Goal: Information Seeking & Learning: Compare options

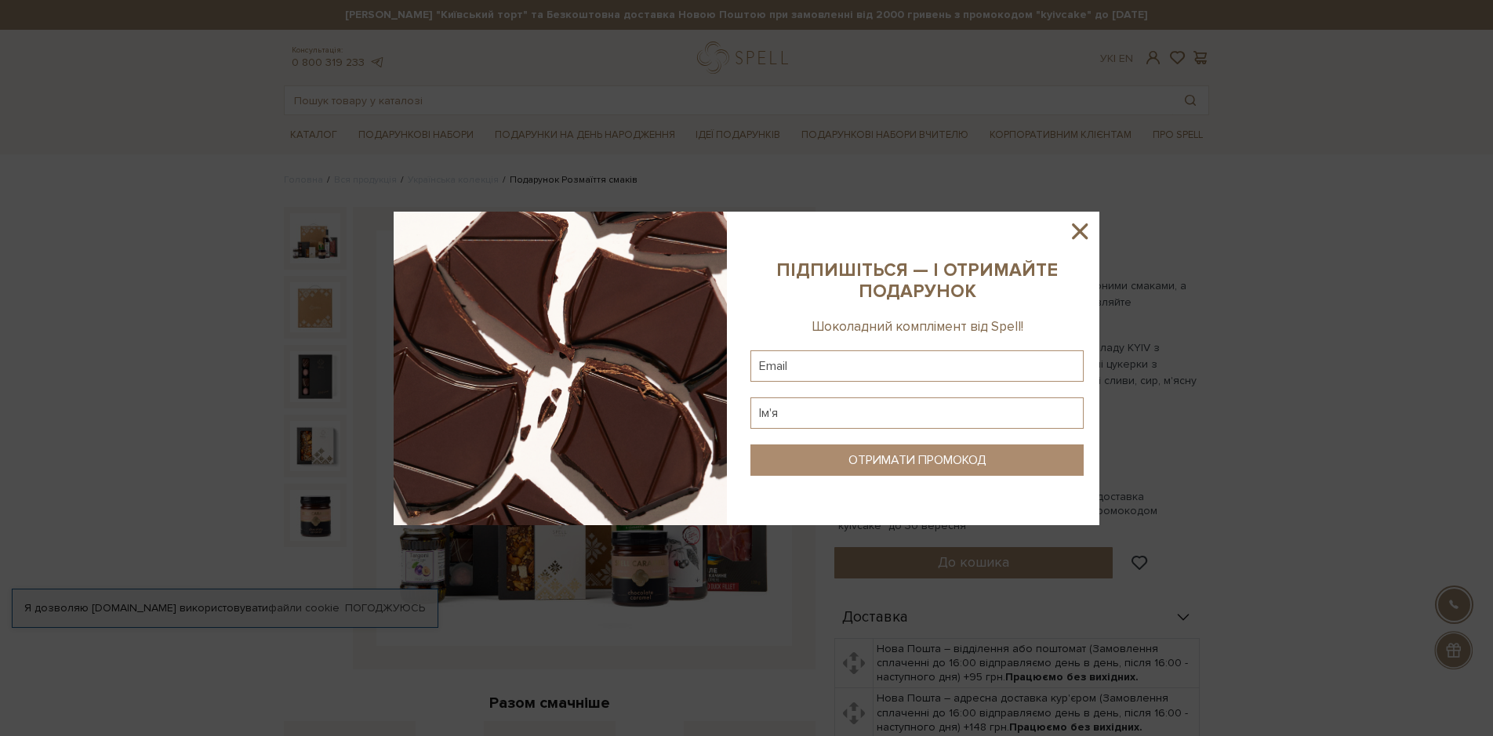
click at [1082, 229] on icon at bounding box center [1080, 231] width 16 height 16
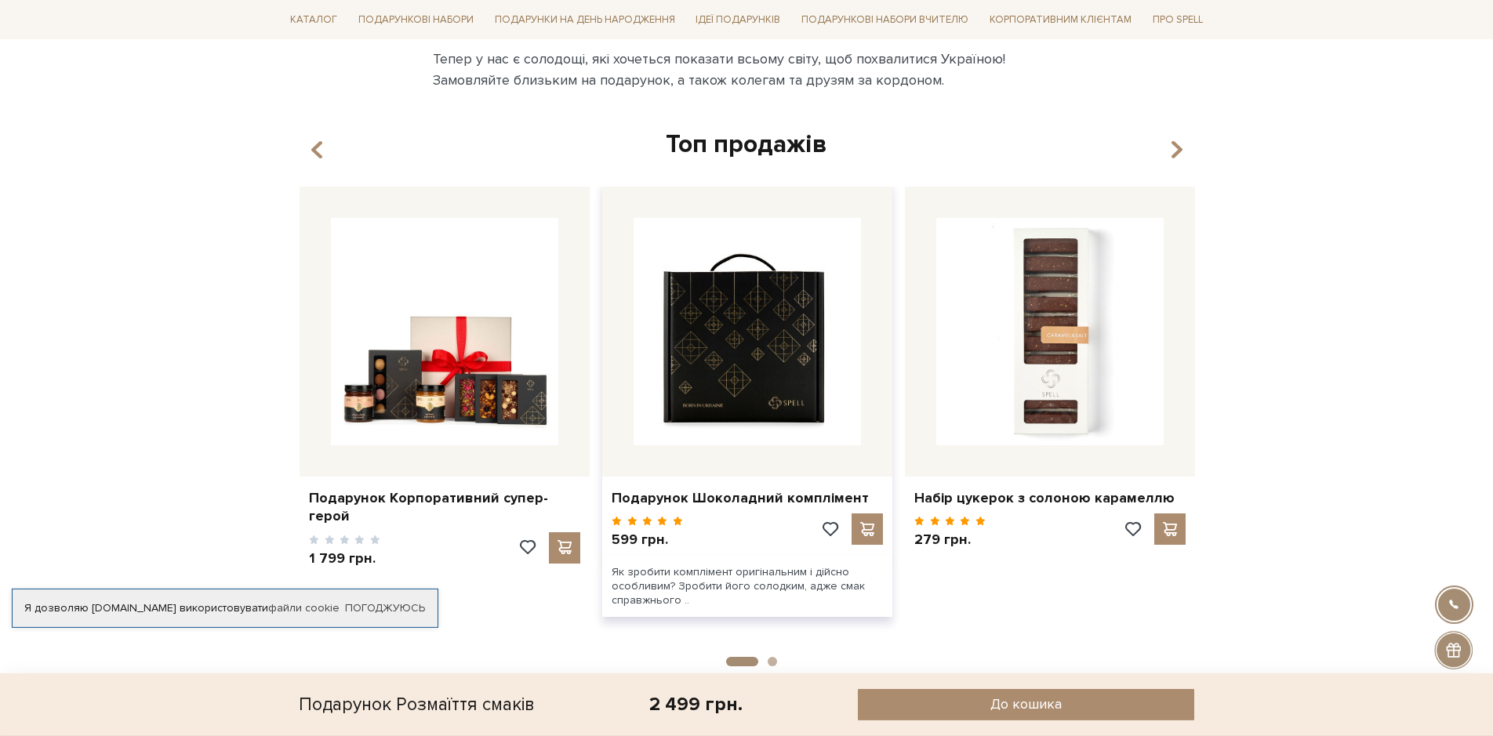
scroll to position [2759, 0]
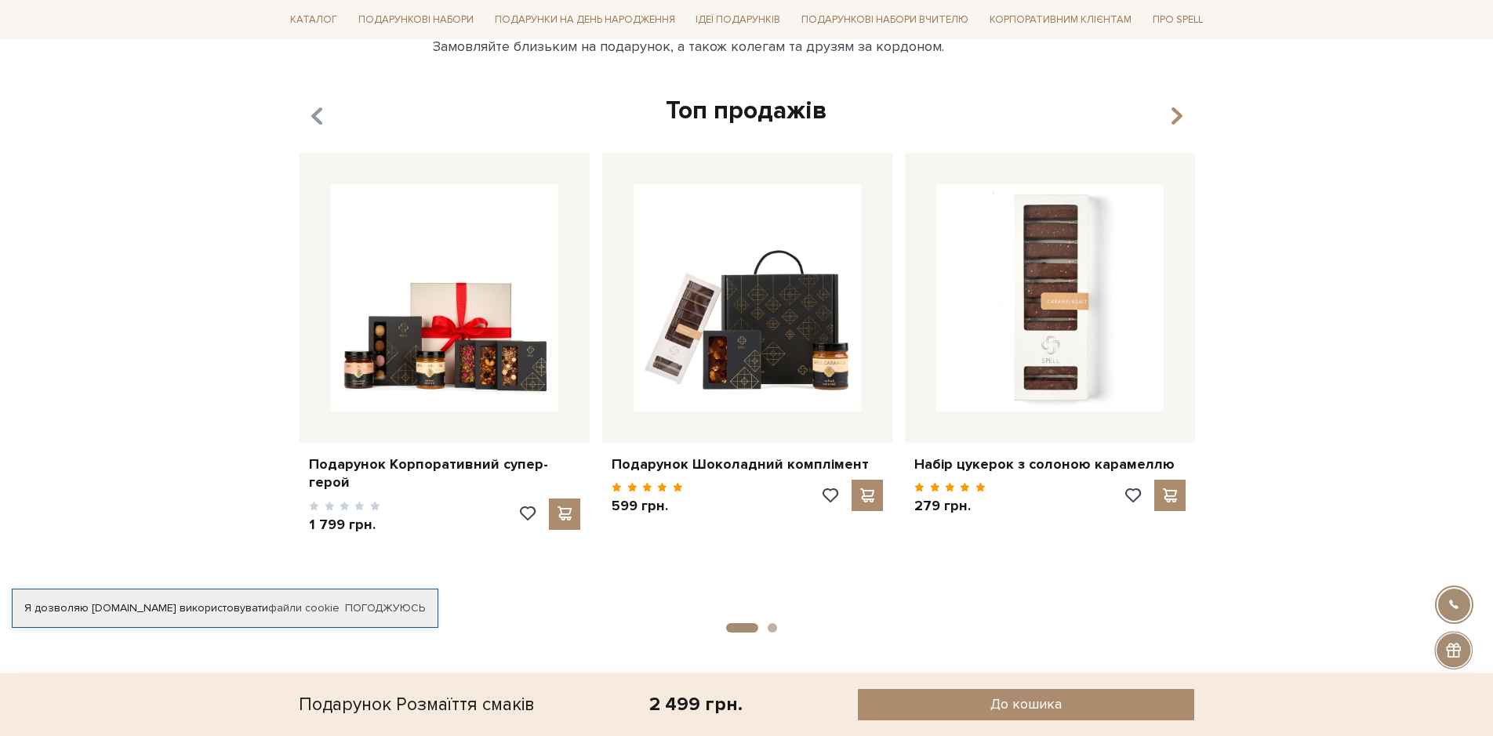
click at [312, 118] on icon "button" at bounding box center [316, 116] width 13 height 27
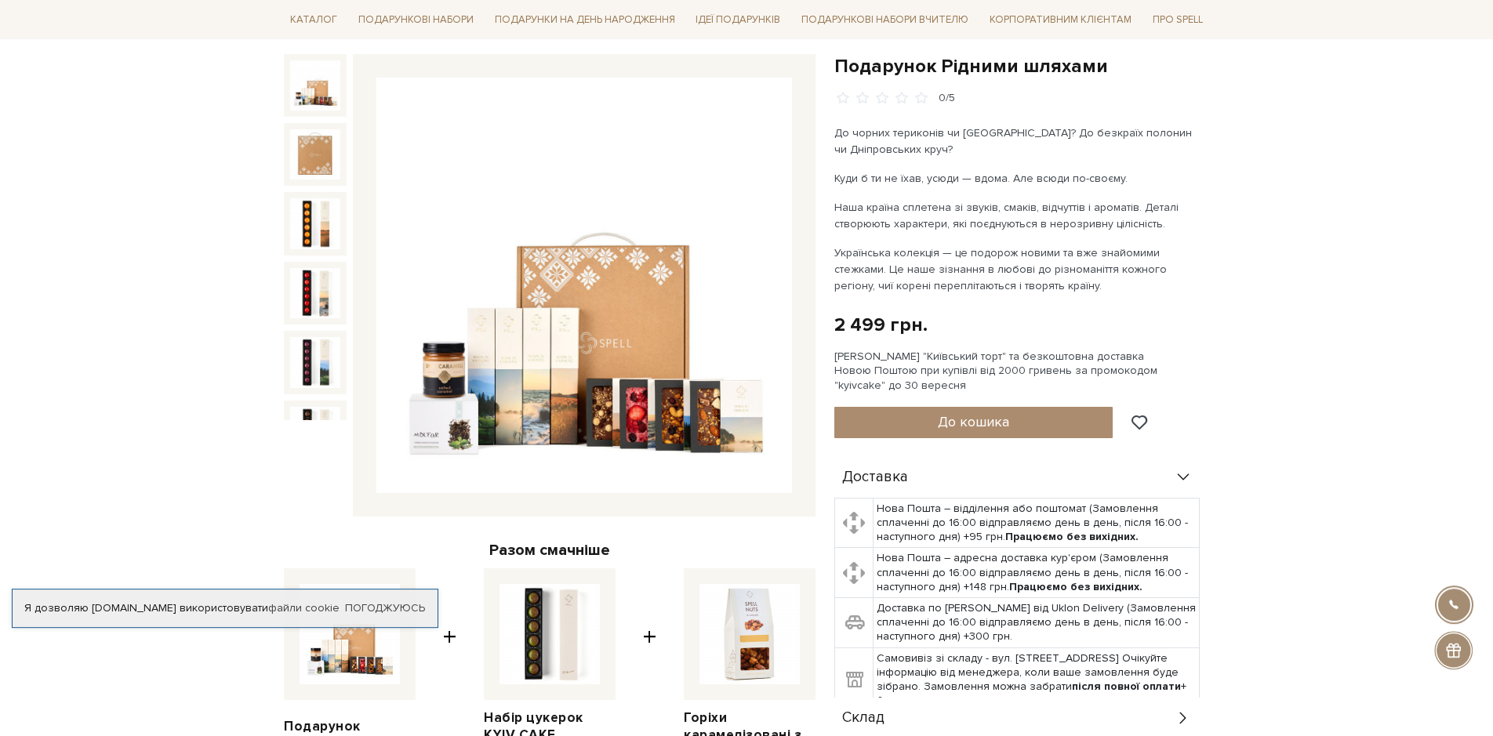
scroll to position [160, 0]
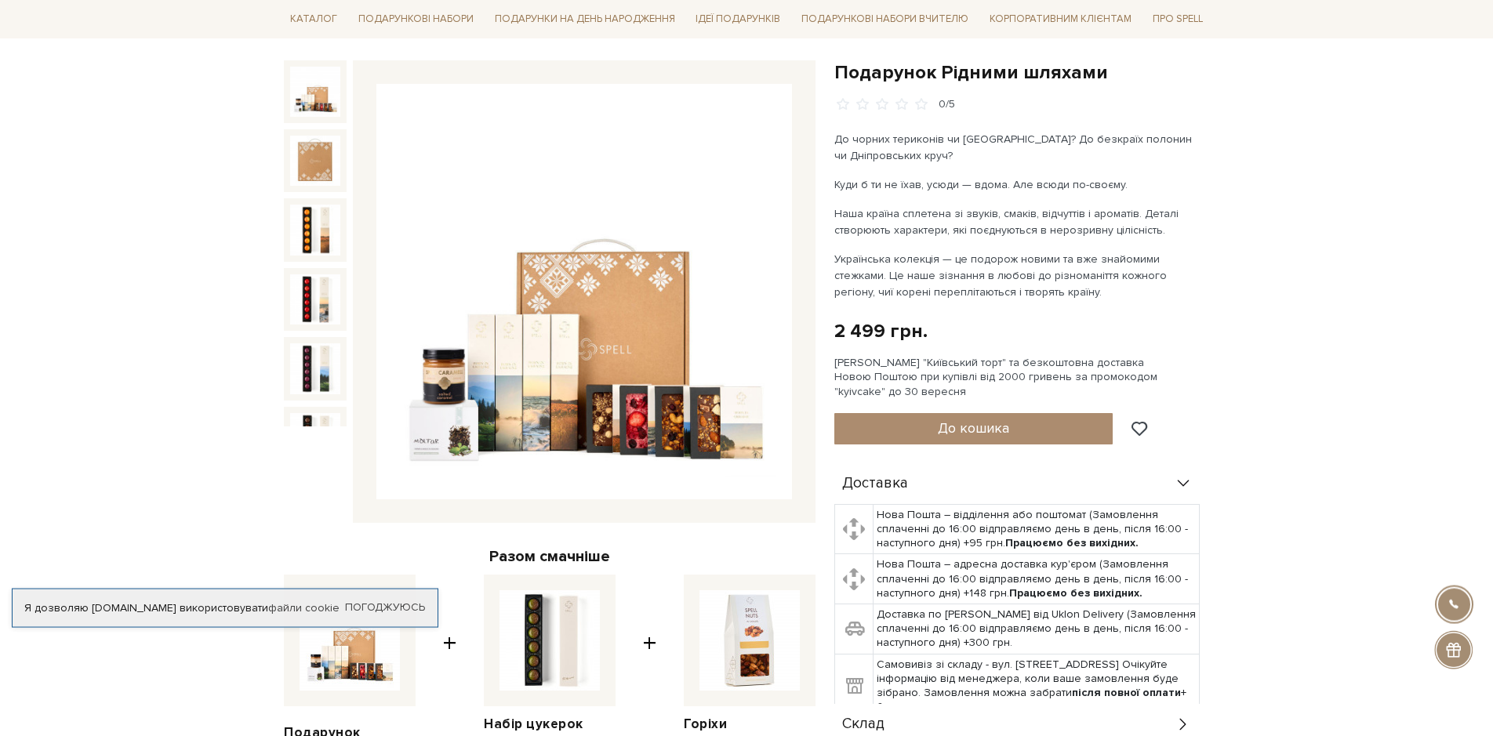
scroll to position [80, 0]
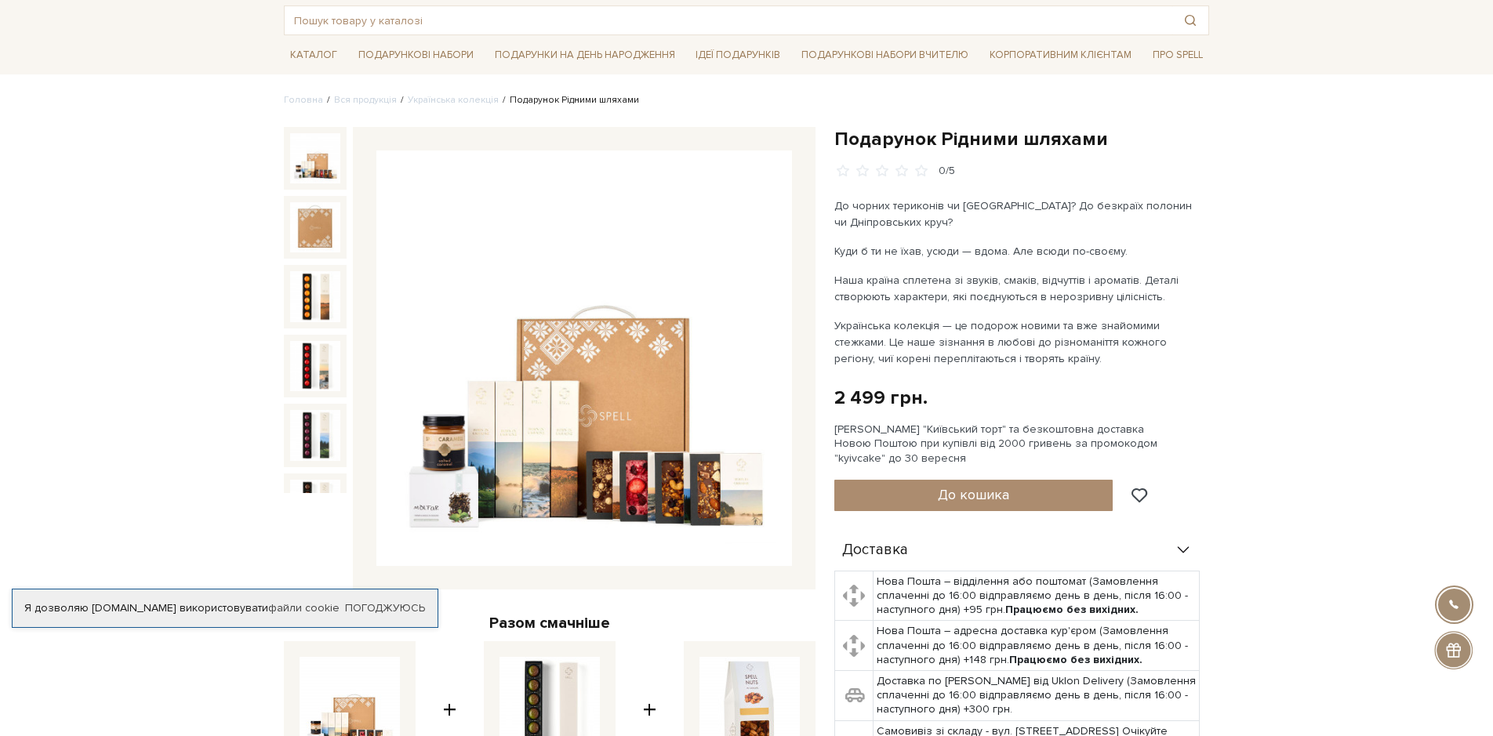
click at [583, 453] on img at bounding box center [584, 359] width 416 height 416
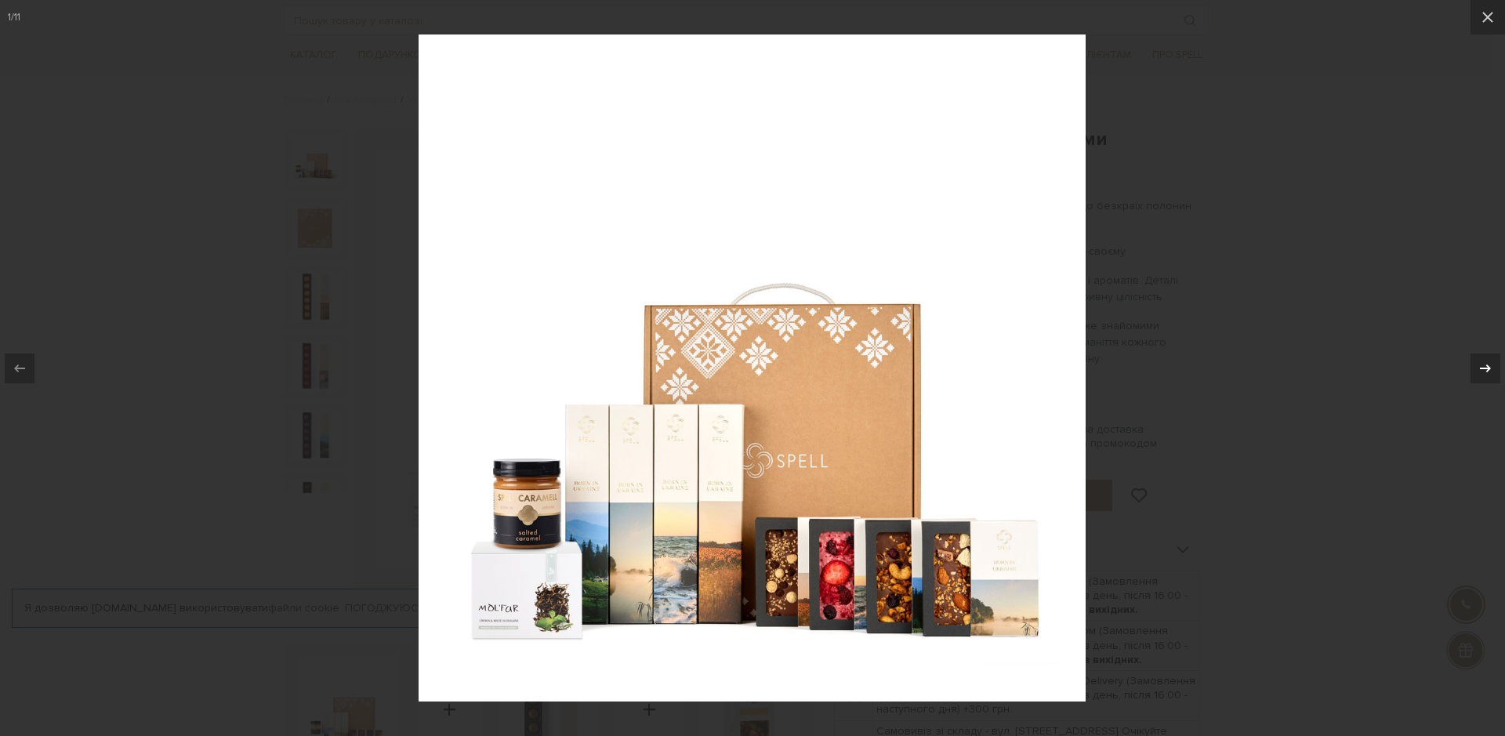
click at [1490, 369] on icon at bounding box center [1485, 368] width 11 height 8
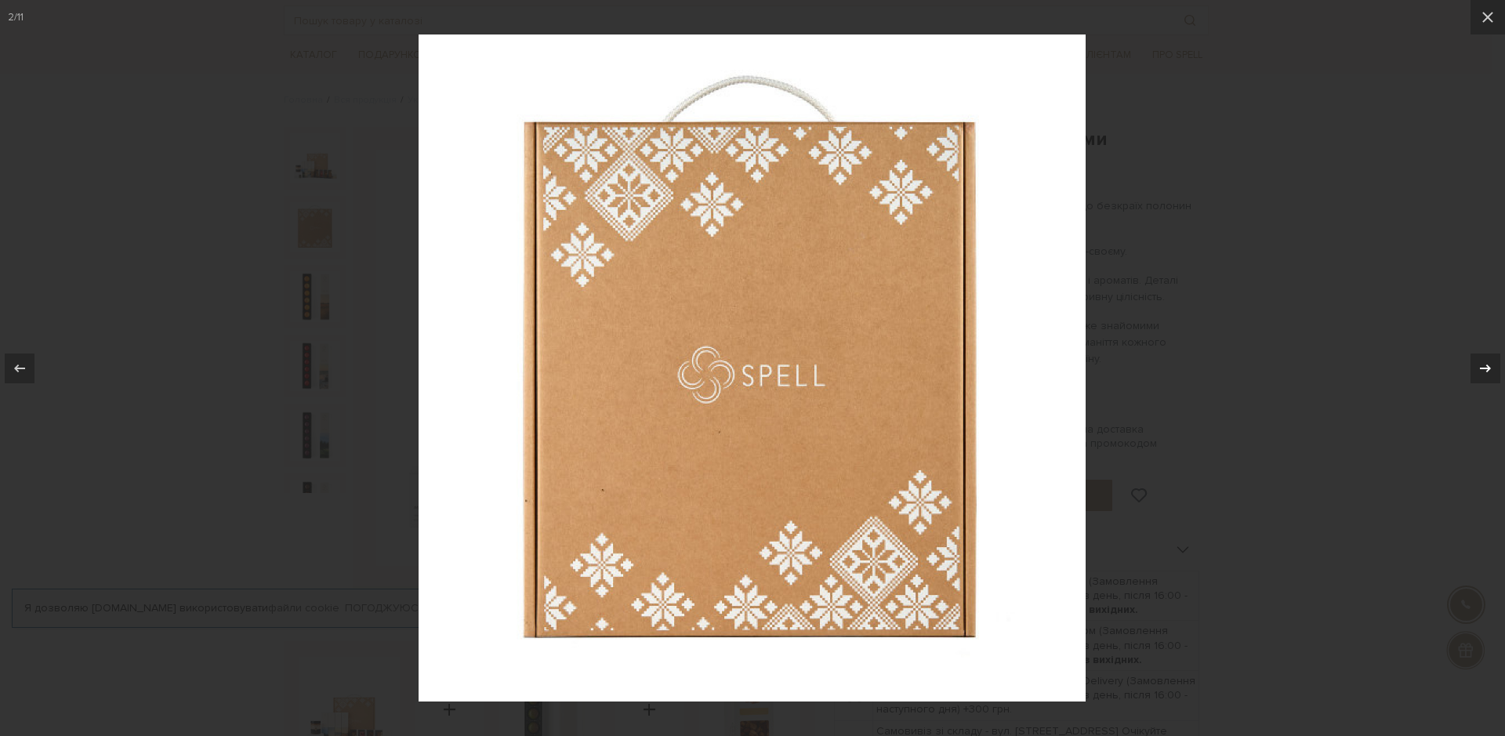
click at [1490, 369] on icon at bounding box center [1485, 368] width 11 height 8
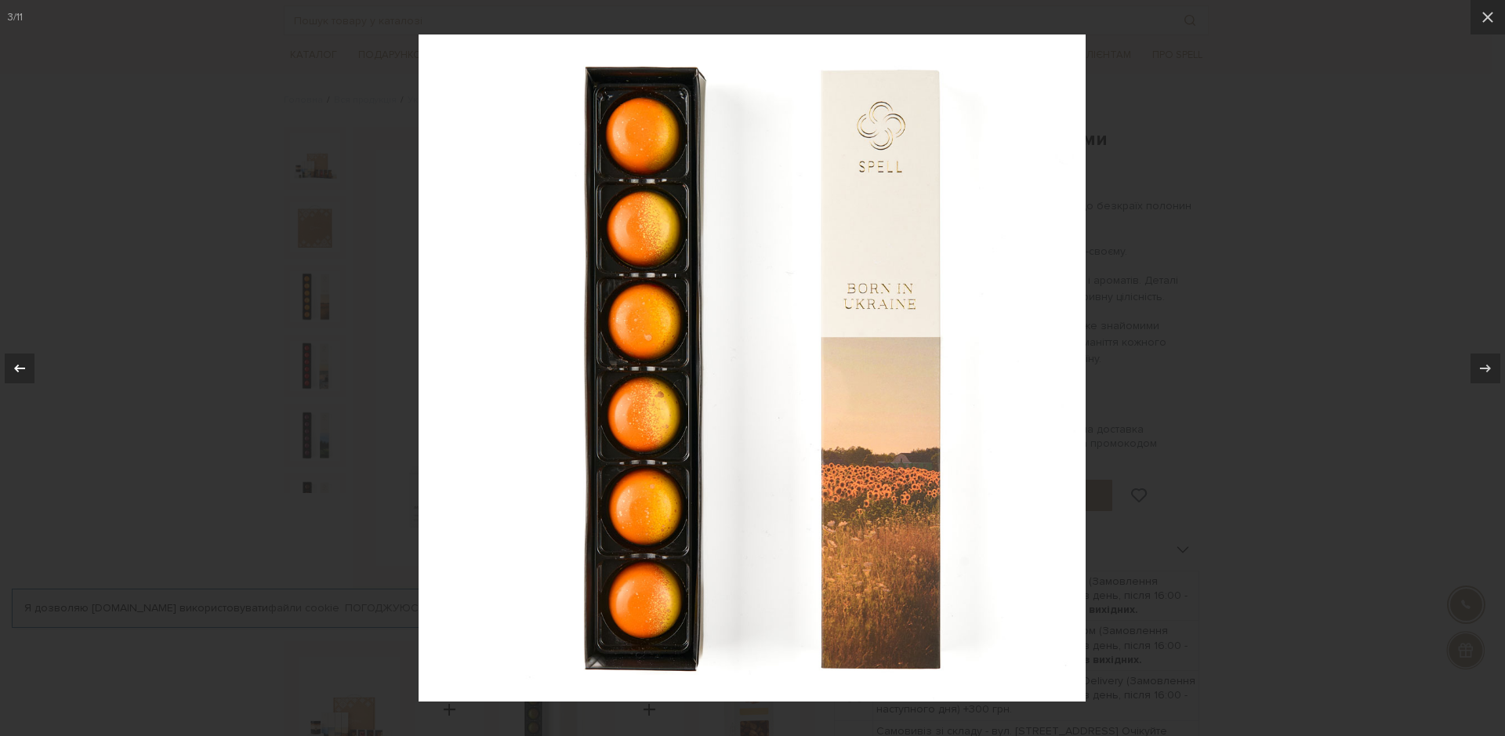
click at [14, 375] on icon at bounding box center [19, 368] width 19 height 19
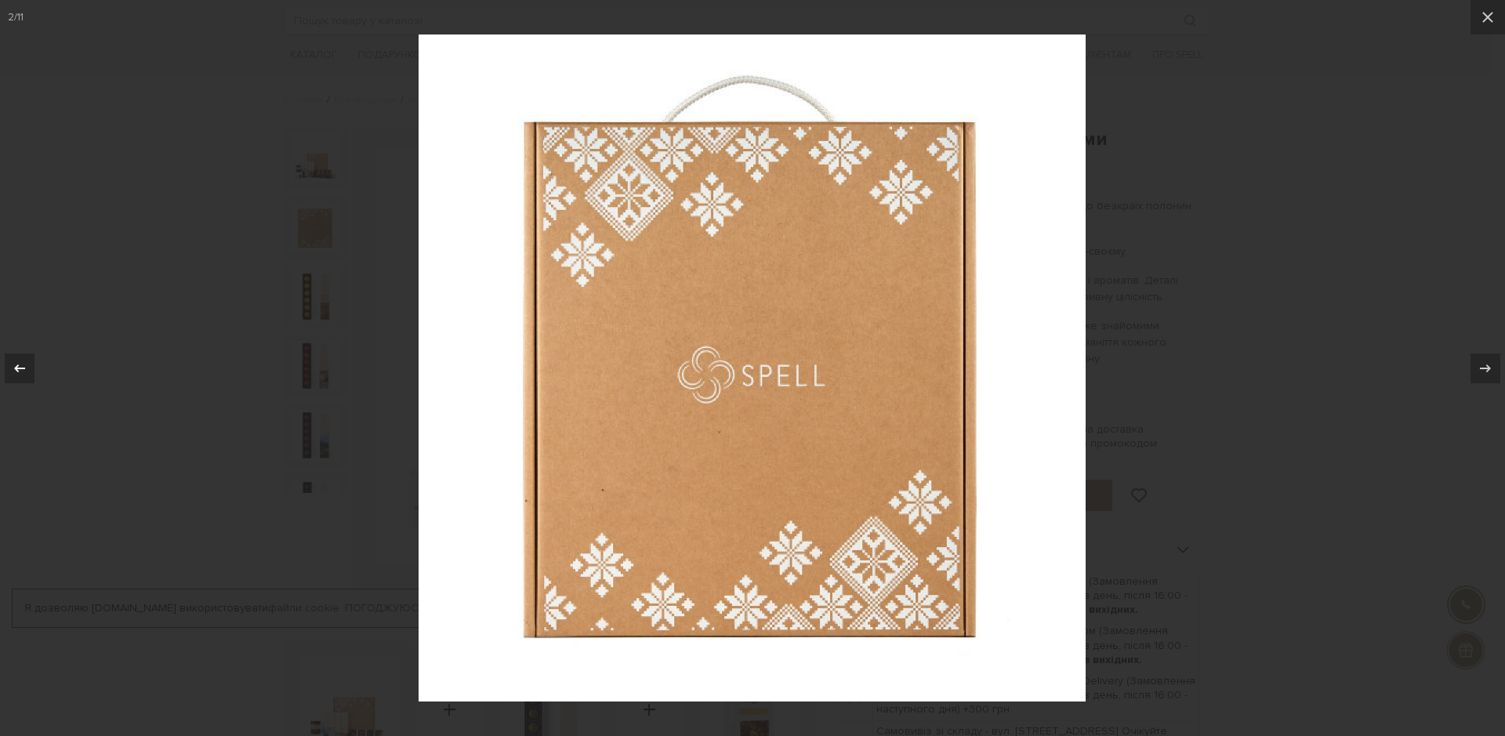
click at [13, 368] on icon at bounding box center [19, 368] width 19 height 19
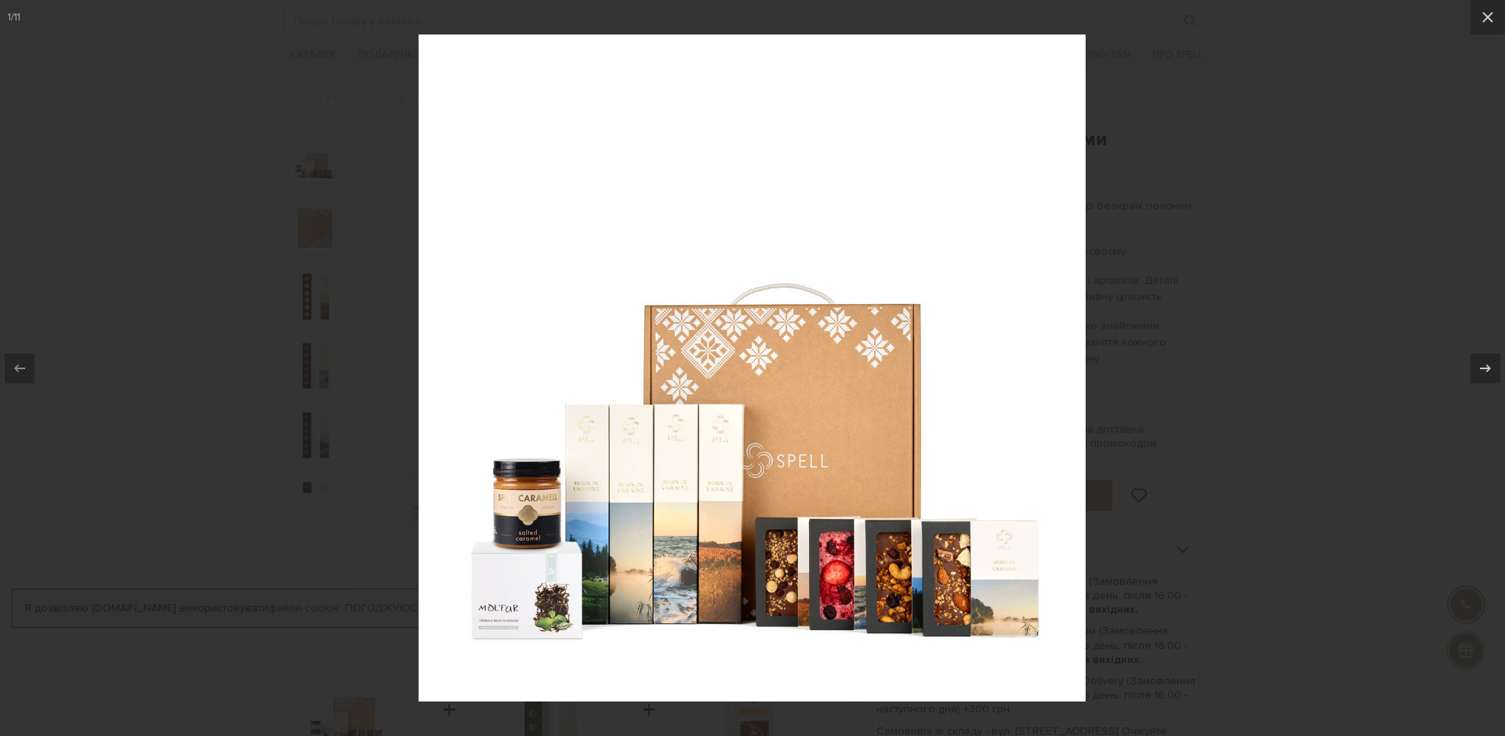
click at [642, 511] on img at bounding box center [752, 367] width 667 height 667
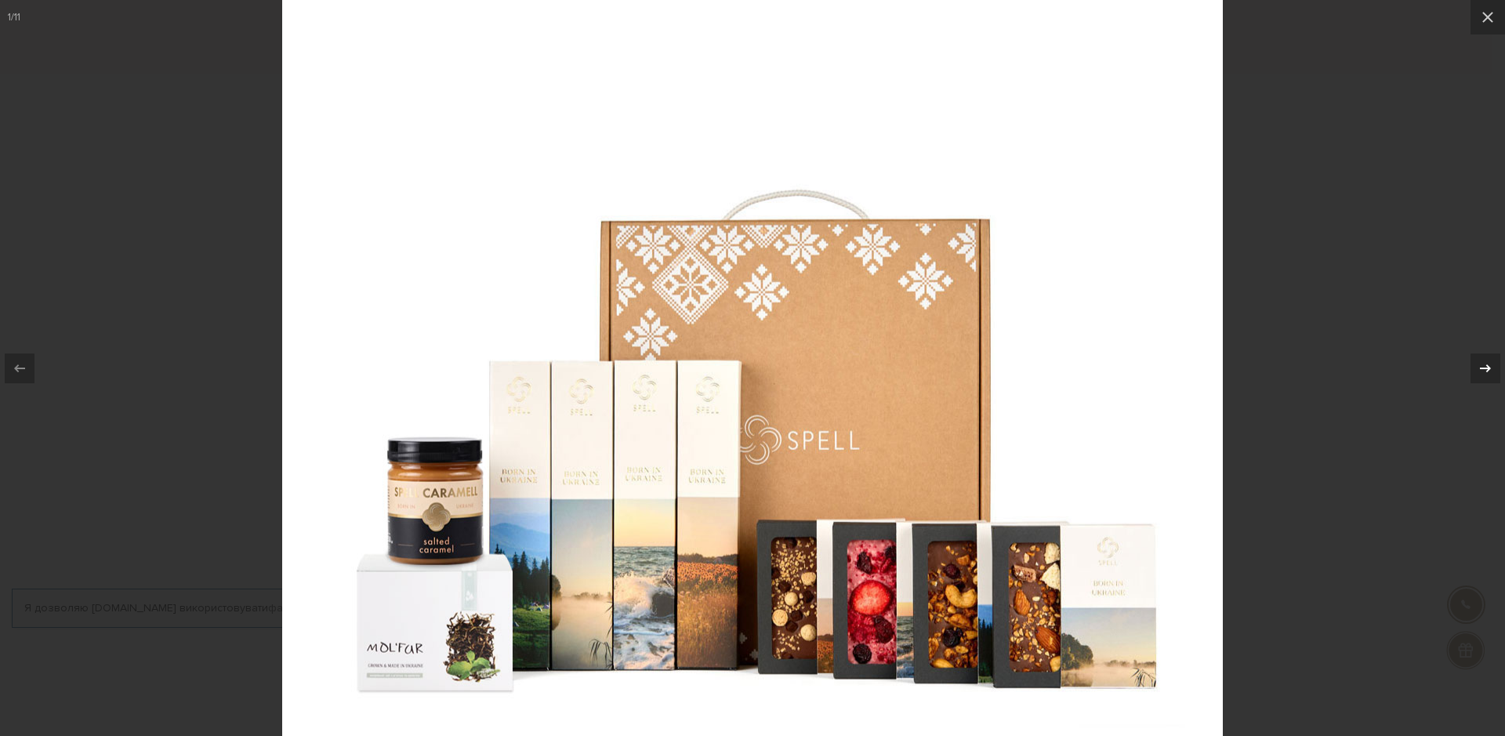
click at [1492, 363] on icon at bounding box center [1485, 368] width 19 height 19
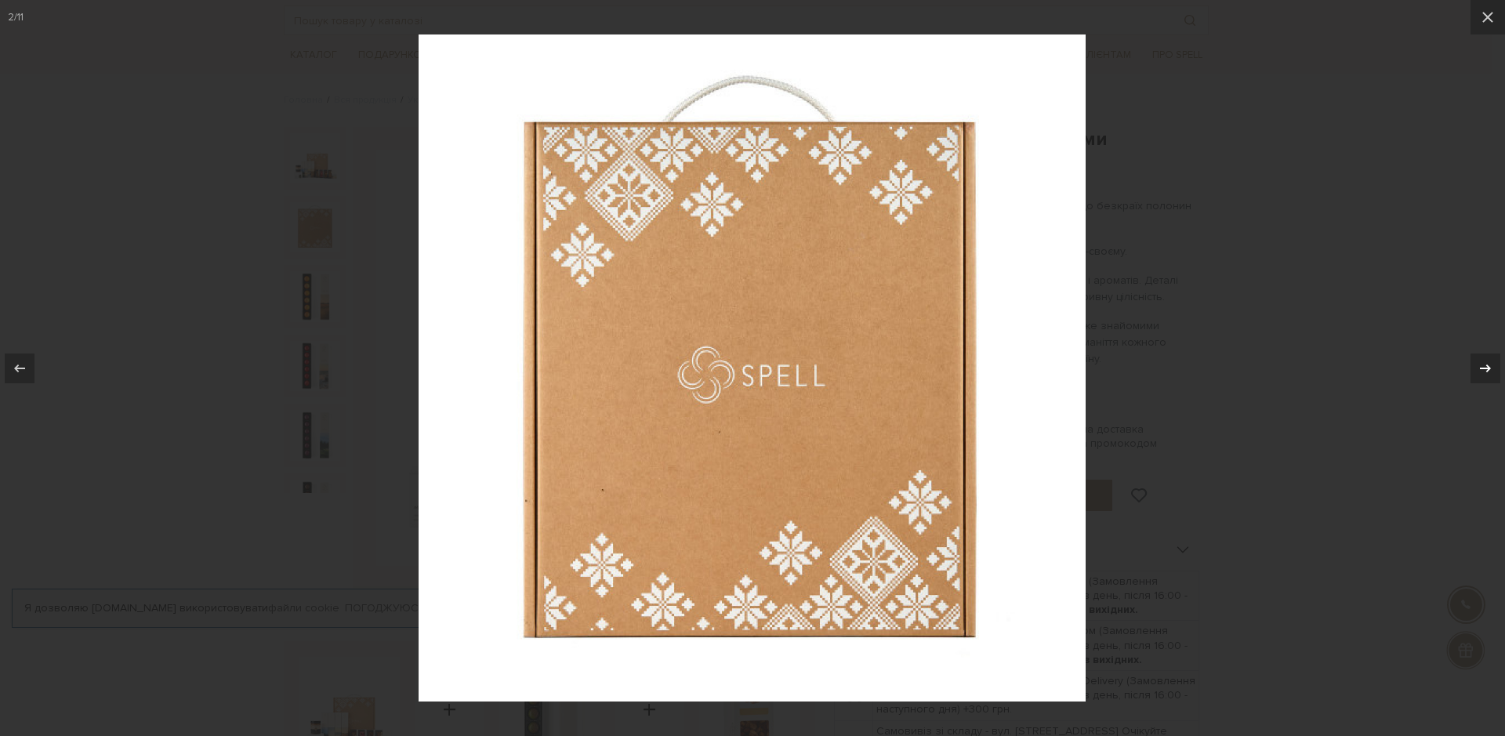
click at [1491, 360] on icon at bounding box center [1485, 368] width 19 height 19
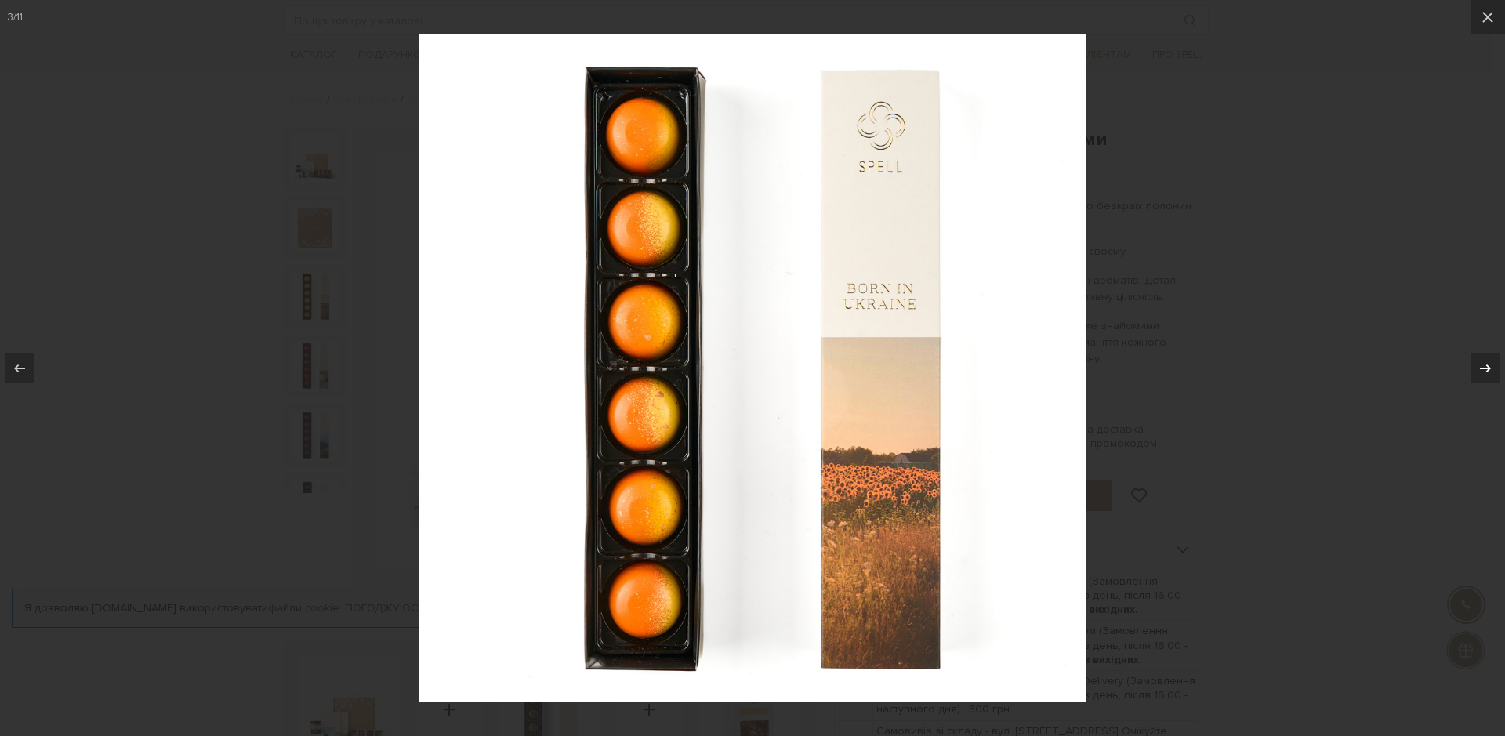
click at [1486, 368] on icon at bounding box center [1485, 368] width 11 height 8
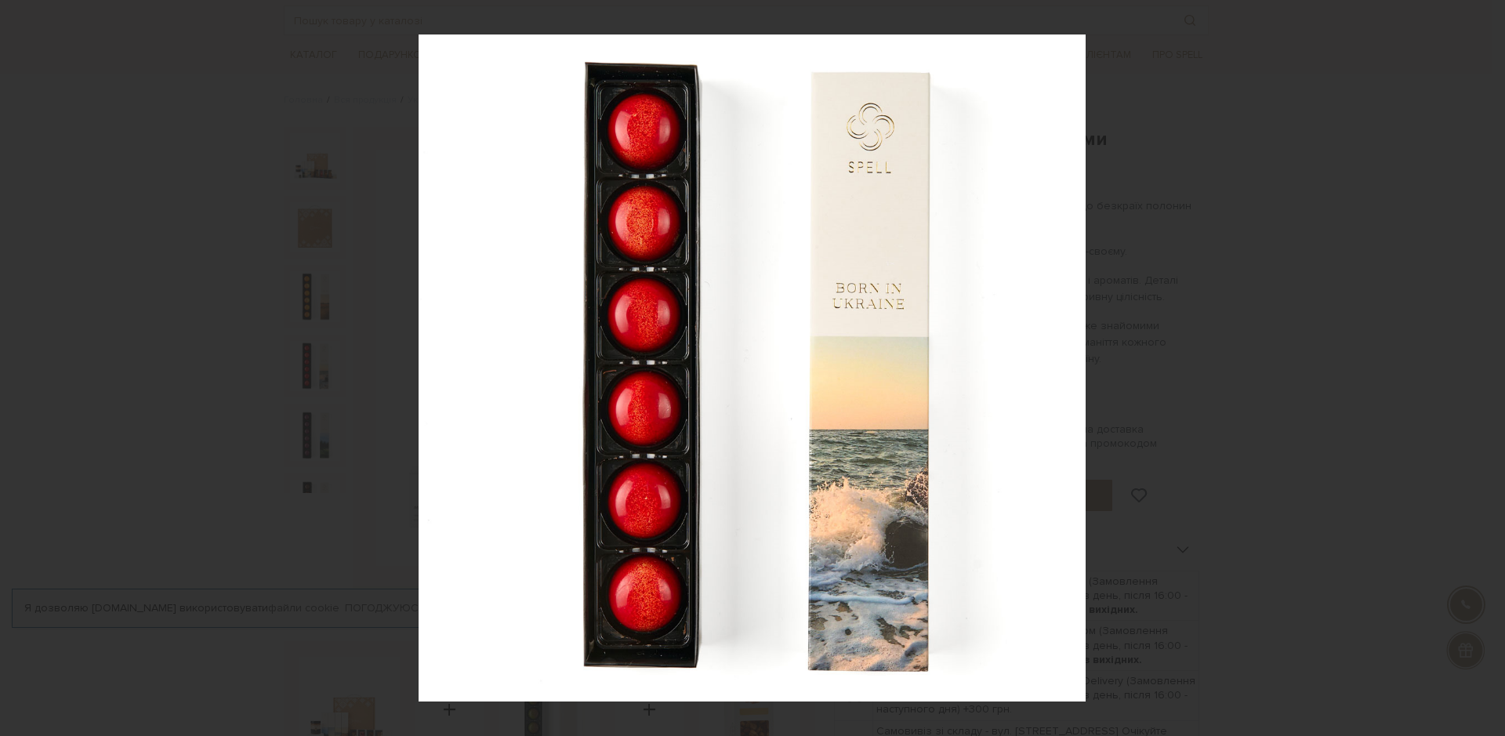
click at [1486, 368] on icon at bounding box center [1485, 368] width 11 height 8
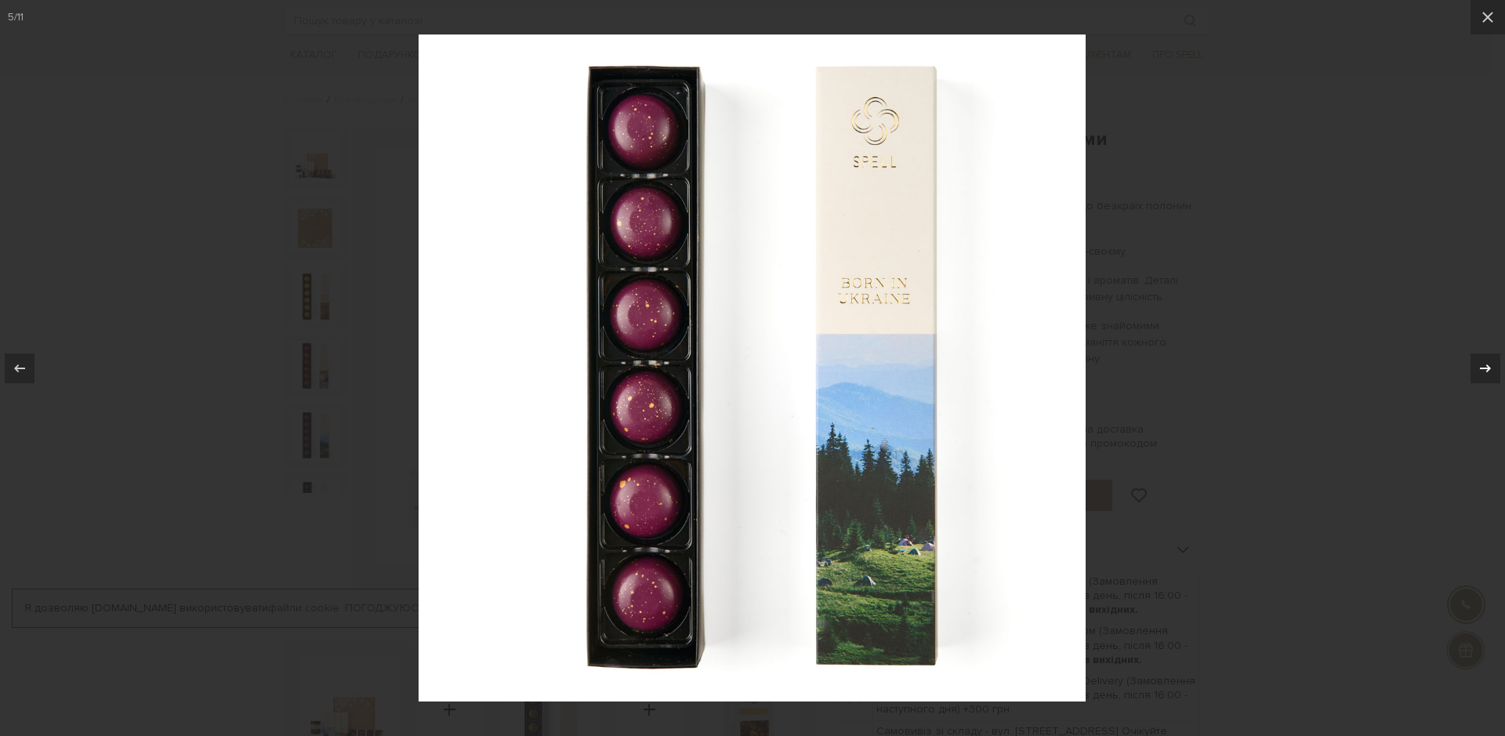
click at [1486, 368] on icon at bounding box center [1485, 368] width 11 height 8
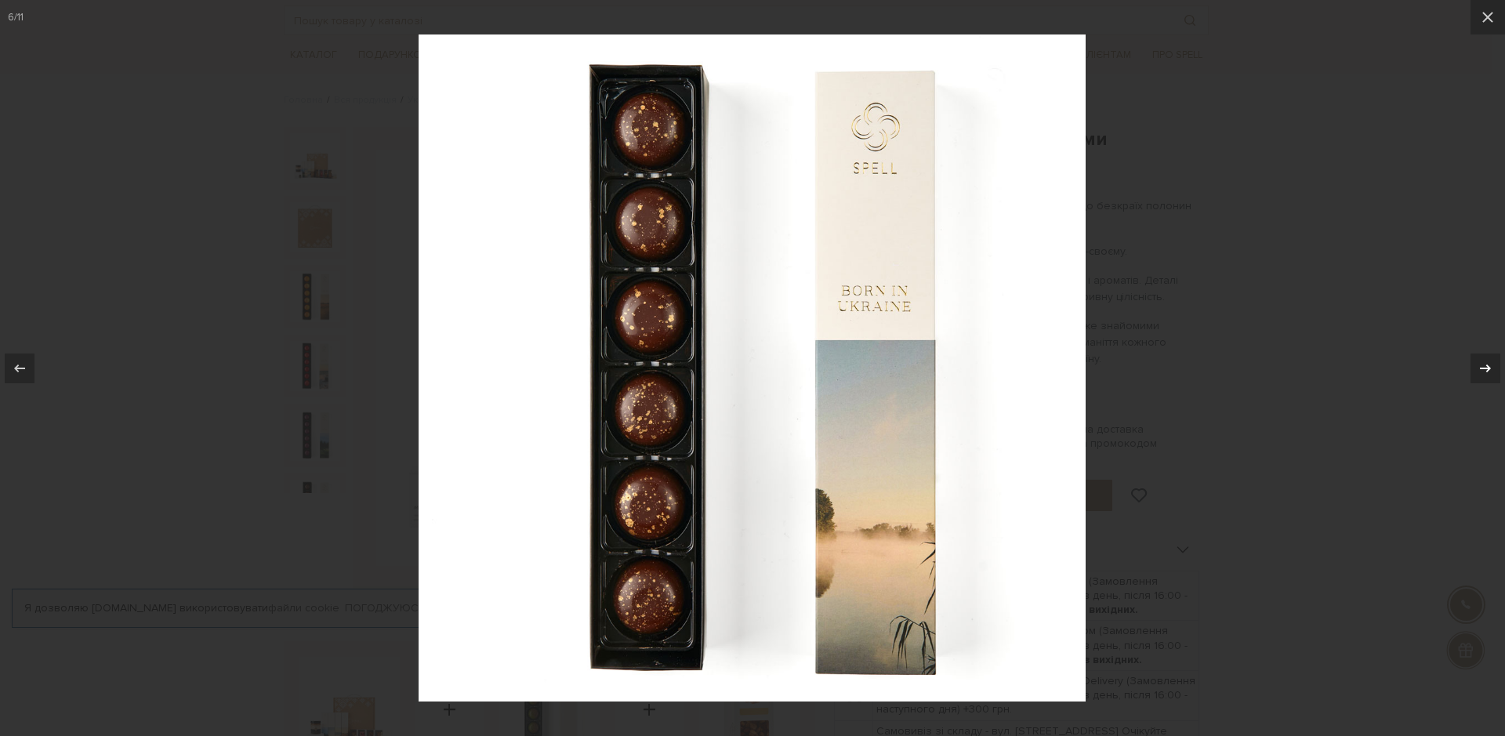
click at [1486, 368] on icon at bounding box center [1485, 368] width 11 height 8
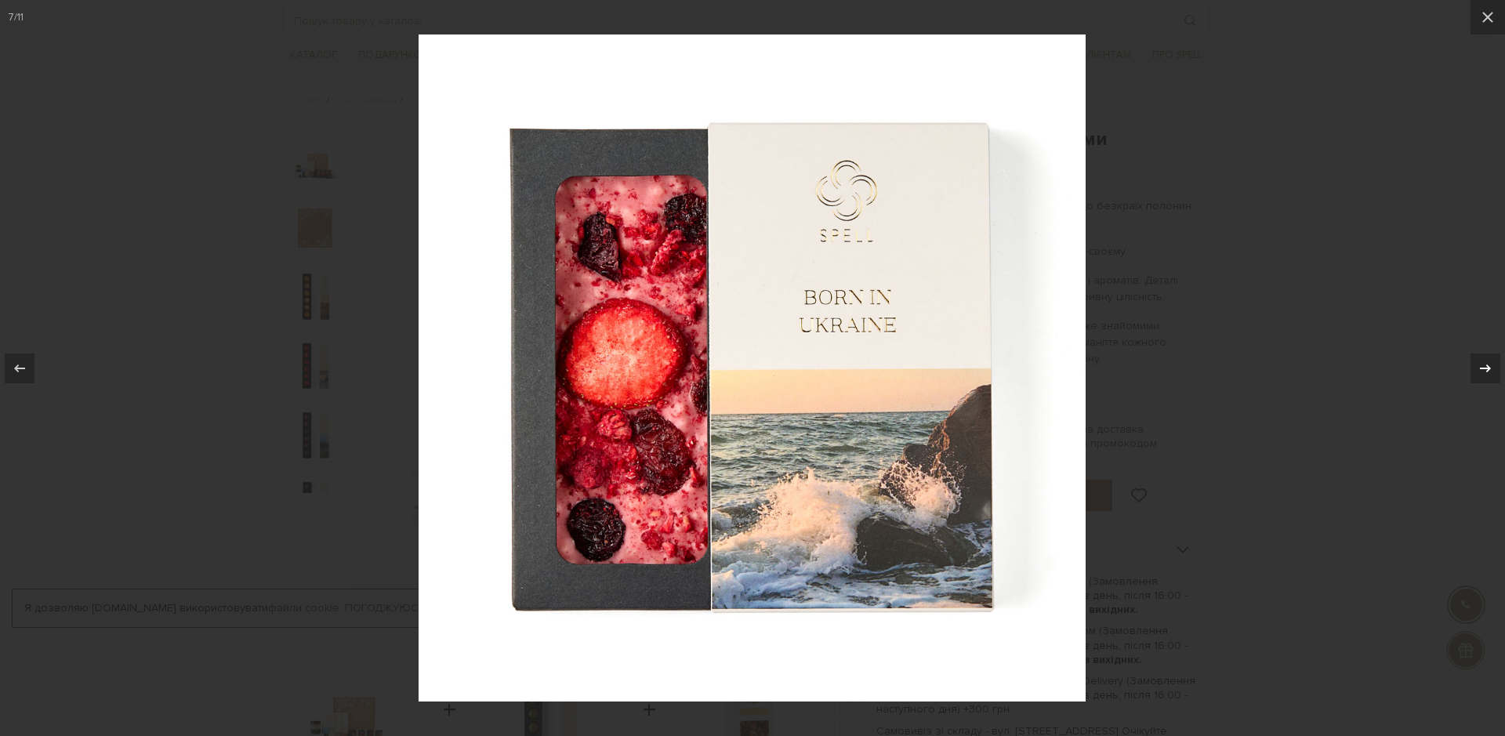
click at [1486, 368] on icon at bounding box center [1485, 368] width 11 height 8
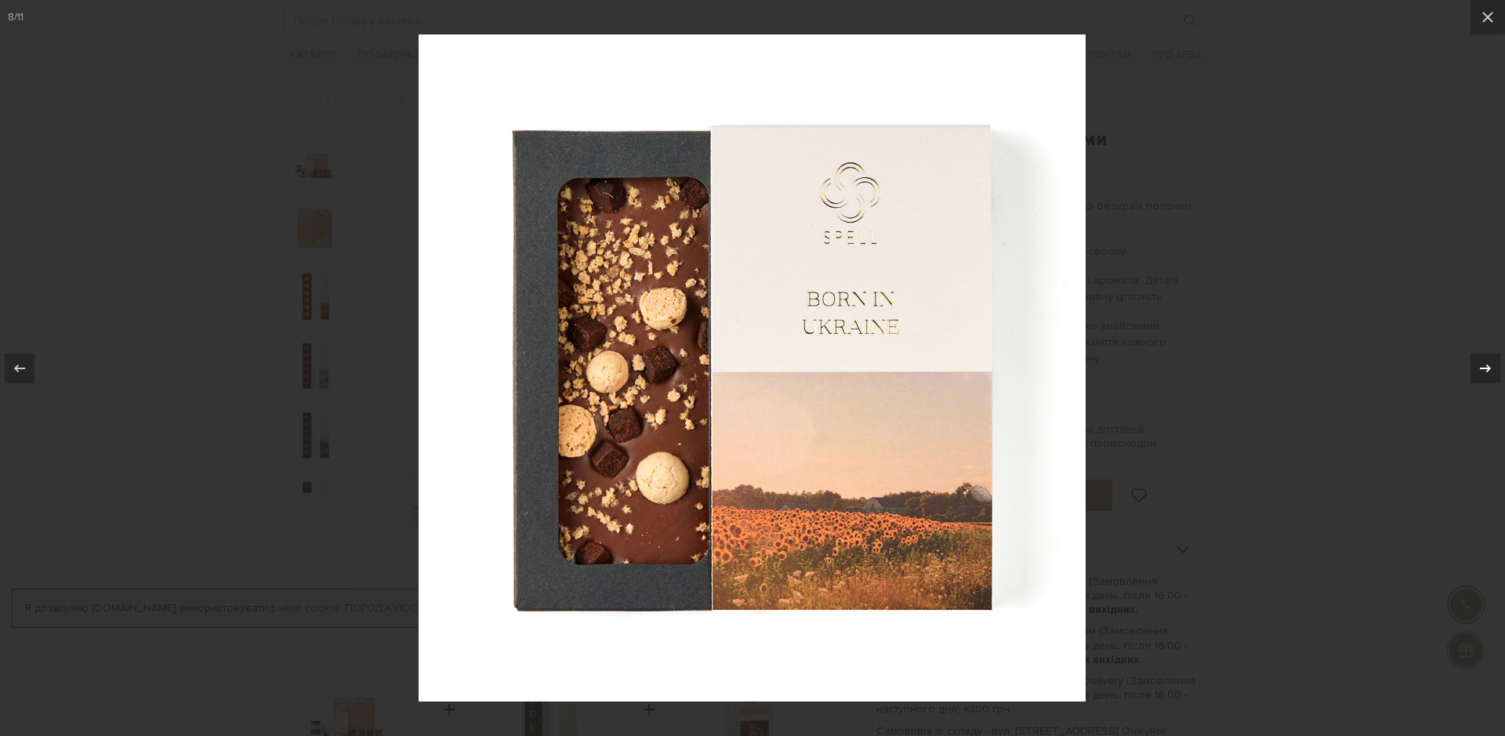
click at [1486, 368] on icon at bounding box center [1485, 368] width 11 height 8
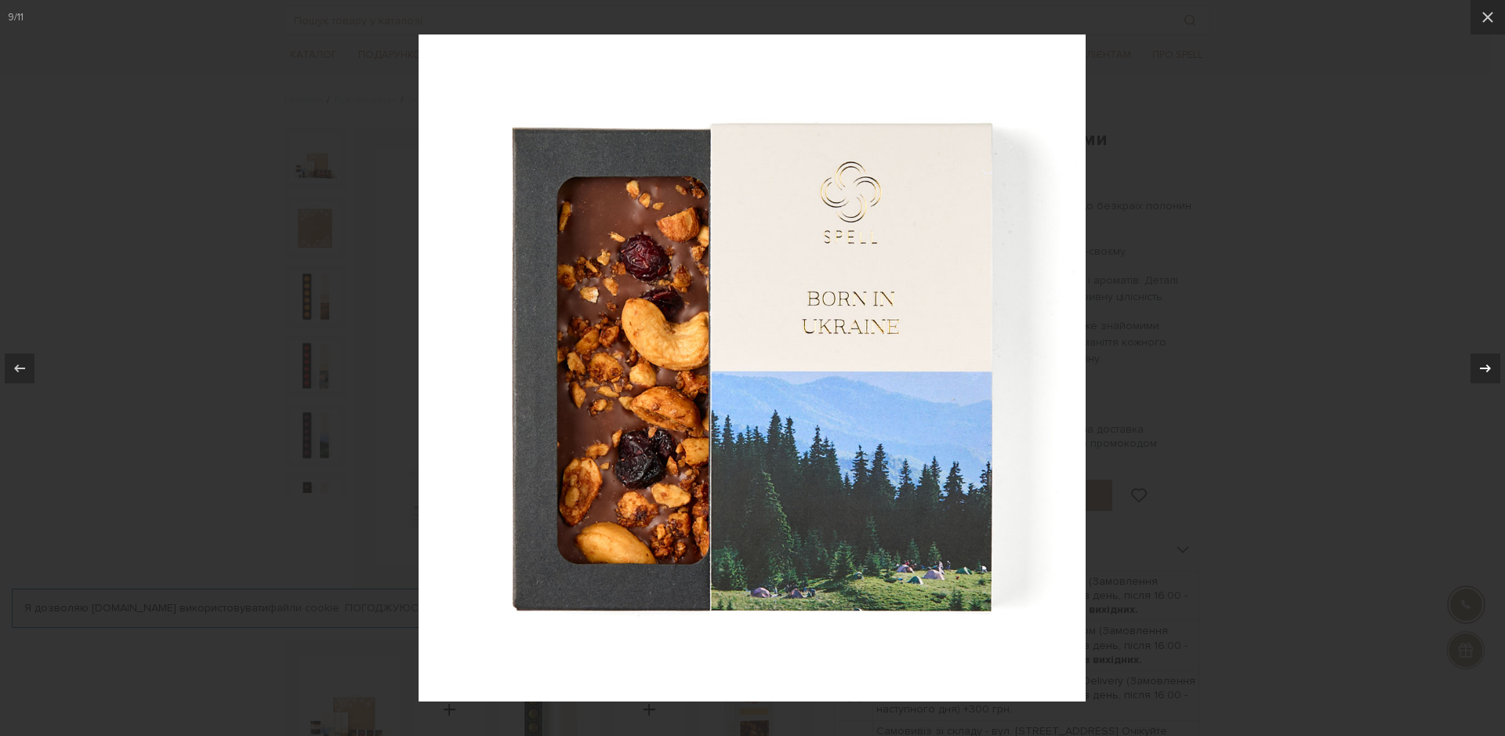
click at [1486, 368] on icon at bounding box center [1485, 368] width 11 height 8
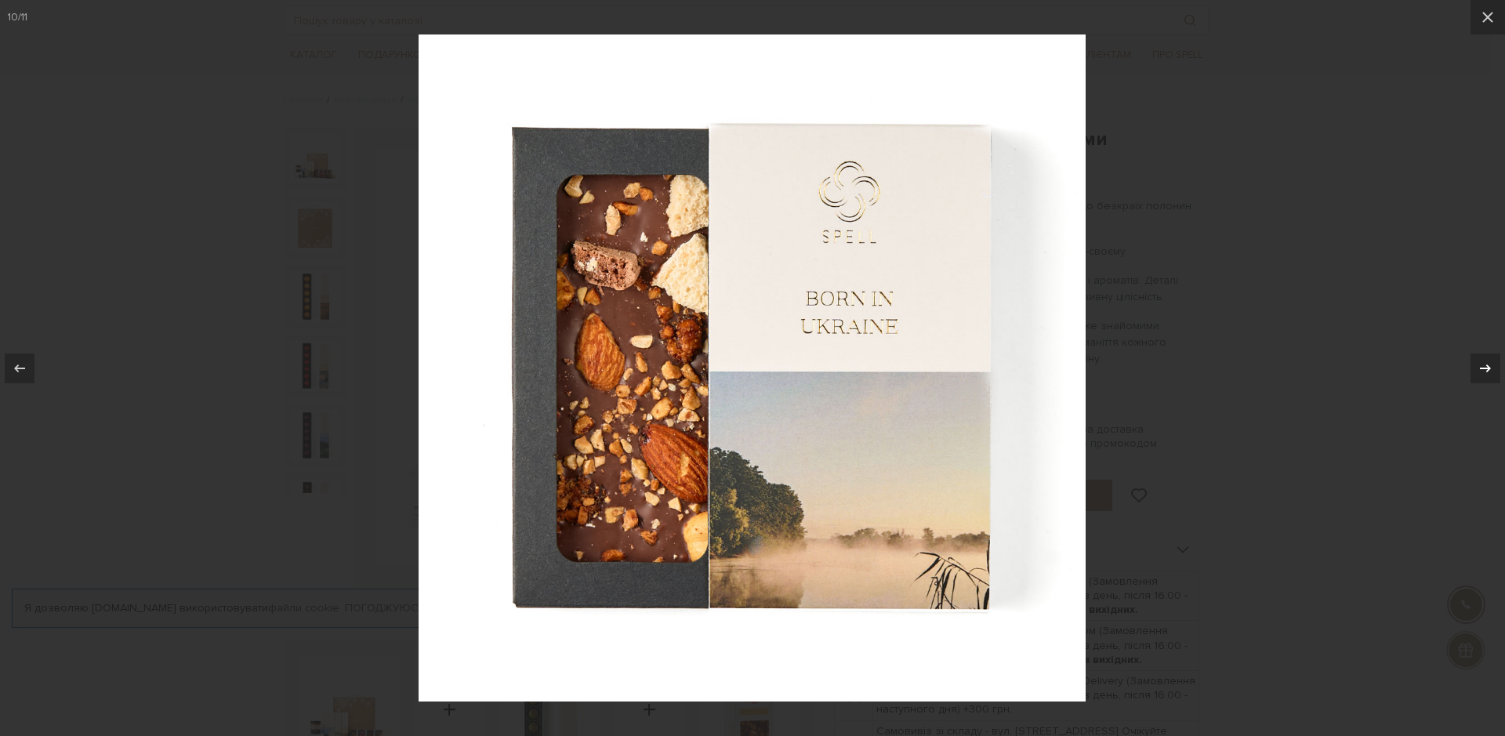
click at [1486, 370] on icon at bounding box center [1485, 368] width 19 height 19
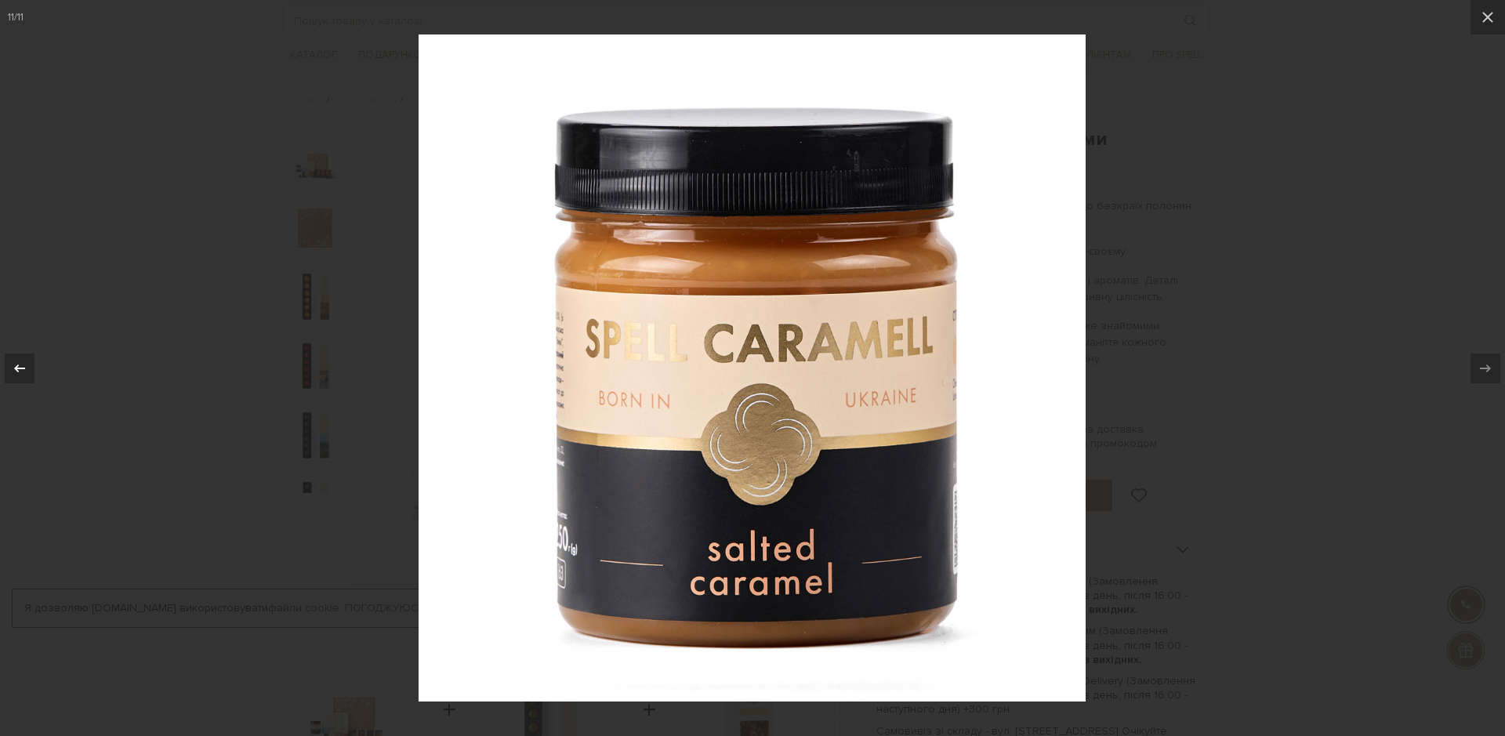
click at [28, 365] on icon at bounding box center [19, 368] width 19 height 19
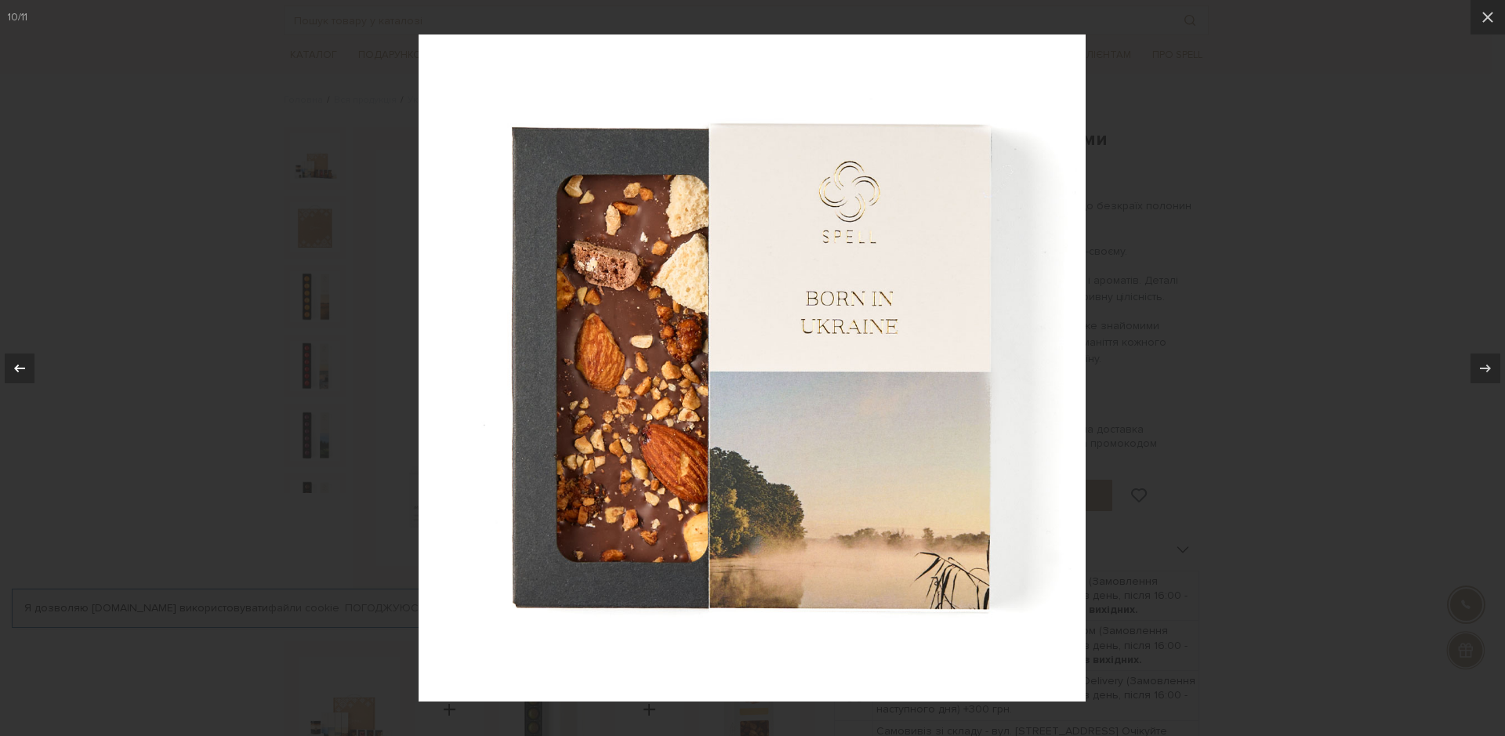
click at [15, 366] on icon at bounding box center [19, 368] width 19 height 19
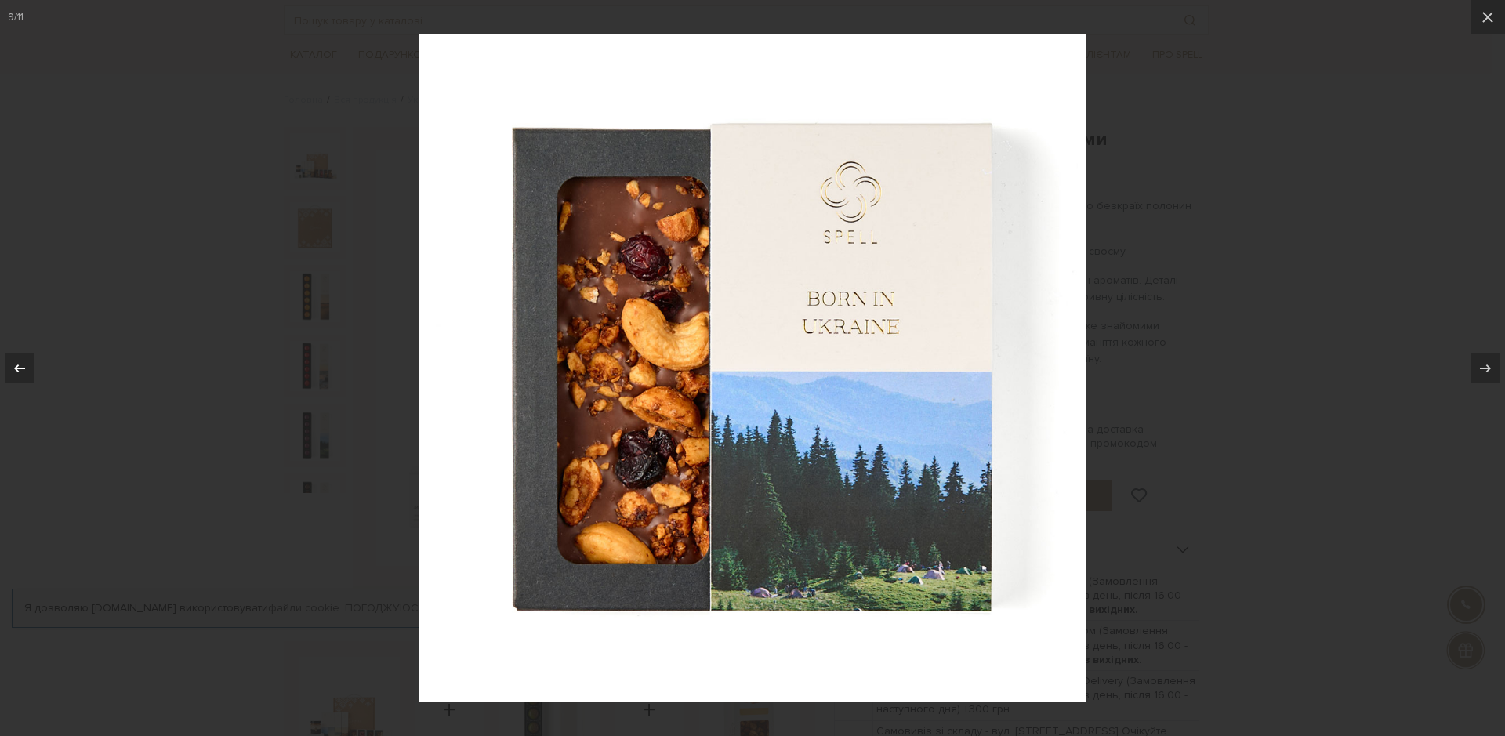
click at [16, 361] on icon at bounding box center [19, 368] width 19 height 19
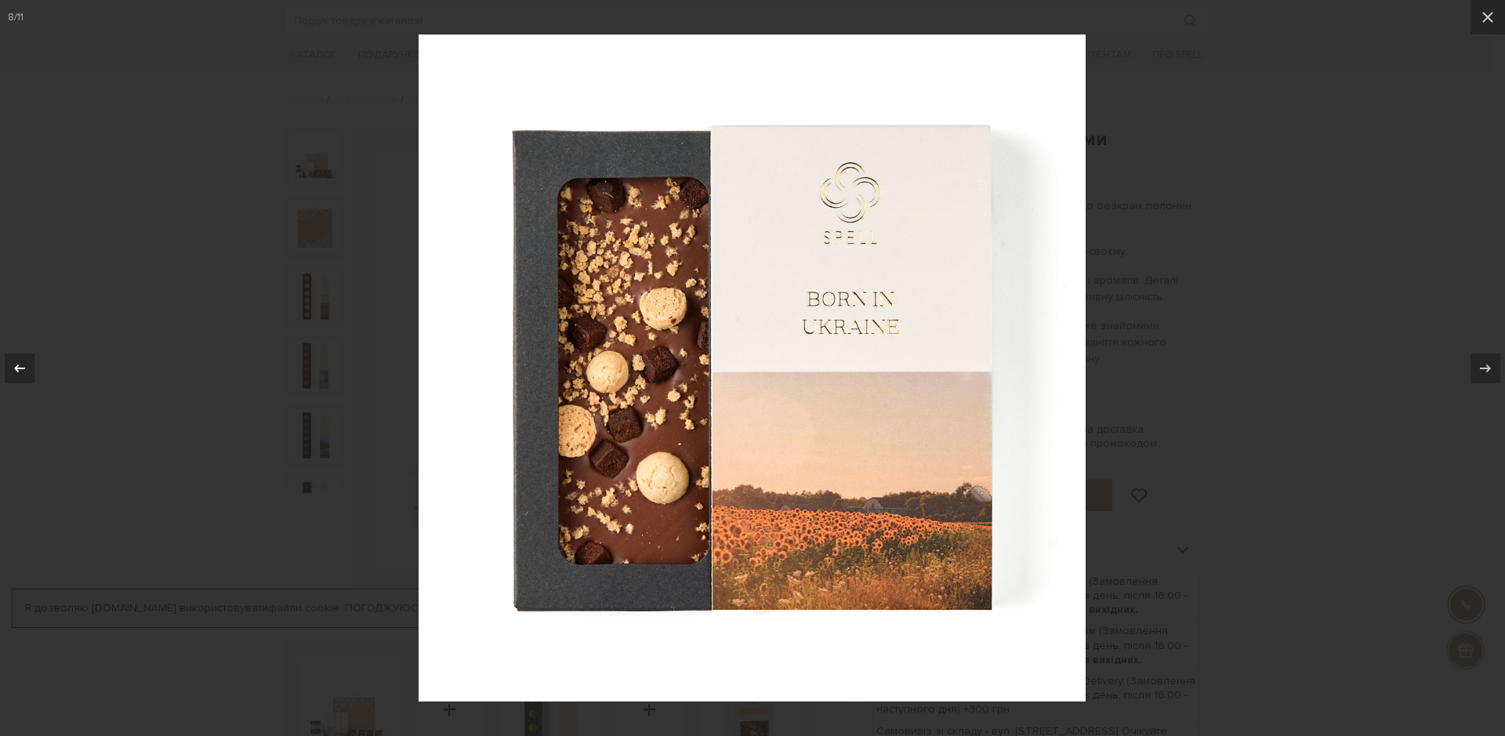
click at [20, 372] on icon at bounding box center [19, 368] width 19 height 19
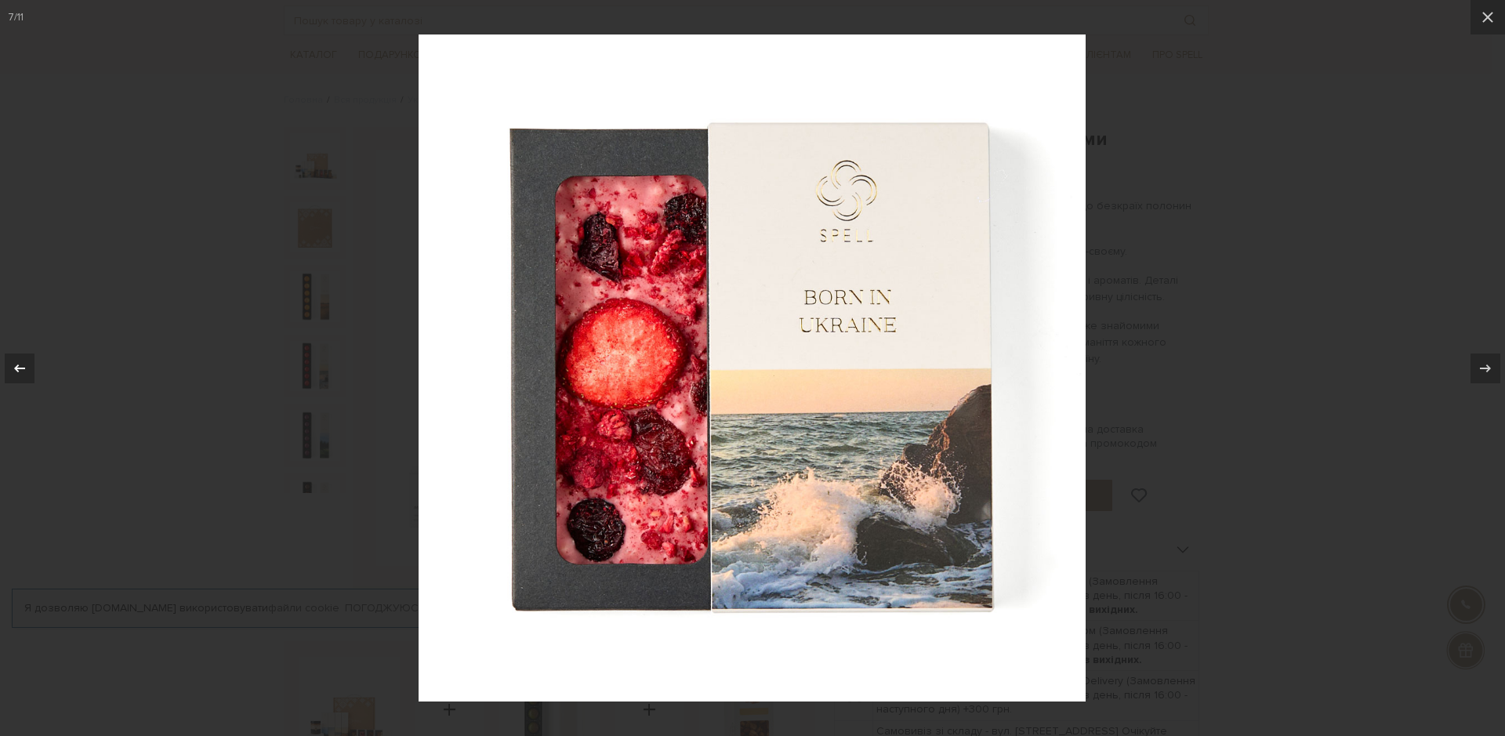
click at [20, 372] on icon at bounding box center [19, 368] width 19 height 19
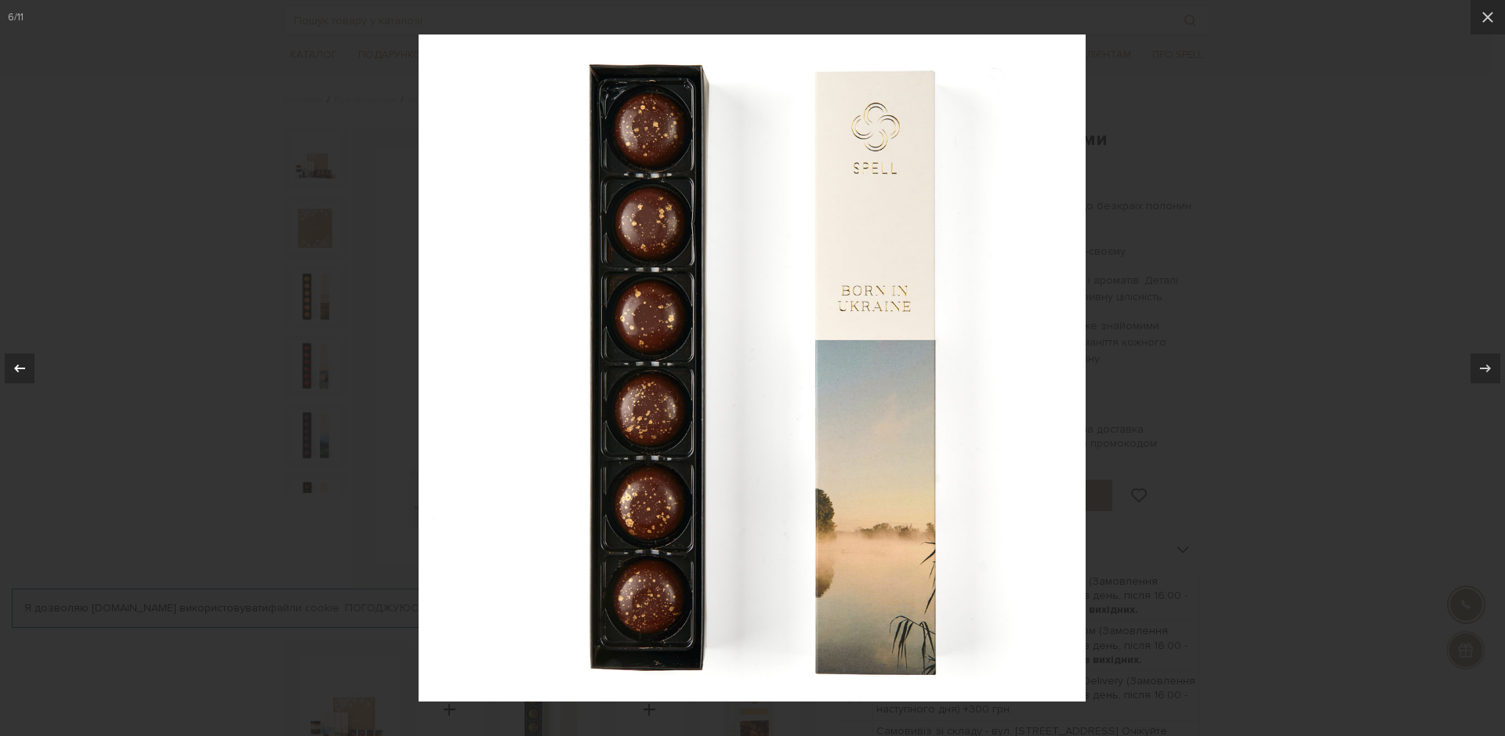
click at [20, 368] on icon at bounding box center [19, 368] width 11 height 8
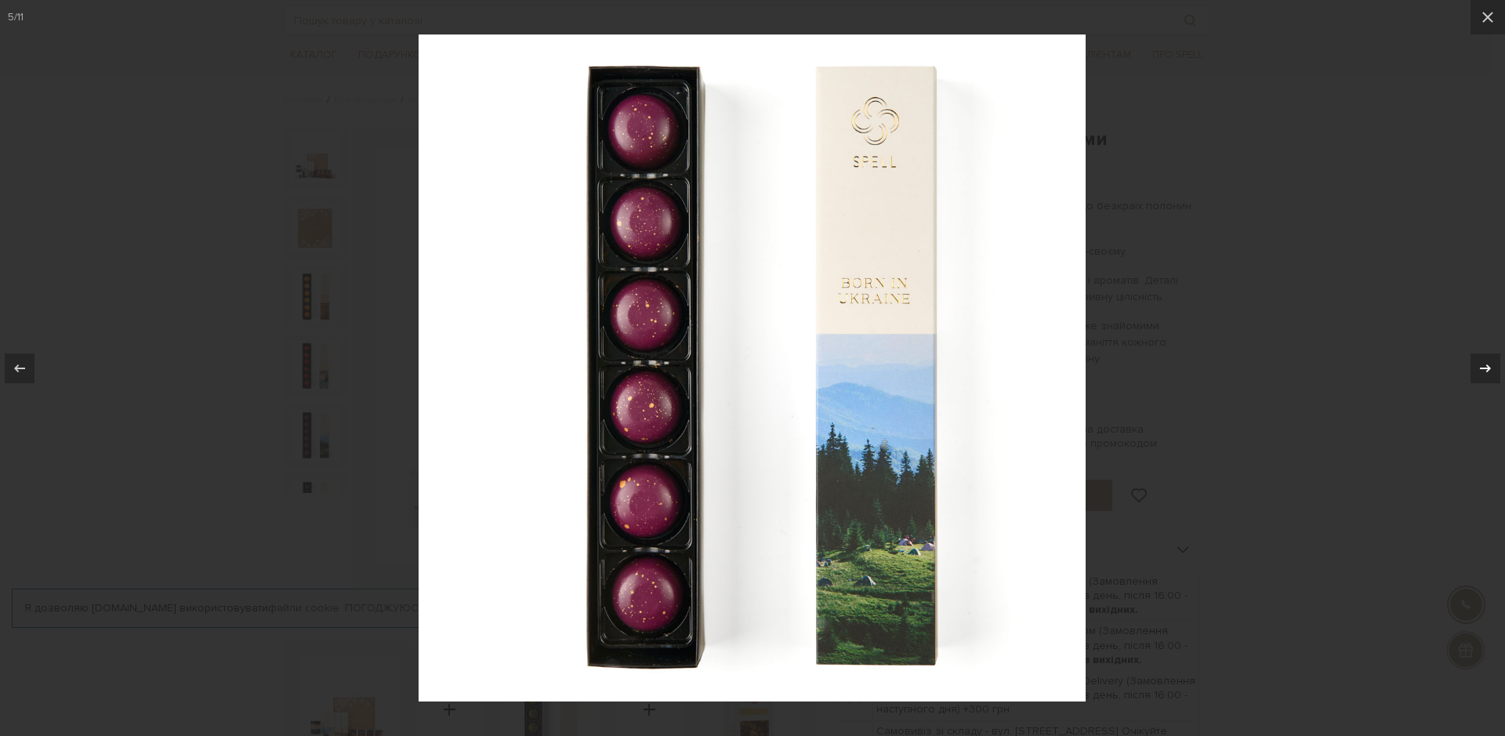
click at [1490, 370] on icon at bounding box center [1485, 368] width 11 height 8
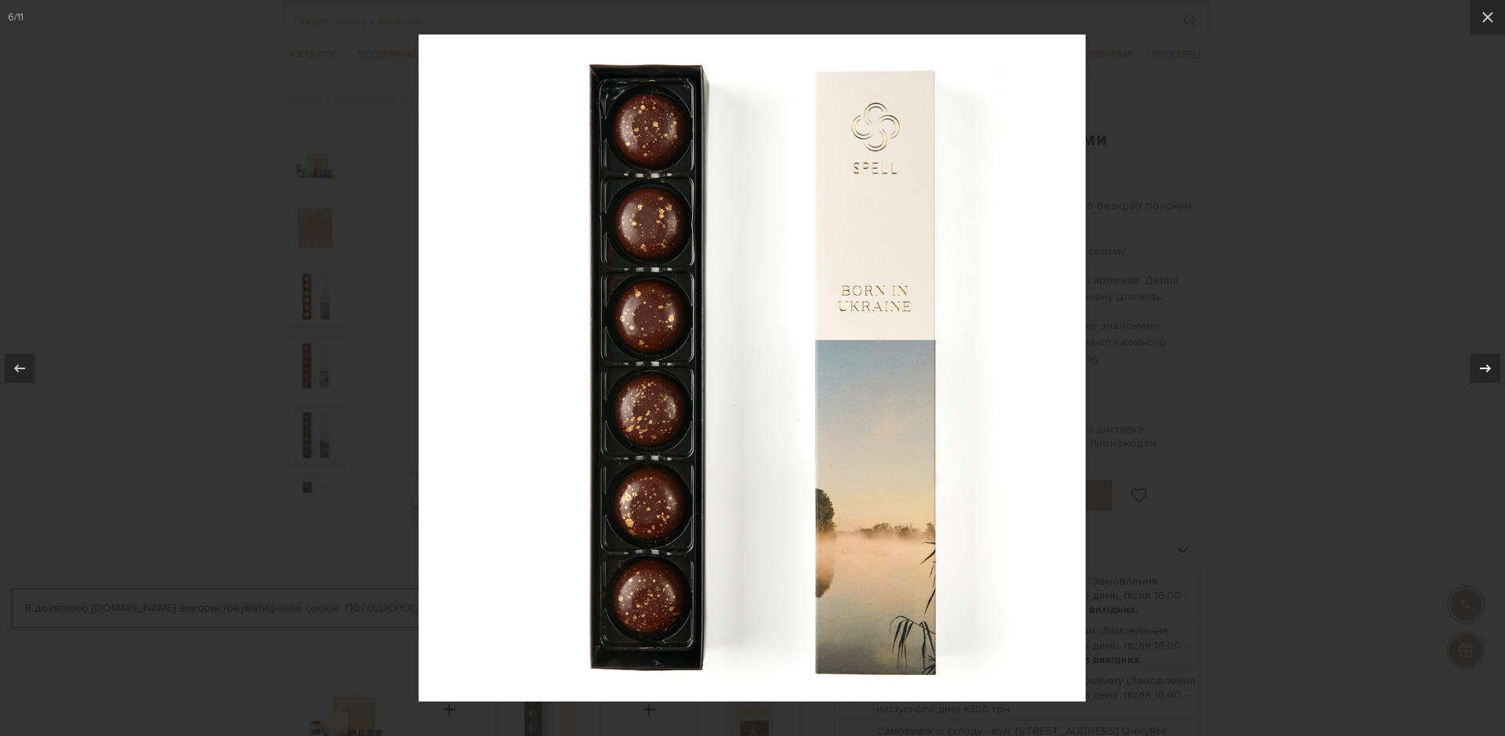
click at [1490, 370] on icon at bounding box center [1485, 368] width 11 height 8
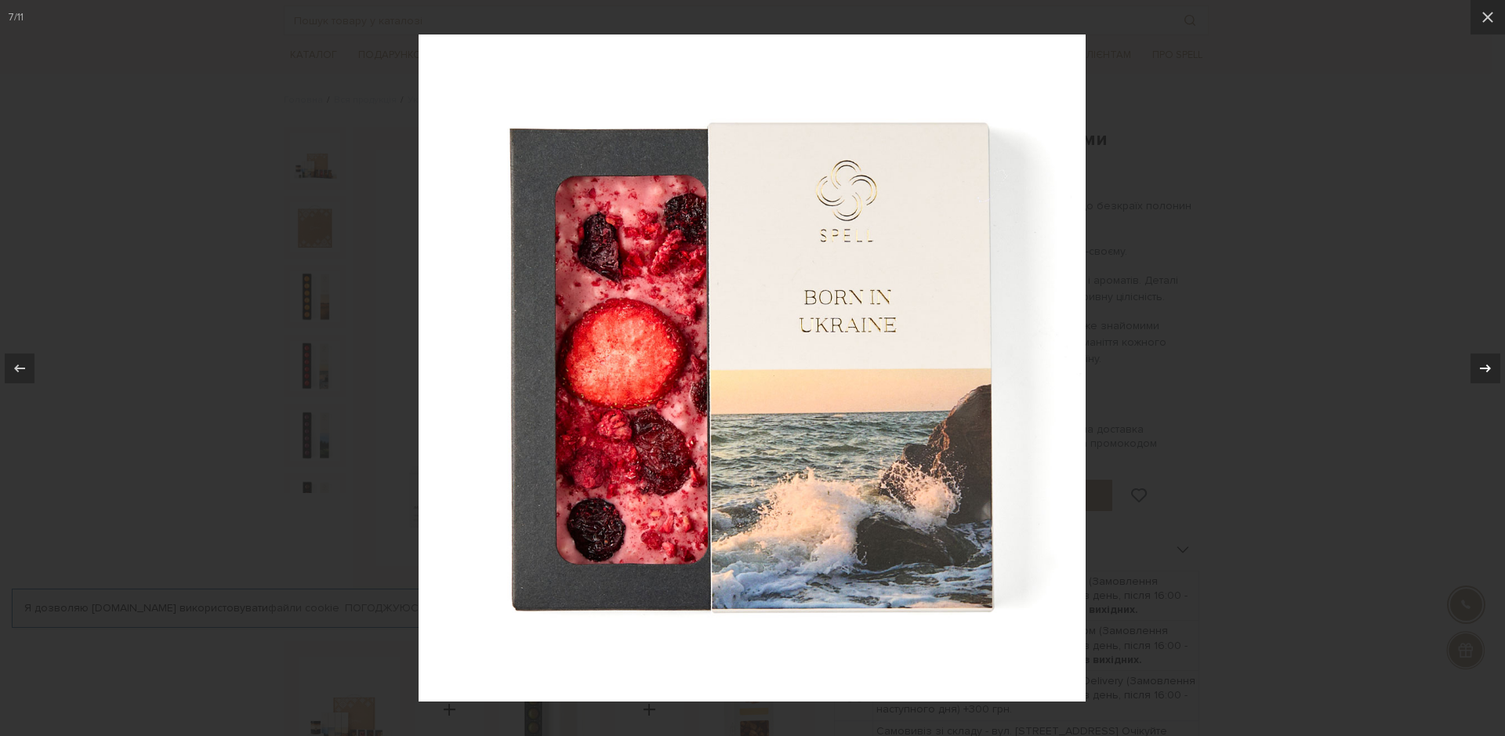
click at [1488, 370] on icon at bounding box center [1485, 368] width 11 height 8
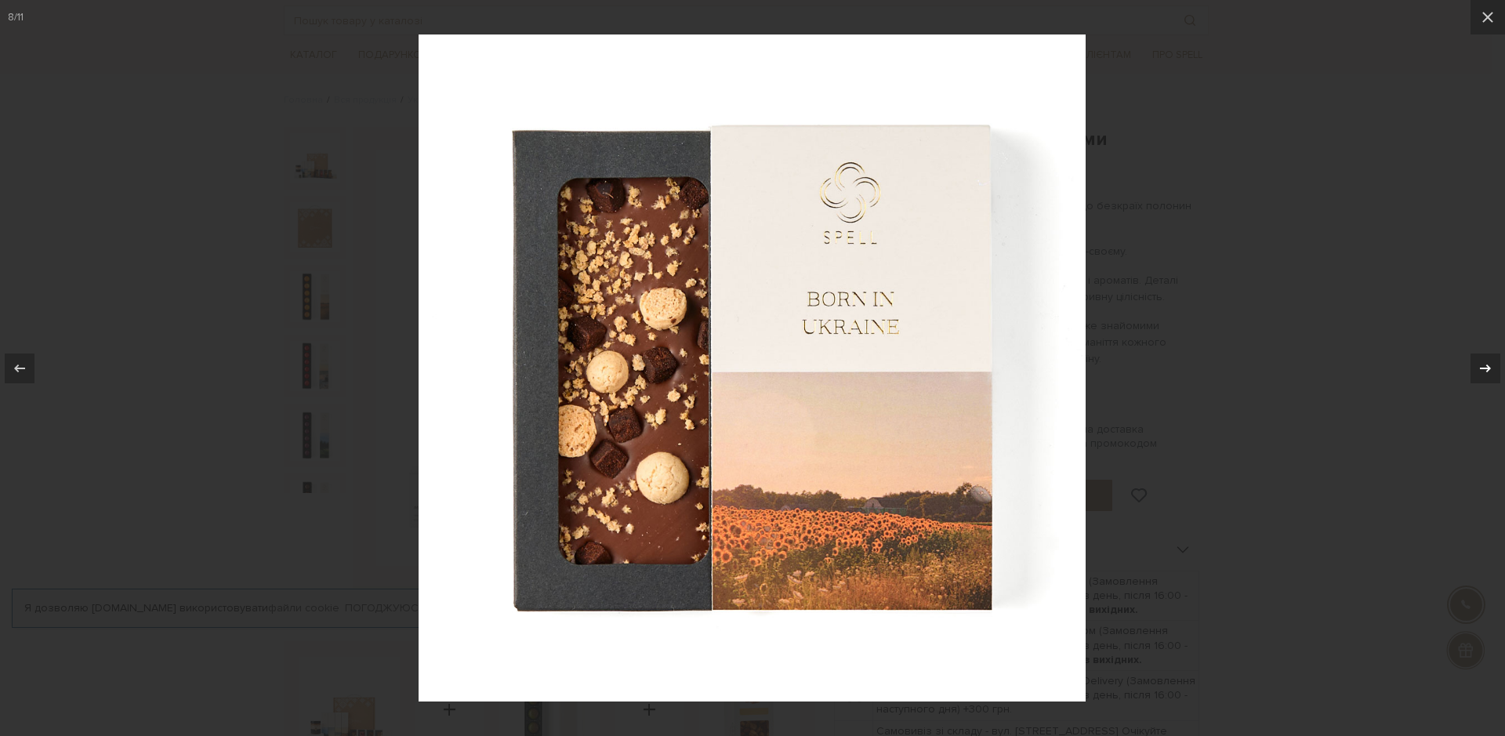
click at [1488, 370] on icon at bounding box center [1485, 368] width 11 height 8
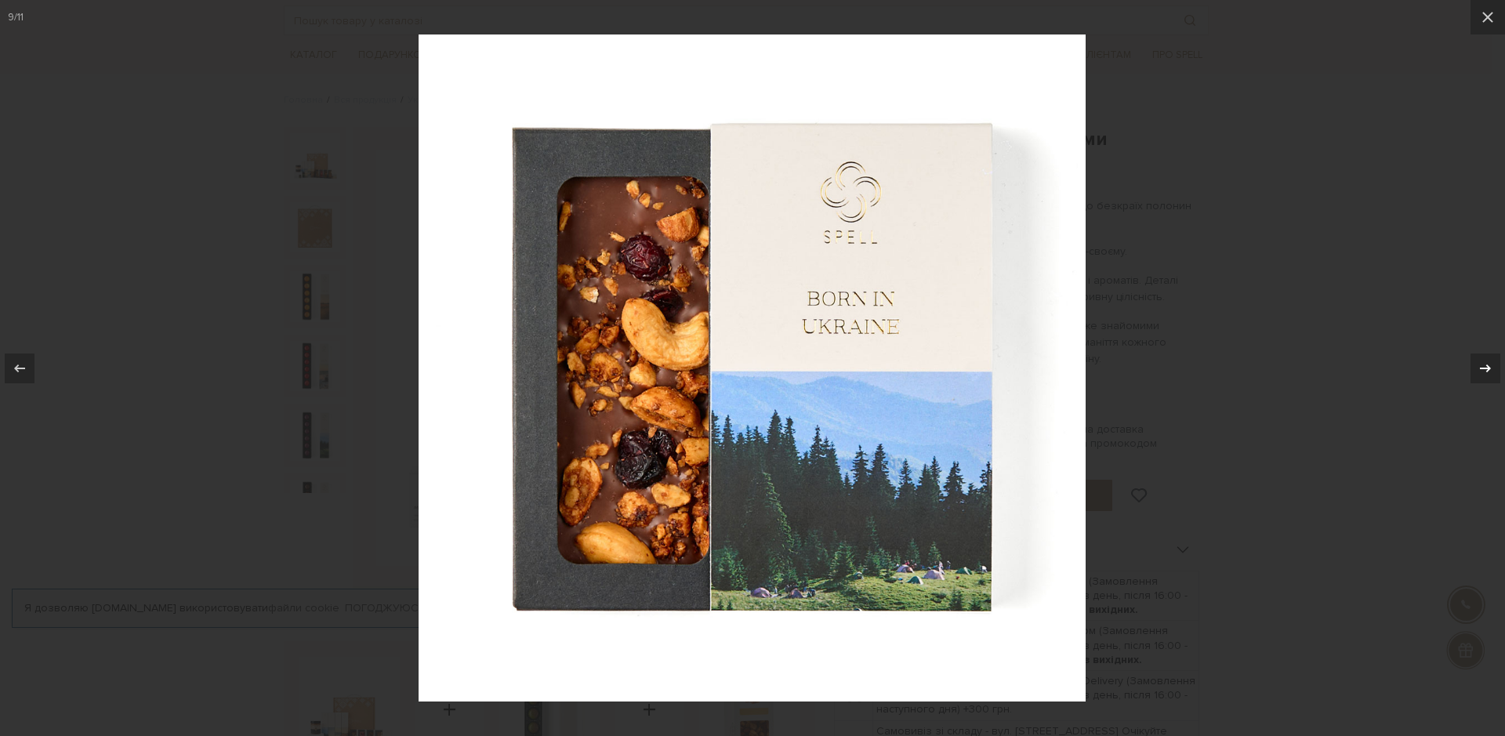
click at [1488, 370] on icon at bounding box center [1485, 368] width 11 height 8
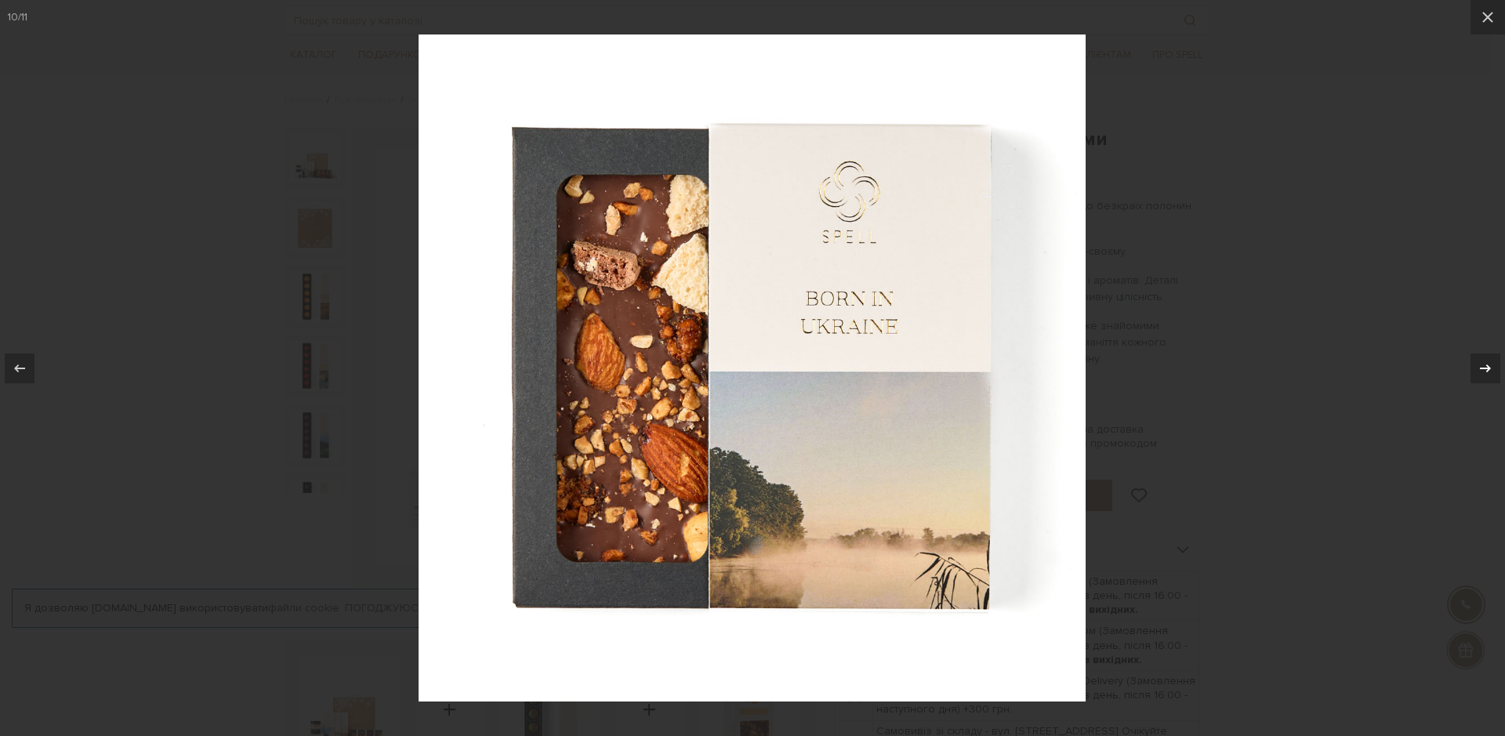
click at [1488, 370] on icon at bounding box center [1485, 368] width 11 height 8
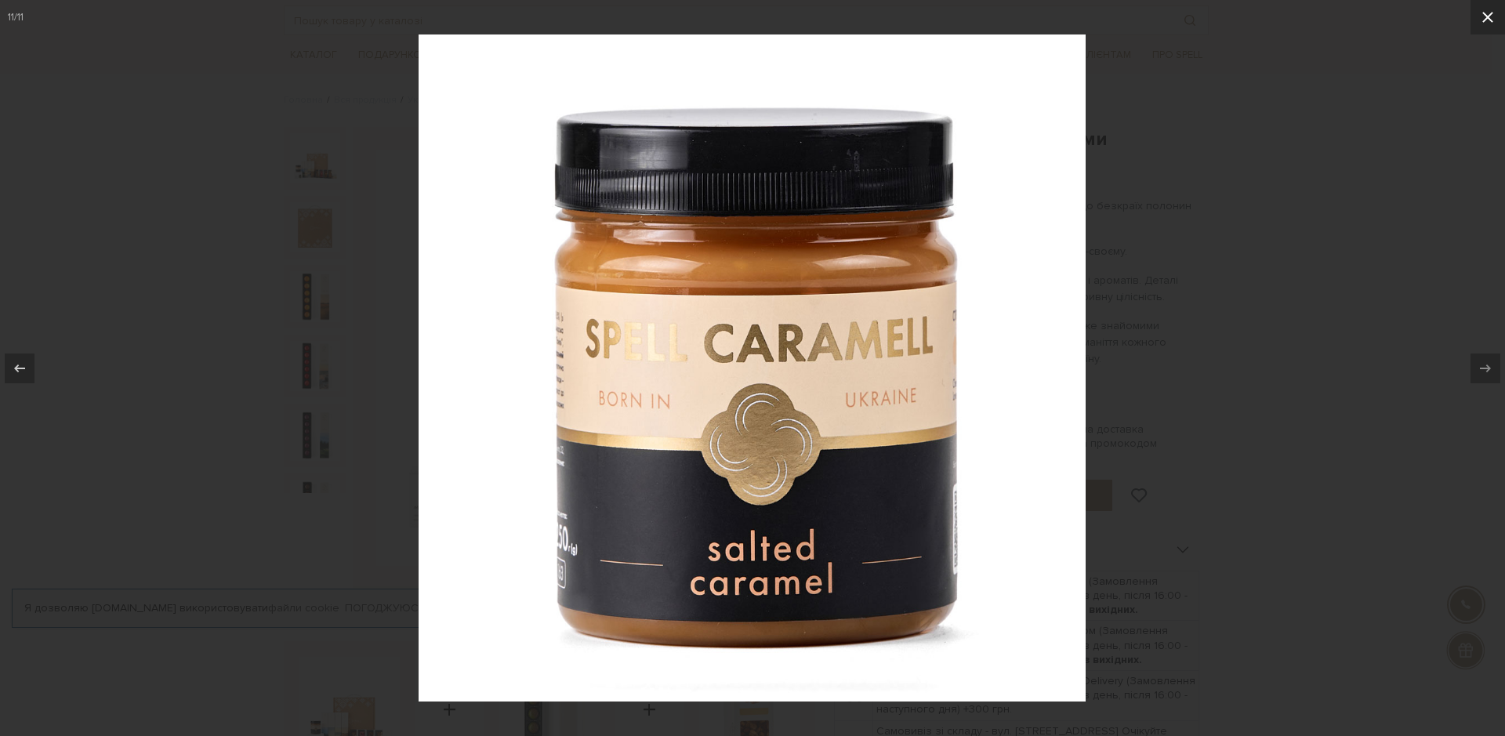
click at [1488, 19] on icon at bounding box center [1488, 17] width 19 height 19
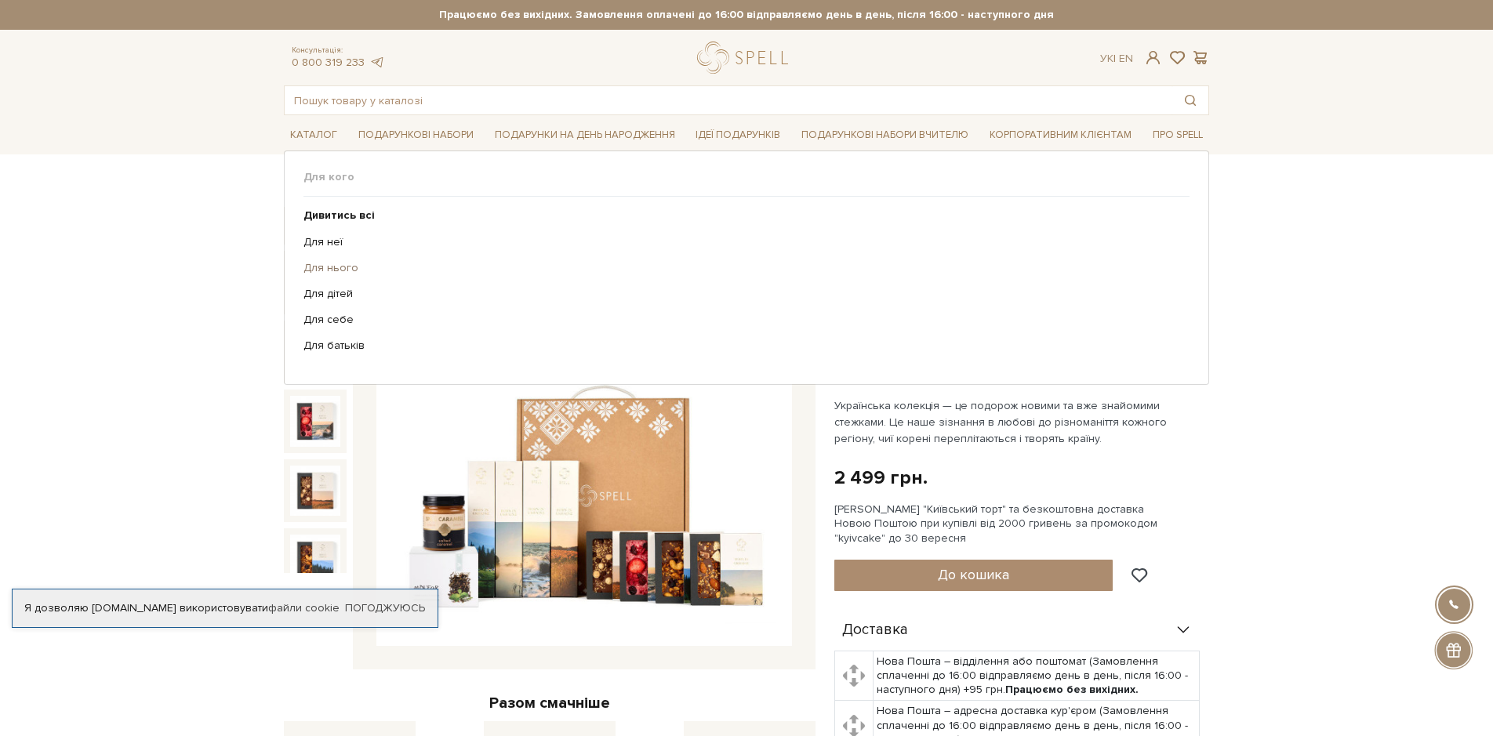
click at [336, 274] on link "Для нього" at bounding box center [740, 268] width 874 height 14
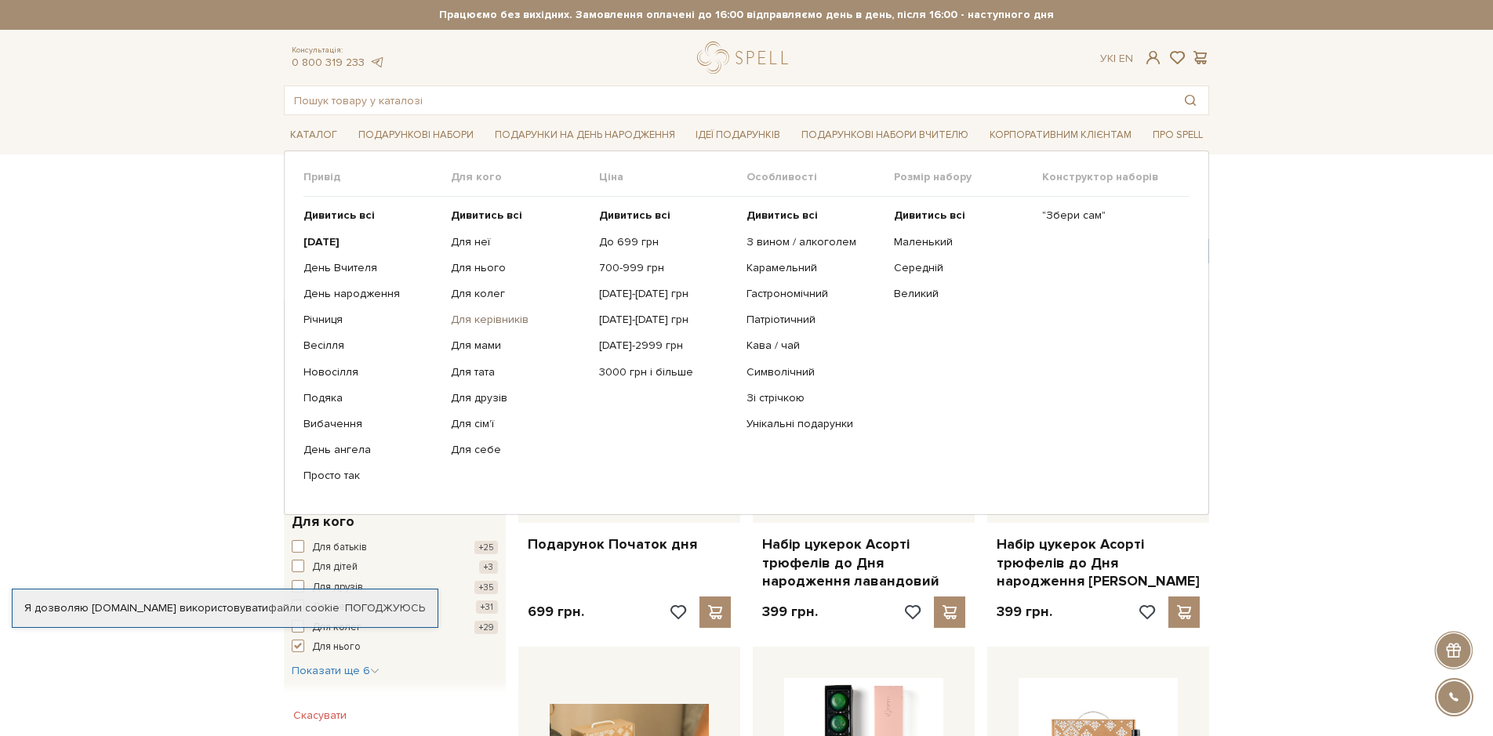
click at [510, 321] on link "Для керівників" at bounding box center [519, 320] width 136 height 14
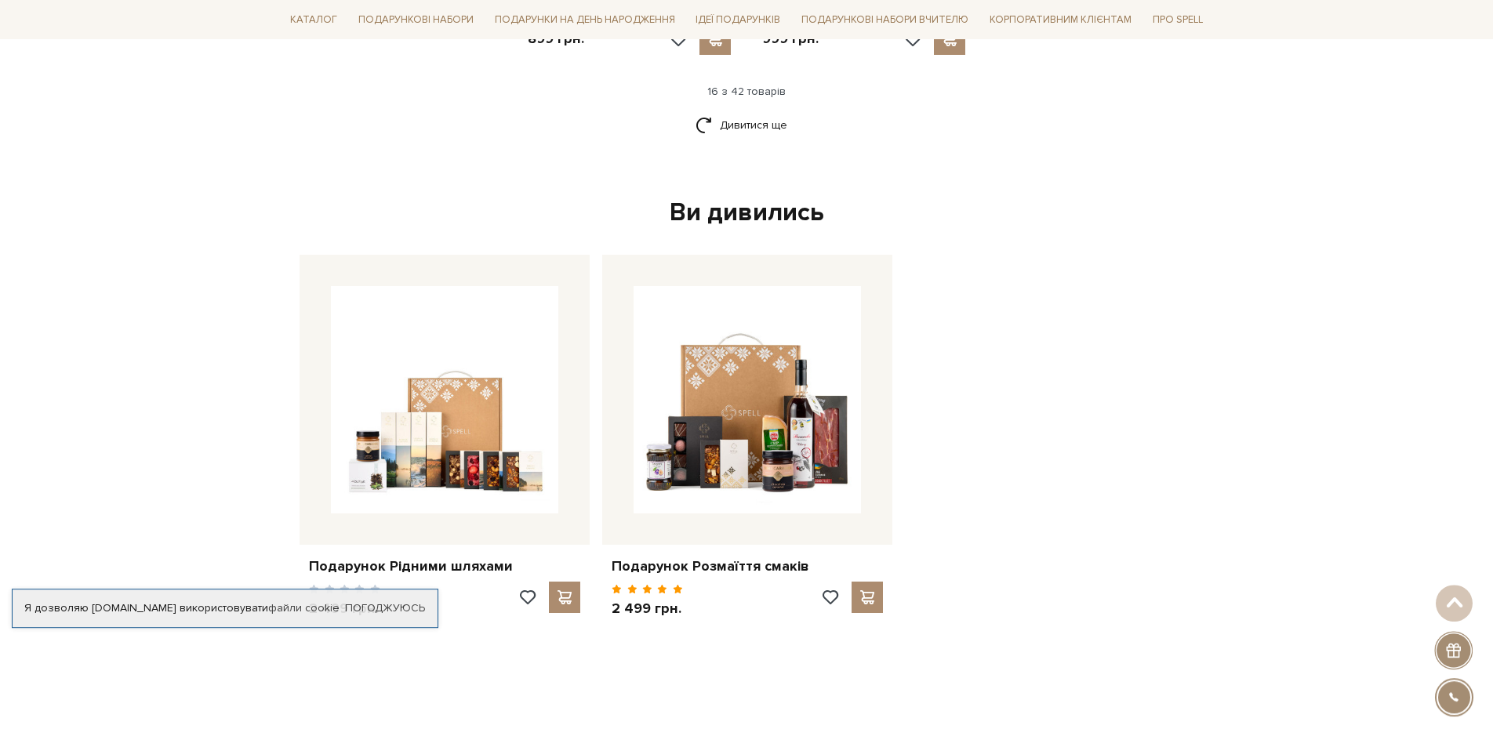
scroll to position [2199, 0]
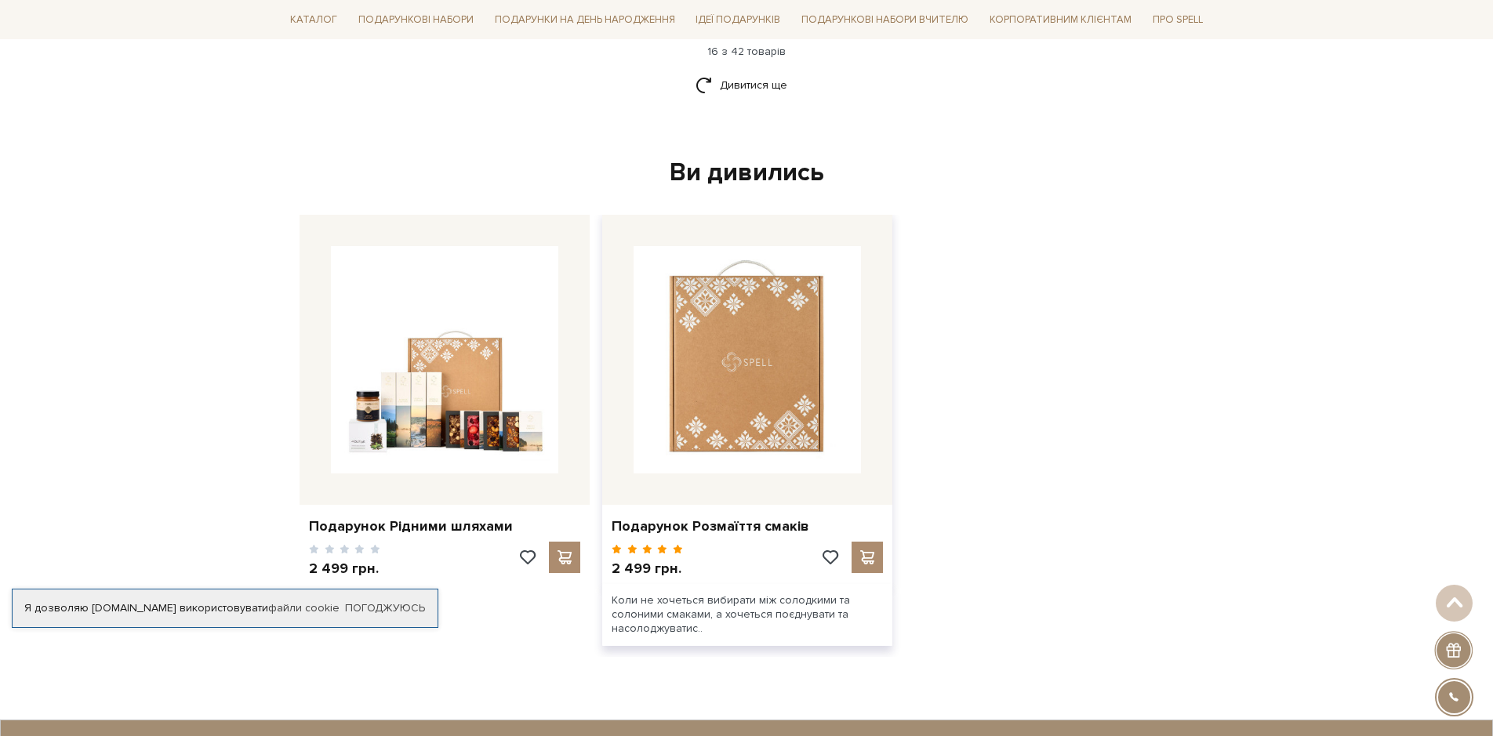
click at [773, 383] on img at bounding box center [746, 359] width 227 height 227
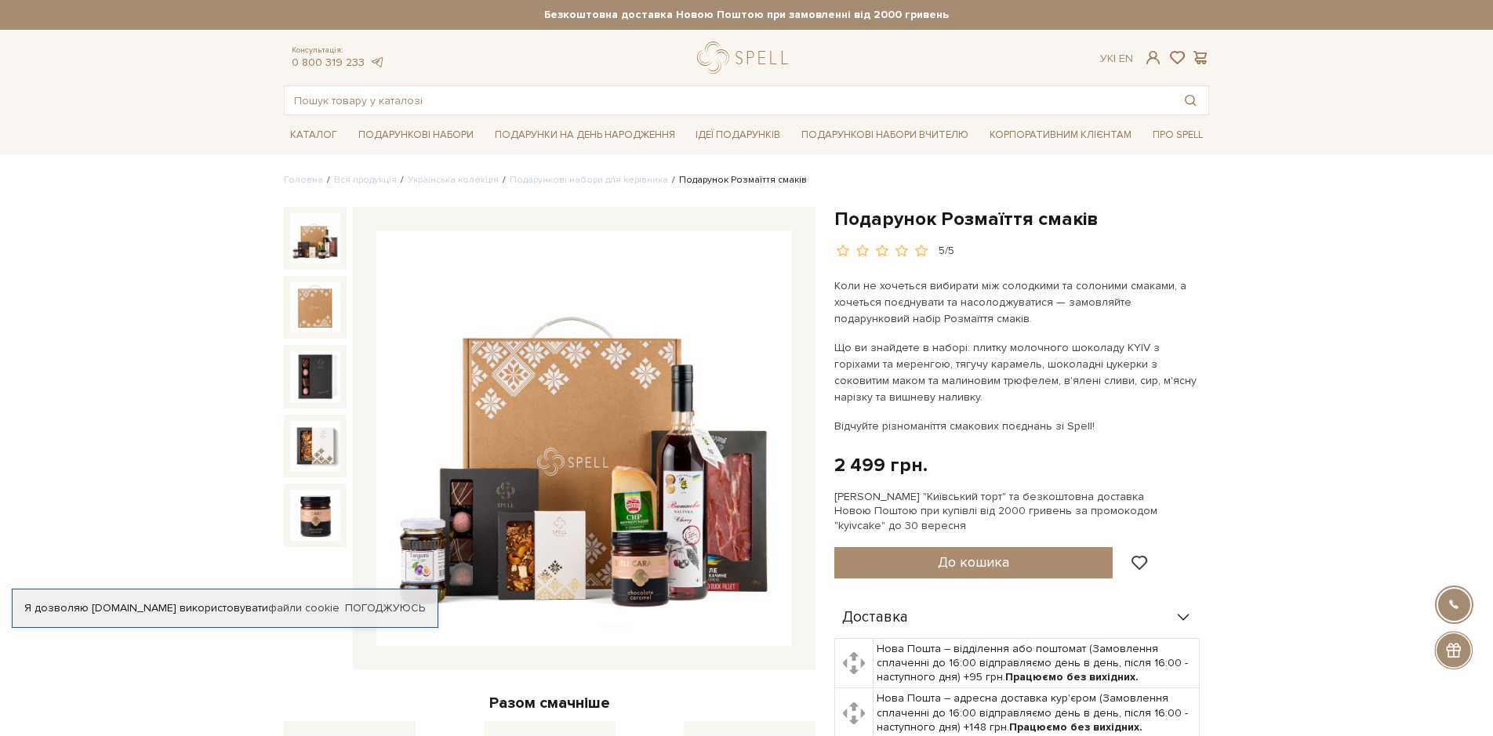
click at [649, 518] on img at bounding box center [584, 438] width 416 height 416
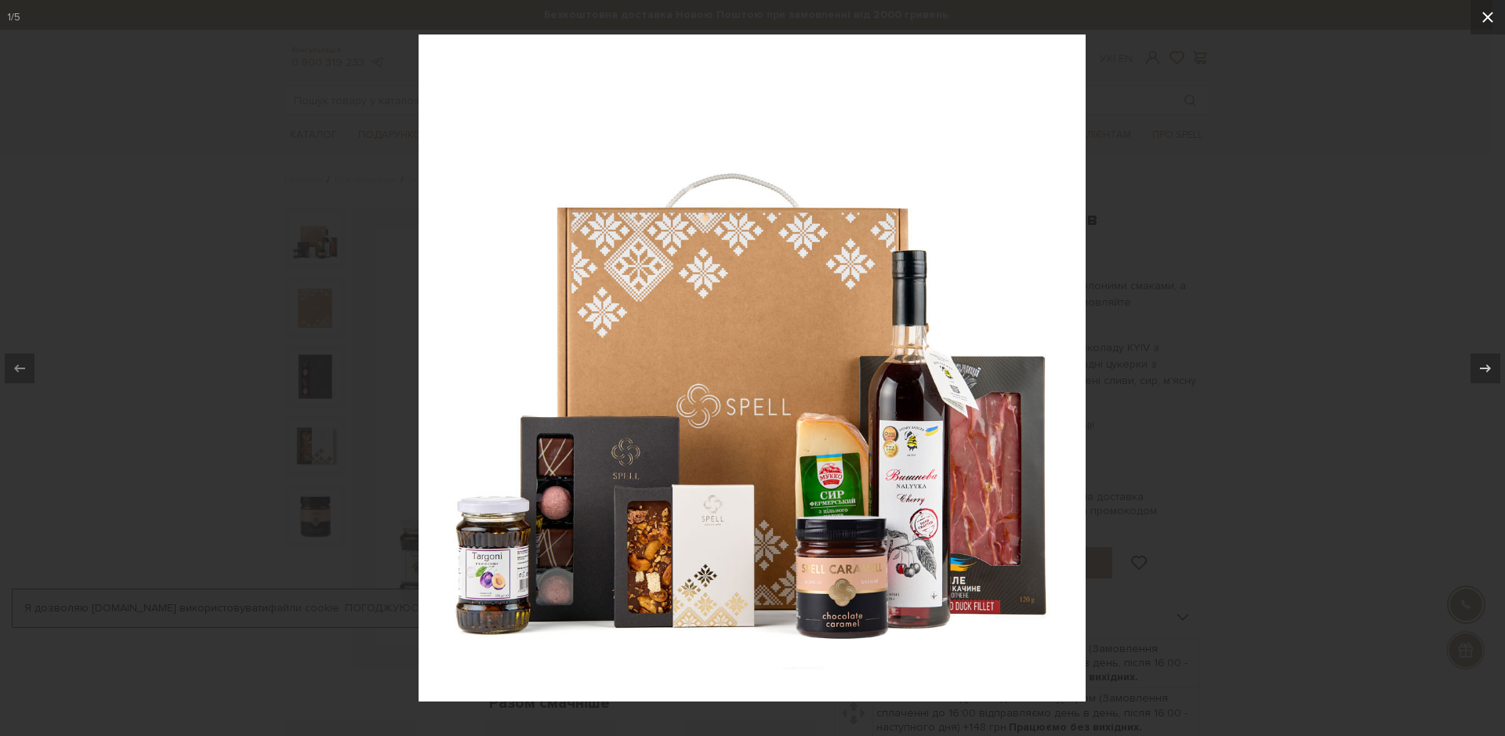
click at [1485, 17] on icon at bounding box center [1488, 17] width 19 height 19
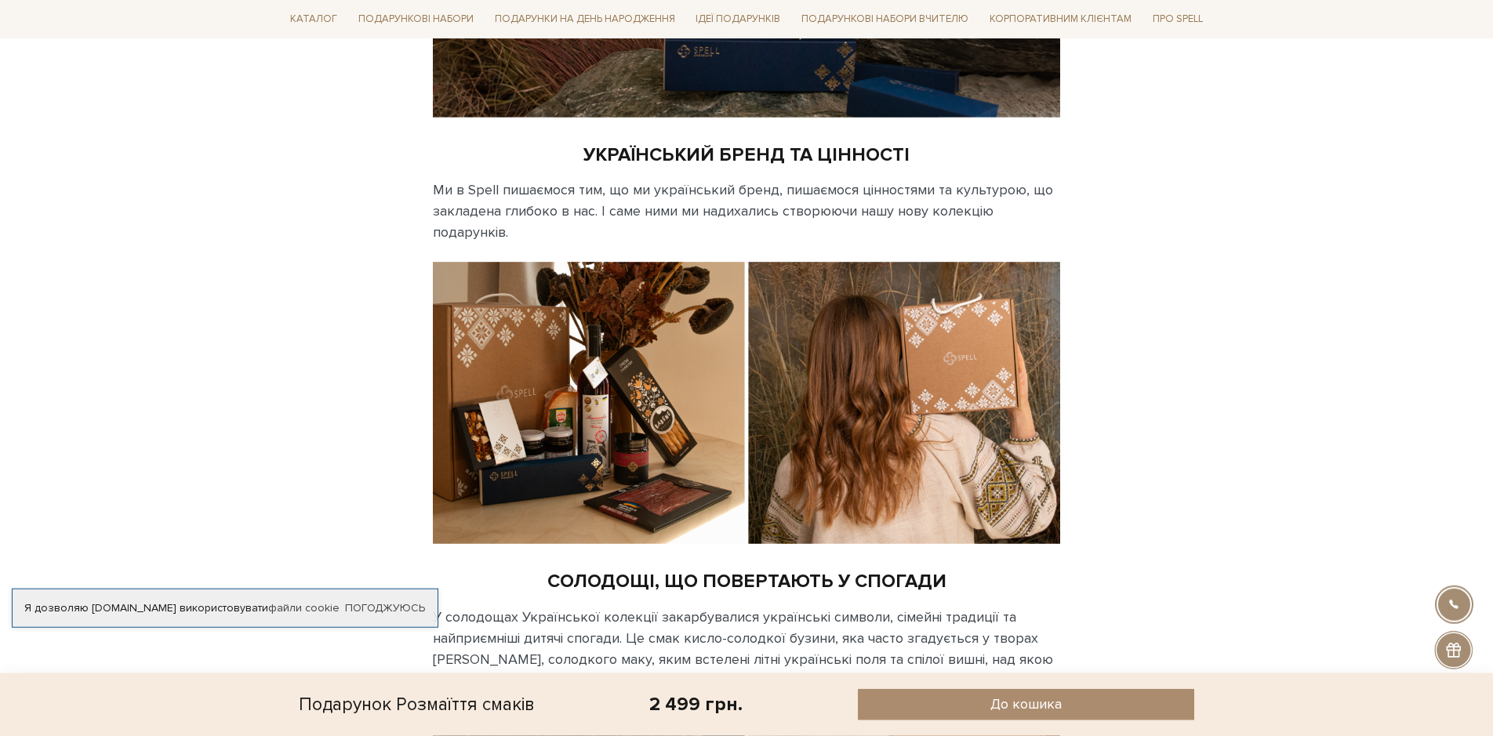
scroll to position [1319, 0]
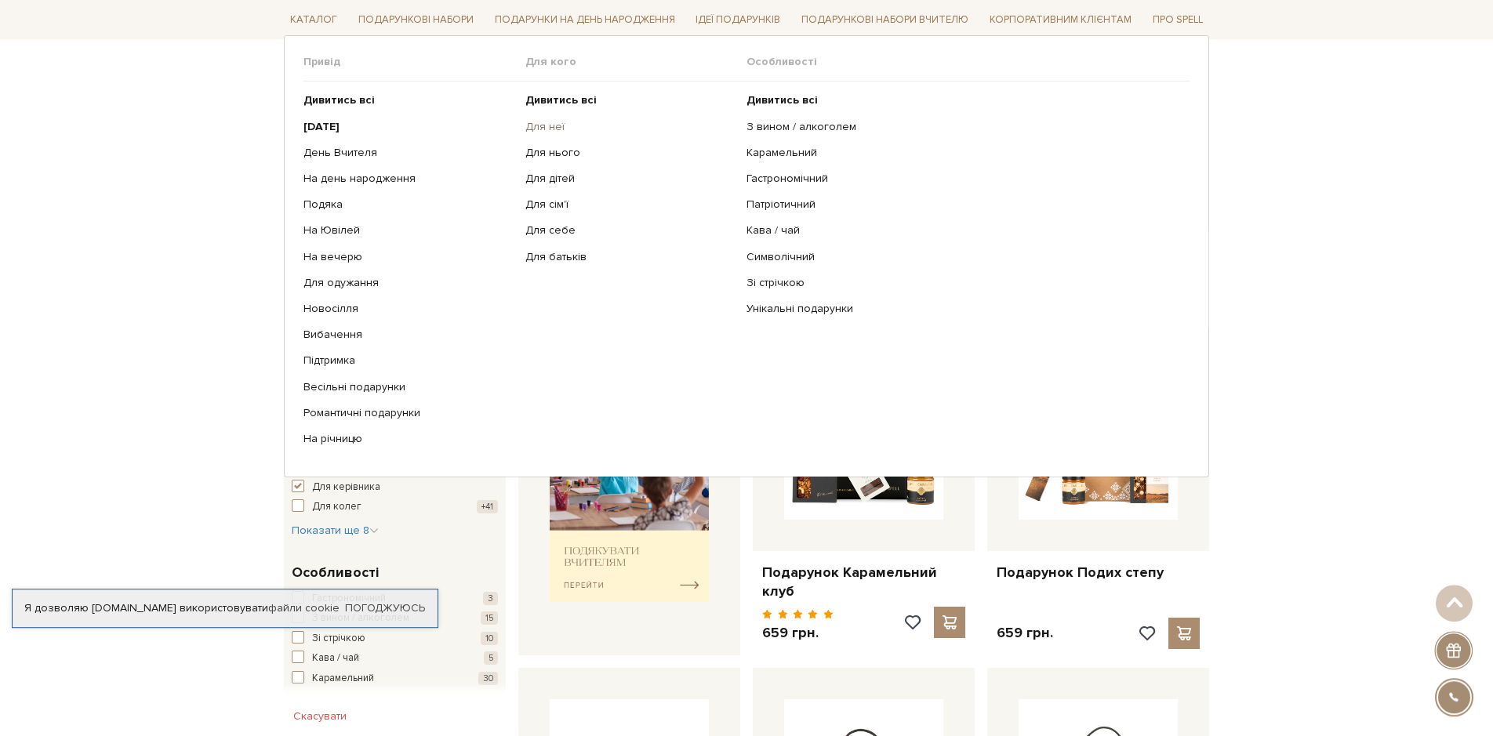
scroll to position [240, 0]
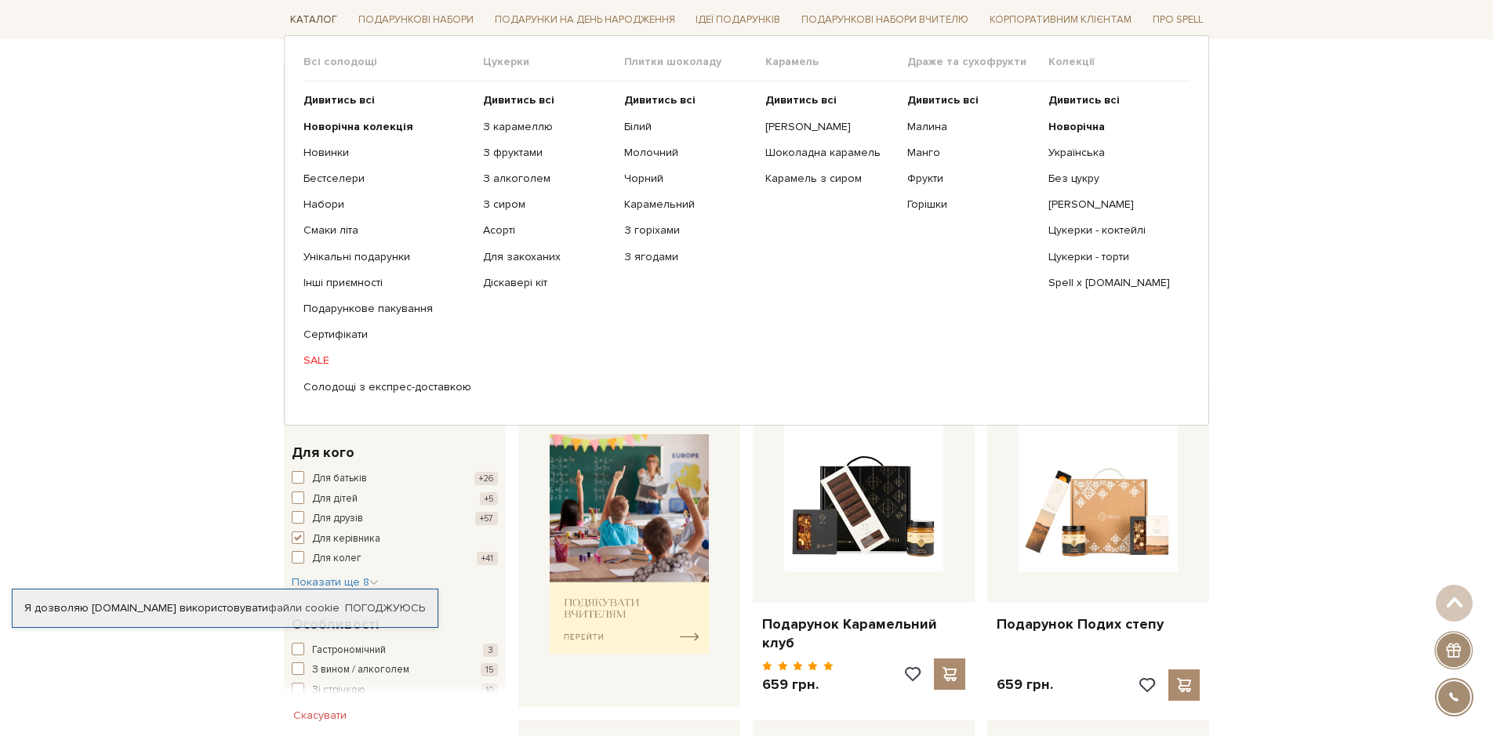
click at [307, 16] on link "Каталог" at bounding box center [314, 20] width 60 height 24
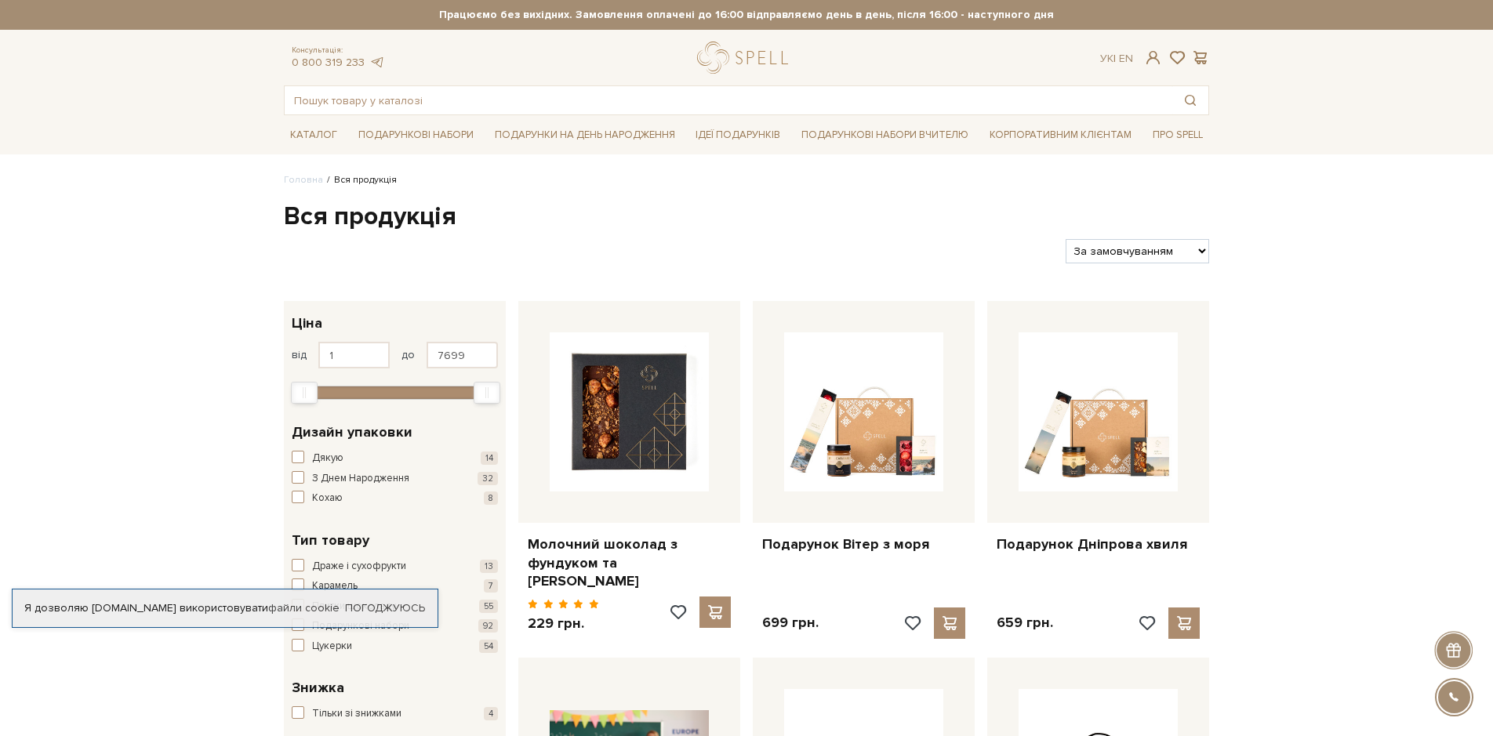
click at [338, 85] on div "Консультація: 0 800 319 233 Ук | En | #набір цукерок #Колекція до Дня Народженн…" at bounding box center [746, 79] width 944 height 74
click at [336, 96] on input "text" at bounding box center [728, 100] width 887 height 28
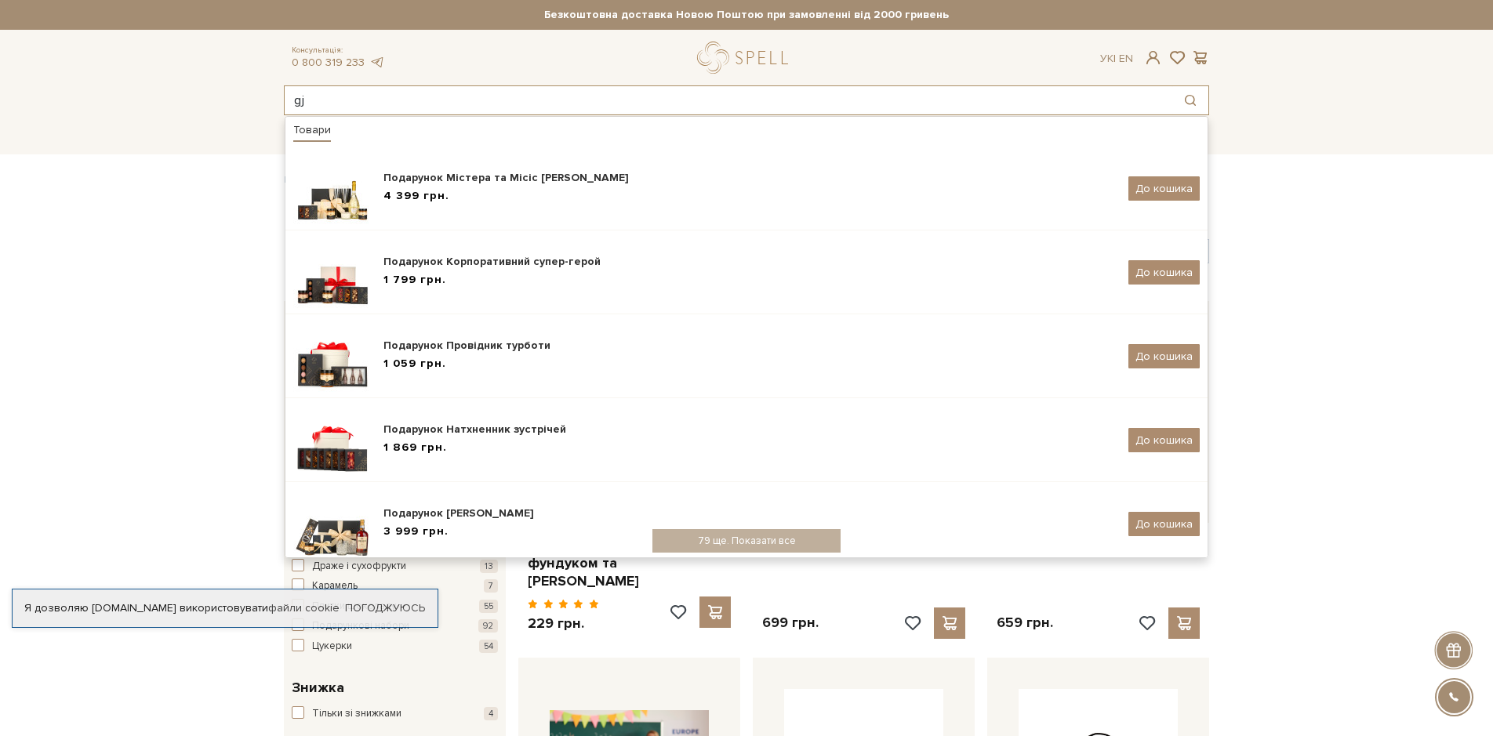
type input "g"
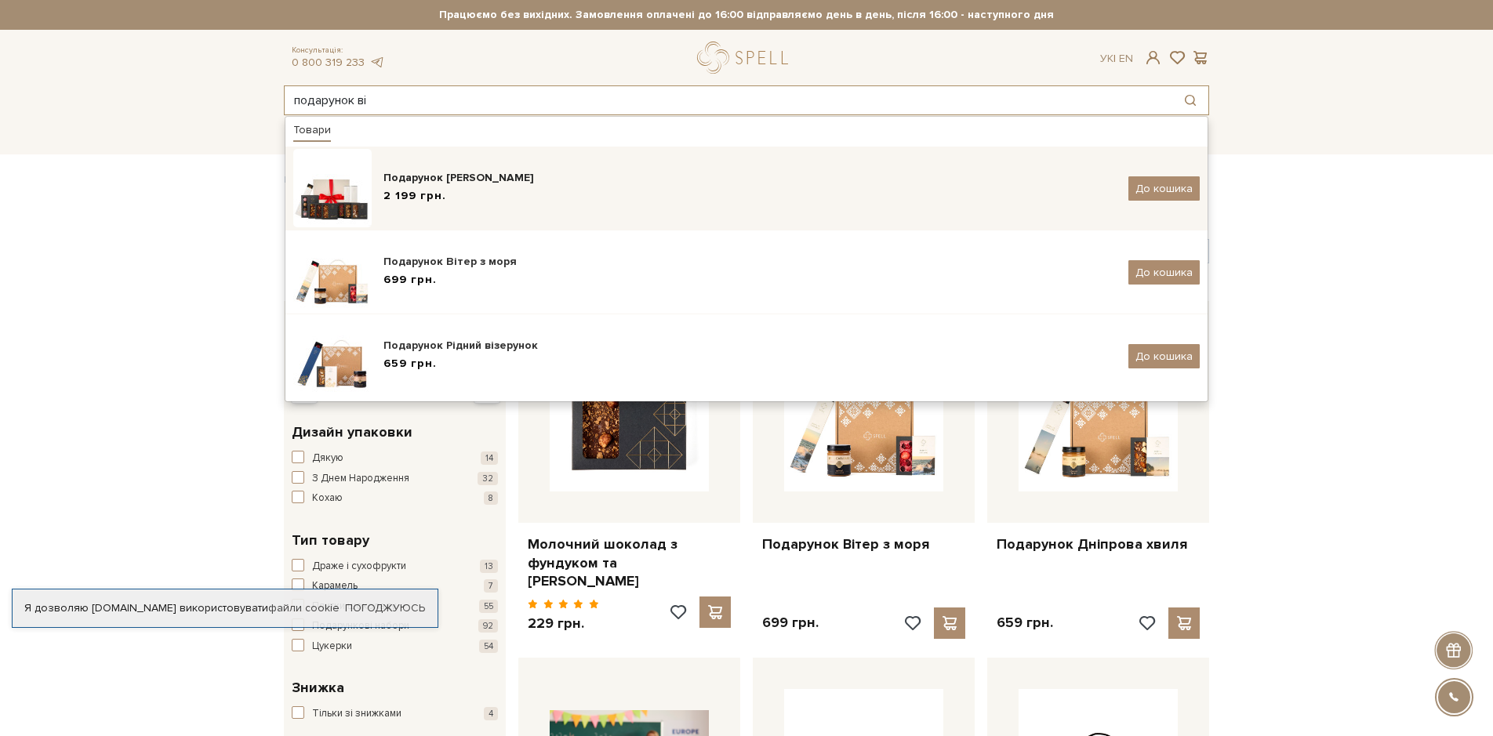
type input "подарунок ві"
click at [333, 201] on img at bounding box center [332, 188] width 78 height 78
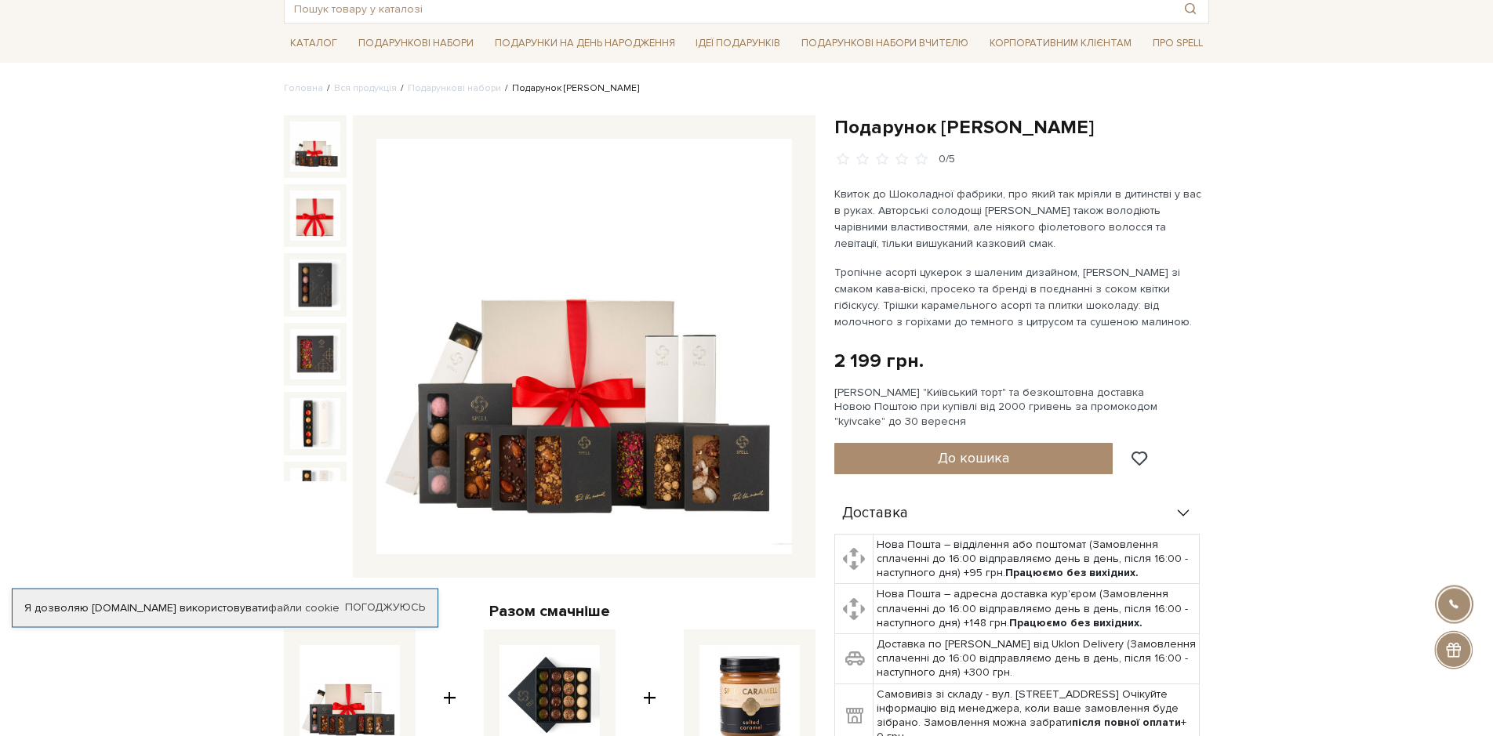
scroll to position [80, 0]
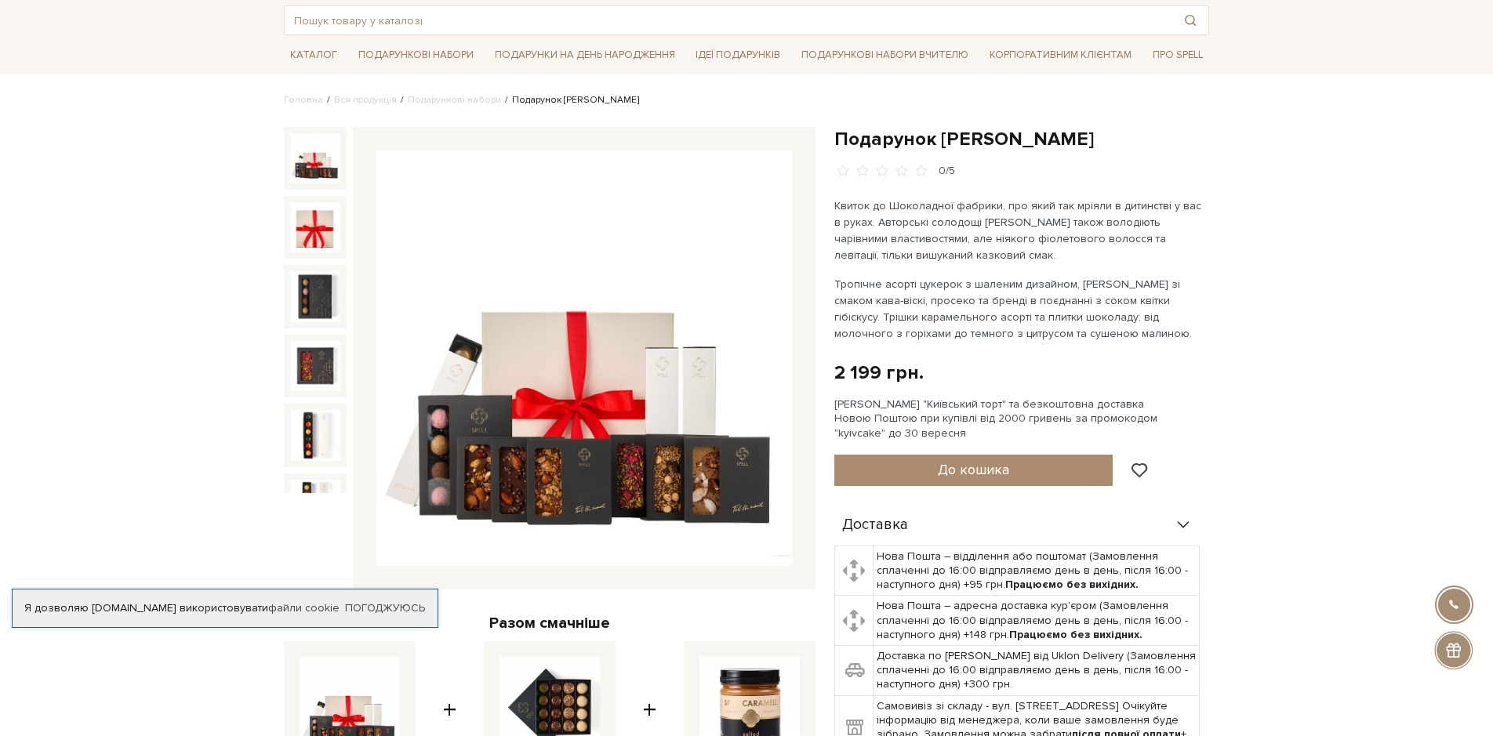
click at [550, 490] on img at bounding box center [584, 359] width 416 height 416
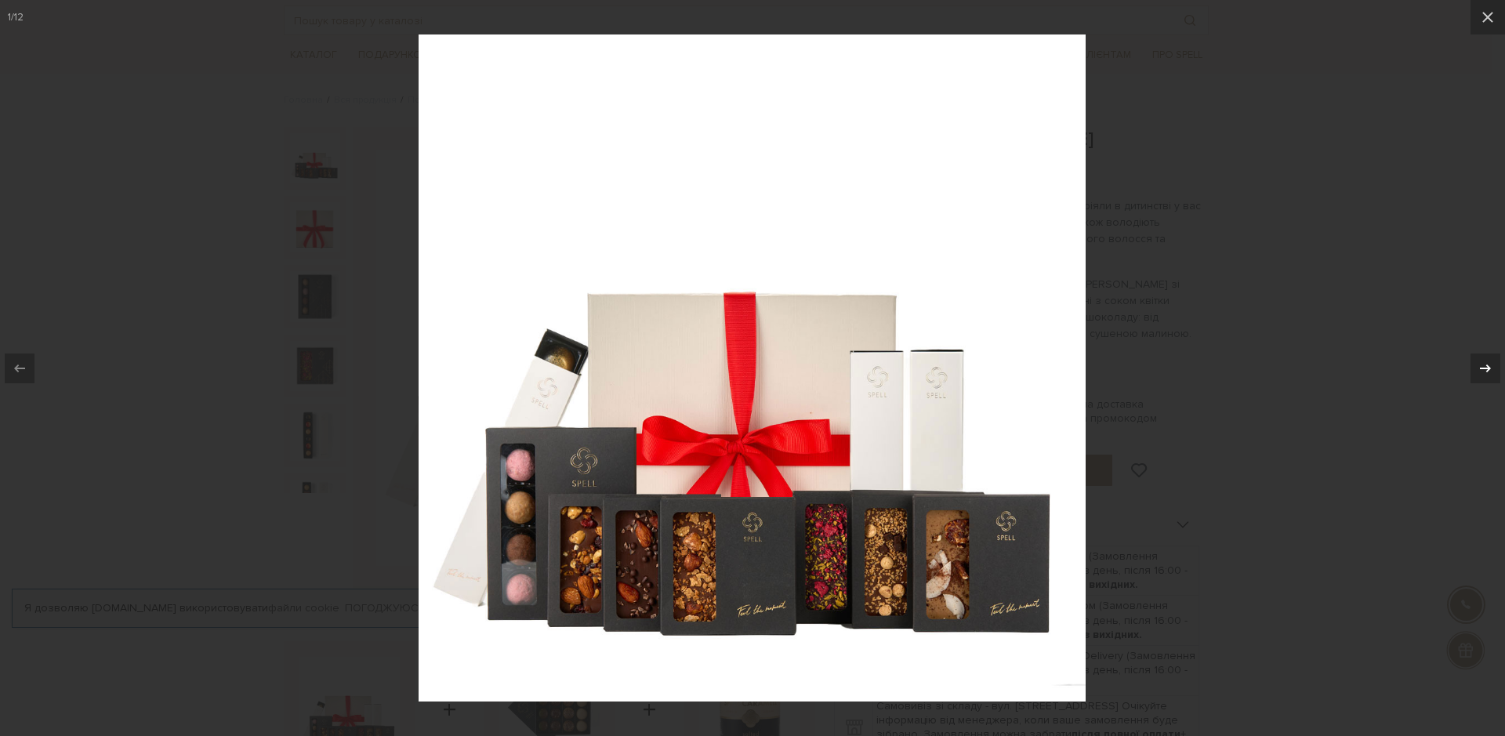
click at [1480, 372] on icon at bounding box center [1485, 368] width 19 height 19
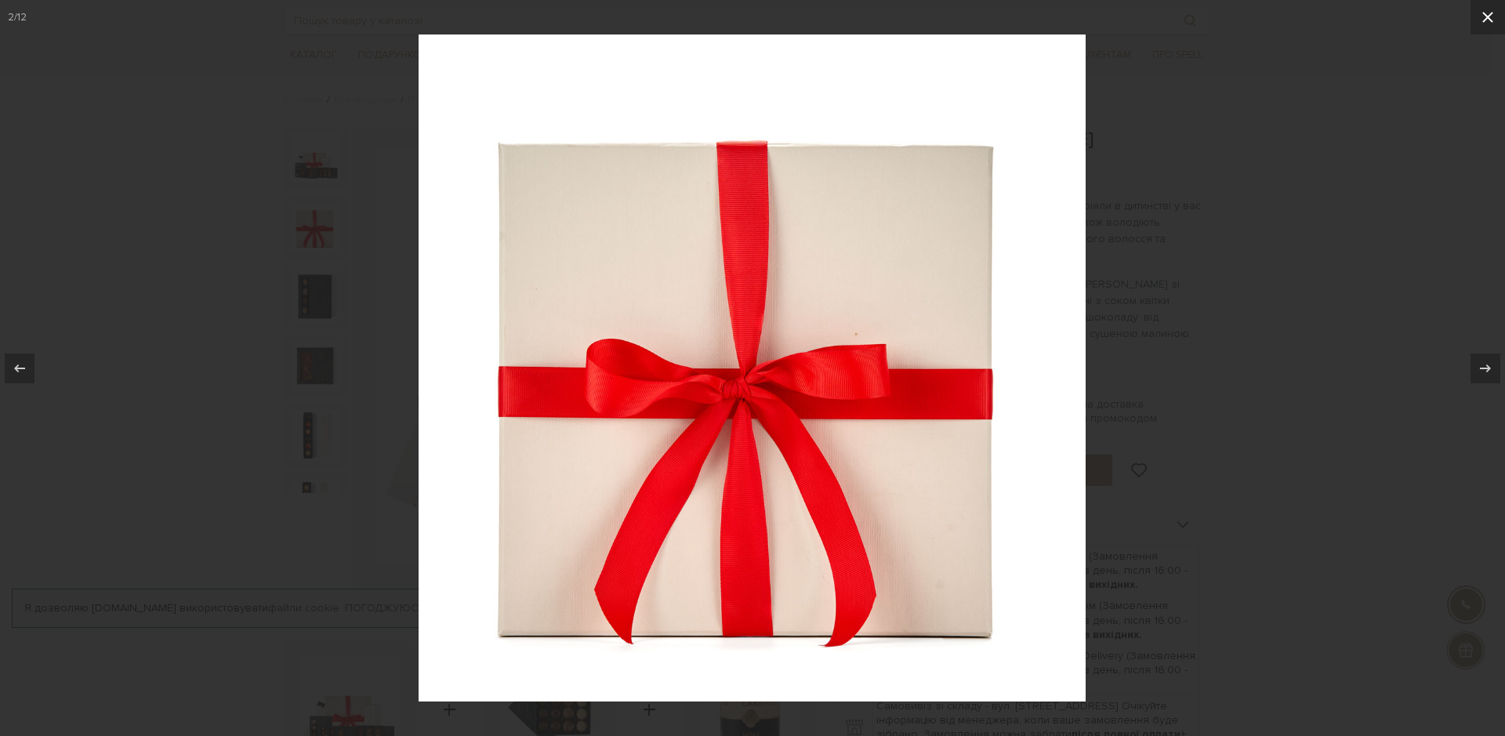
click at [1490, 19] on icon at bounding box center [1488, 17] width 19 height 19
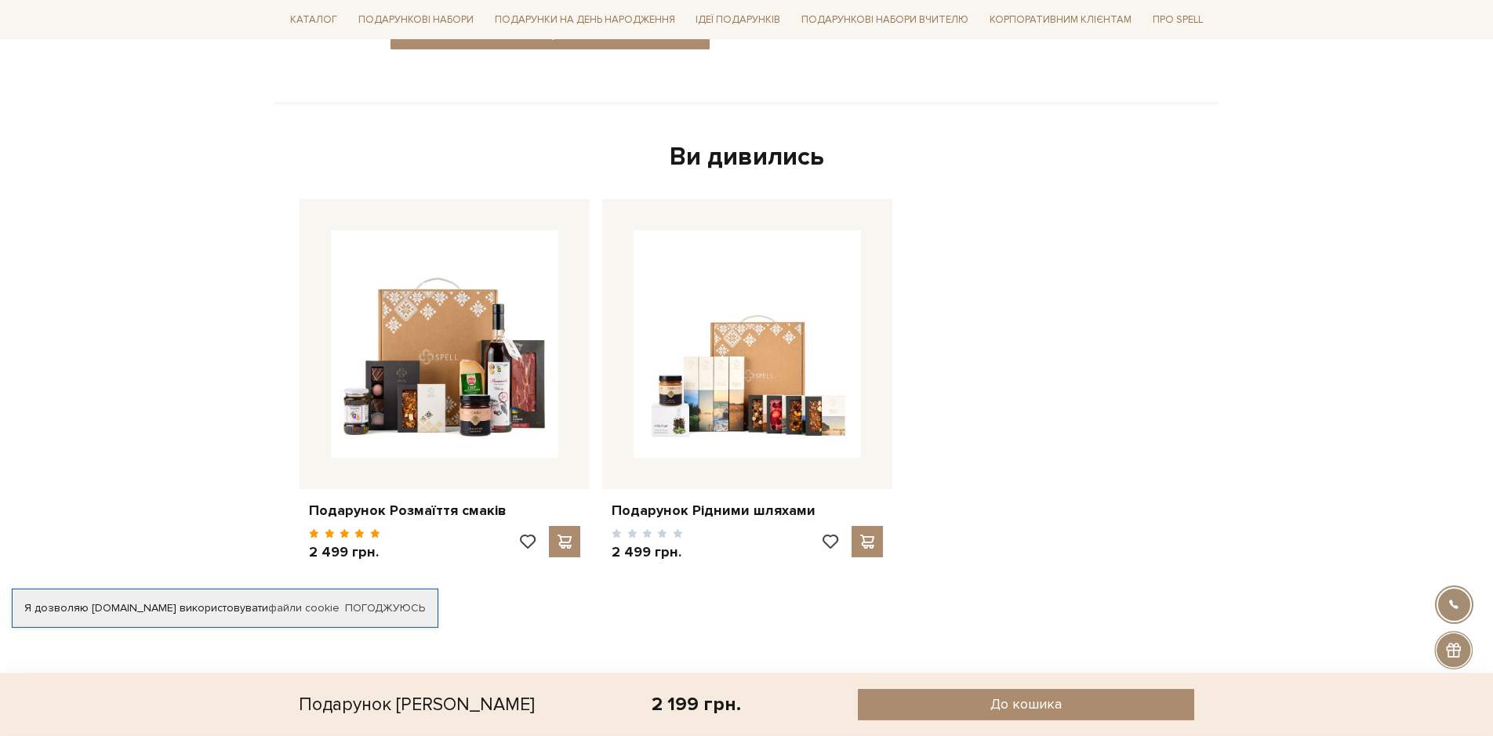
scroll to position [1040, 0]
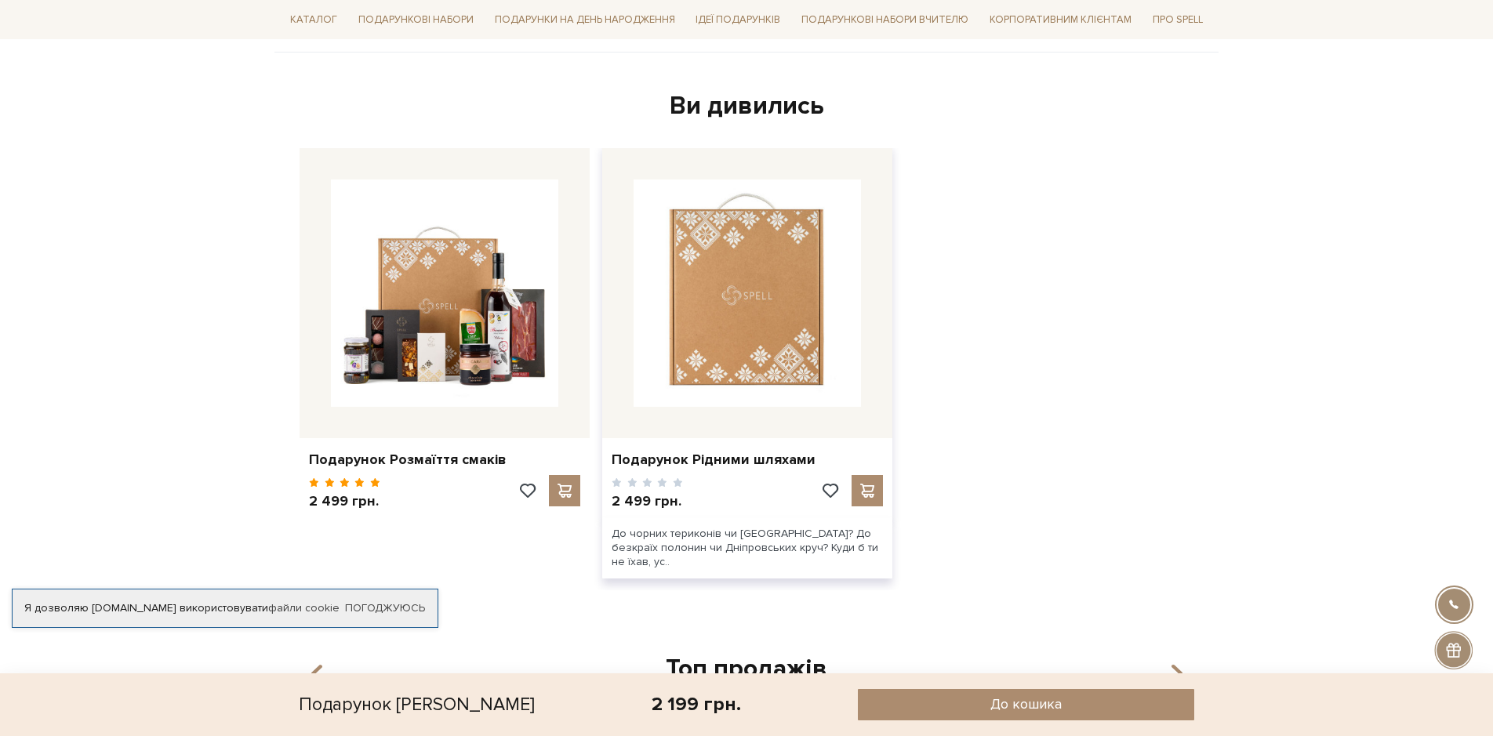
click at [770, 348] on img at bounding box center [746, 293] width 227 height 227
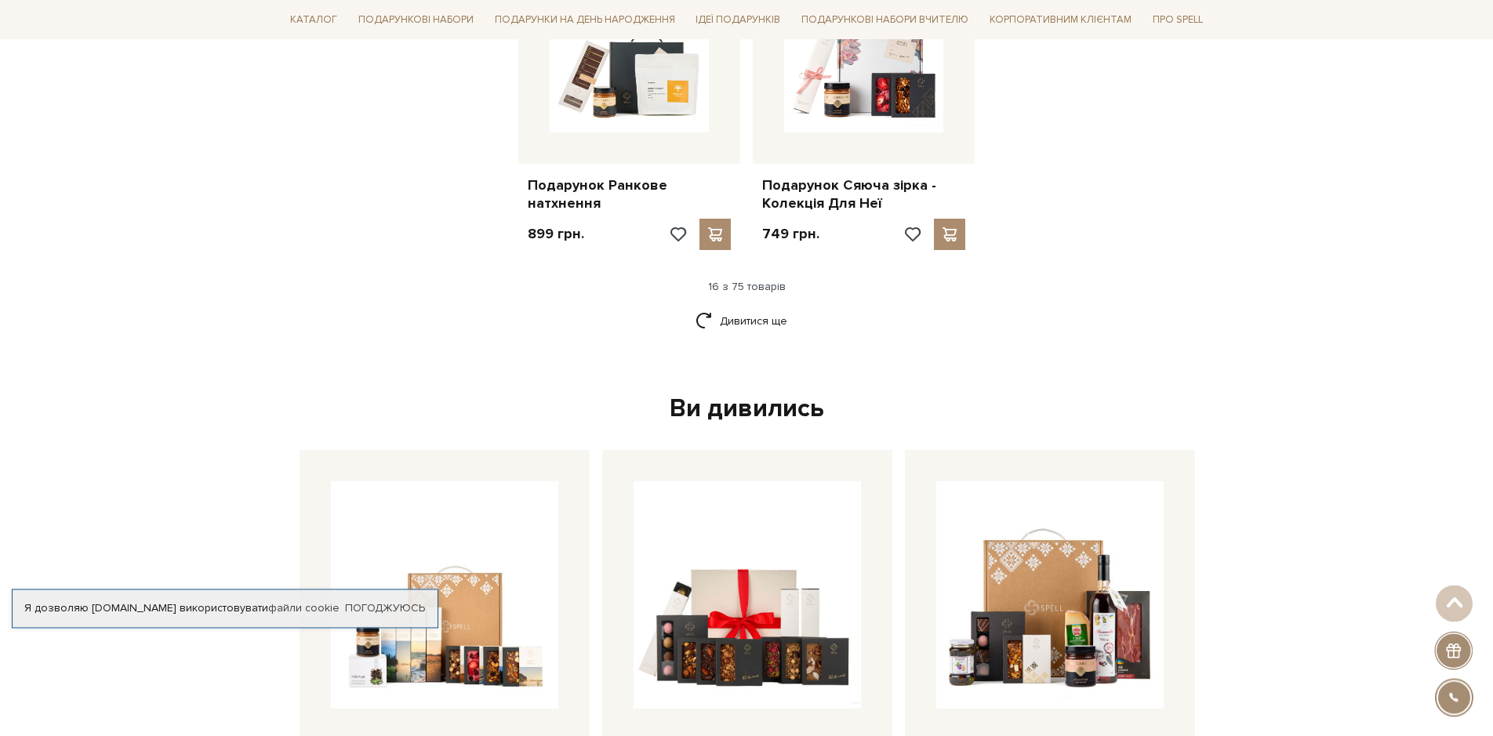
scroll to position [2119, 0]
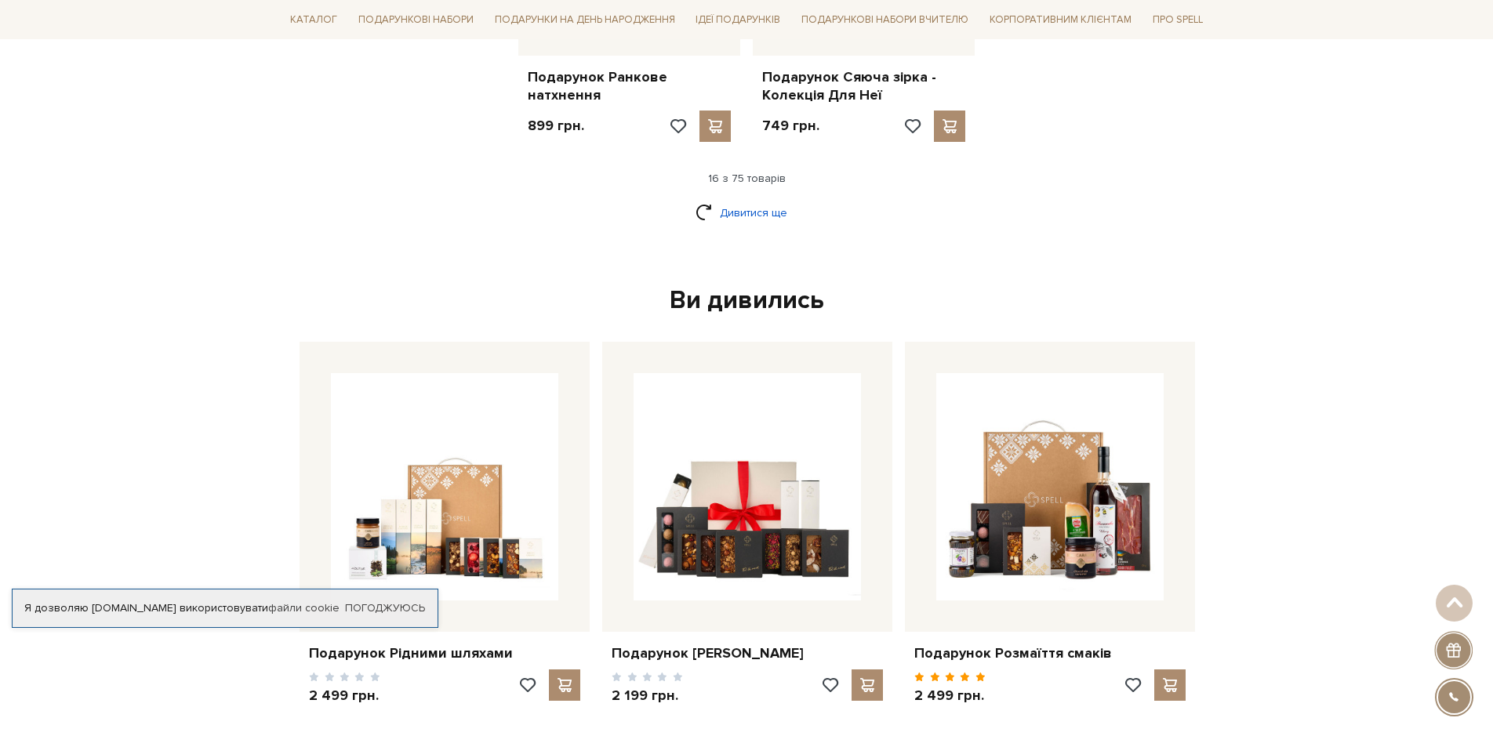
click at [739, 202] on link "Дивитися ще" at bounding box center [746, 212] width 102 height 27
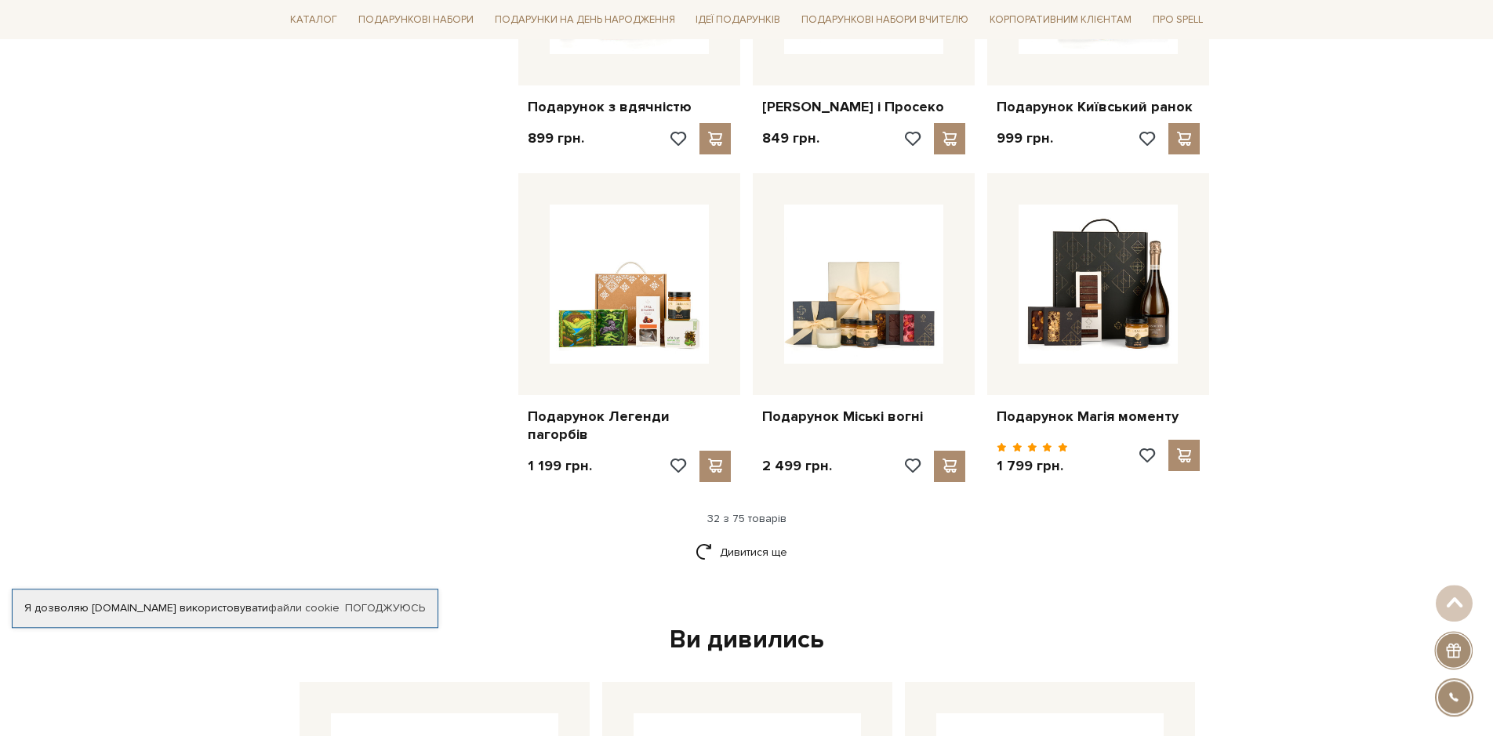
scroll to position [3439, 0]
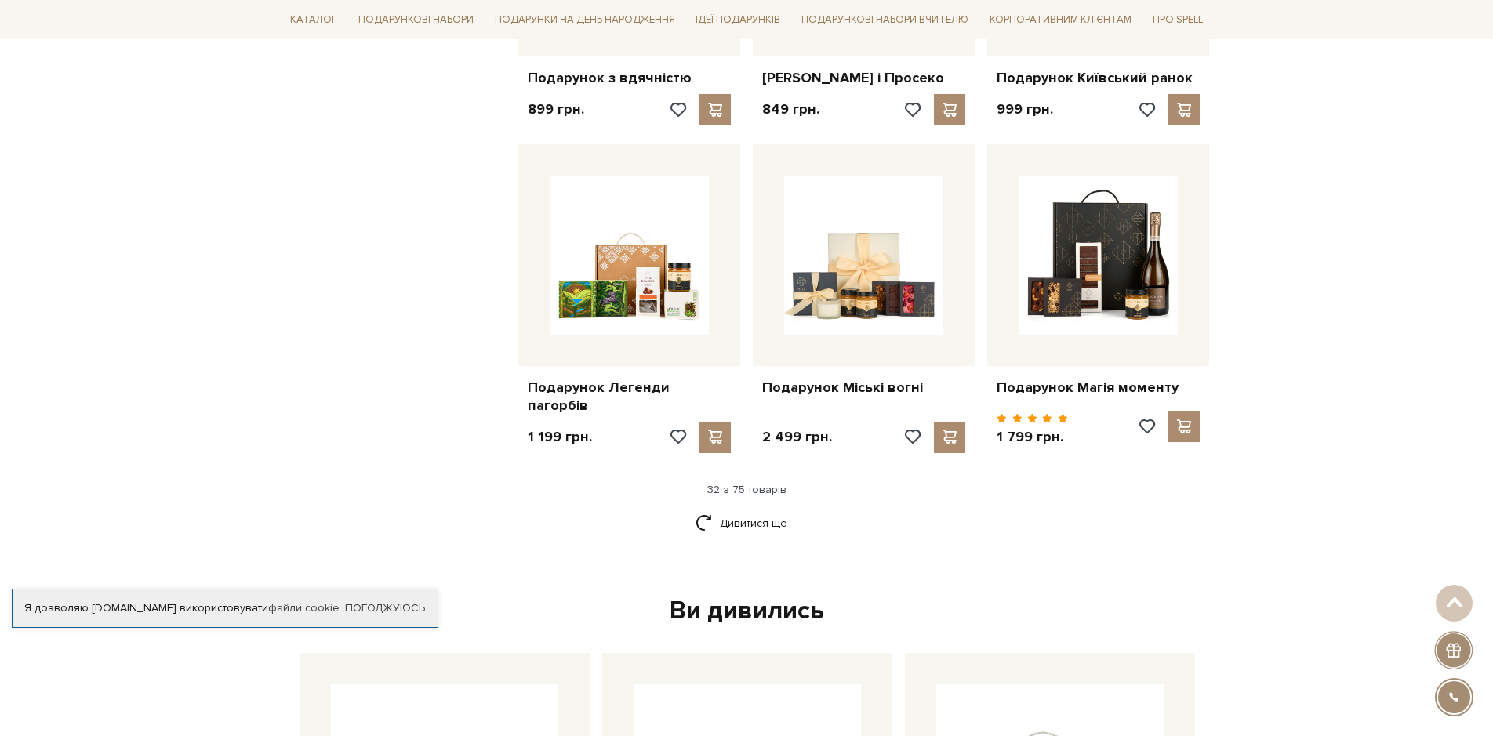
click at [708, 615] on div "Ви дивились" at bounding box center [746, 611] width 906 height 33
click at [741, 526] on link "Дивитися ще" at bounding box center [746, 523] width 102 height 27
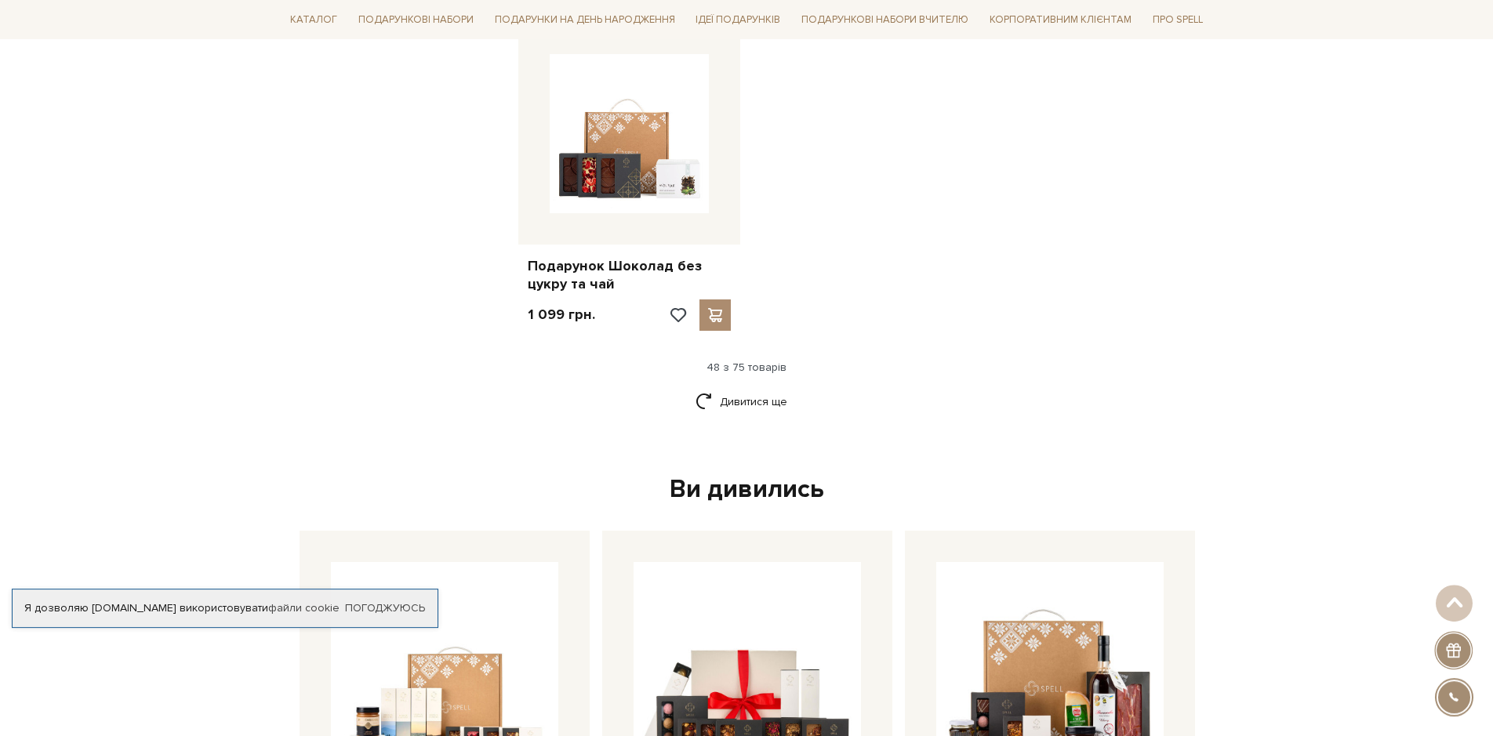
scroll to position [5558, 0]
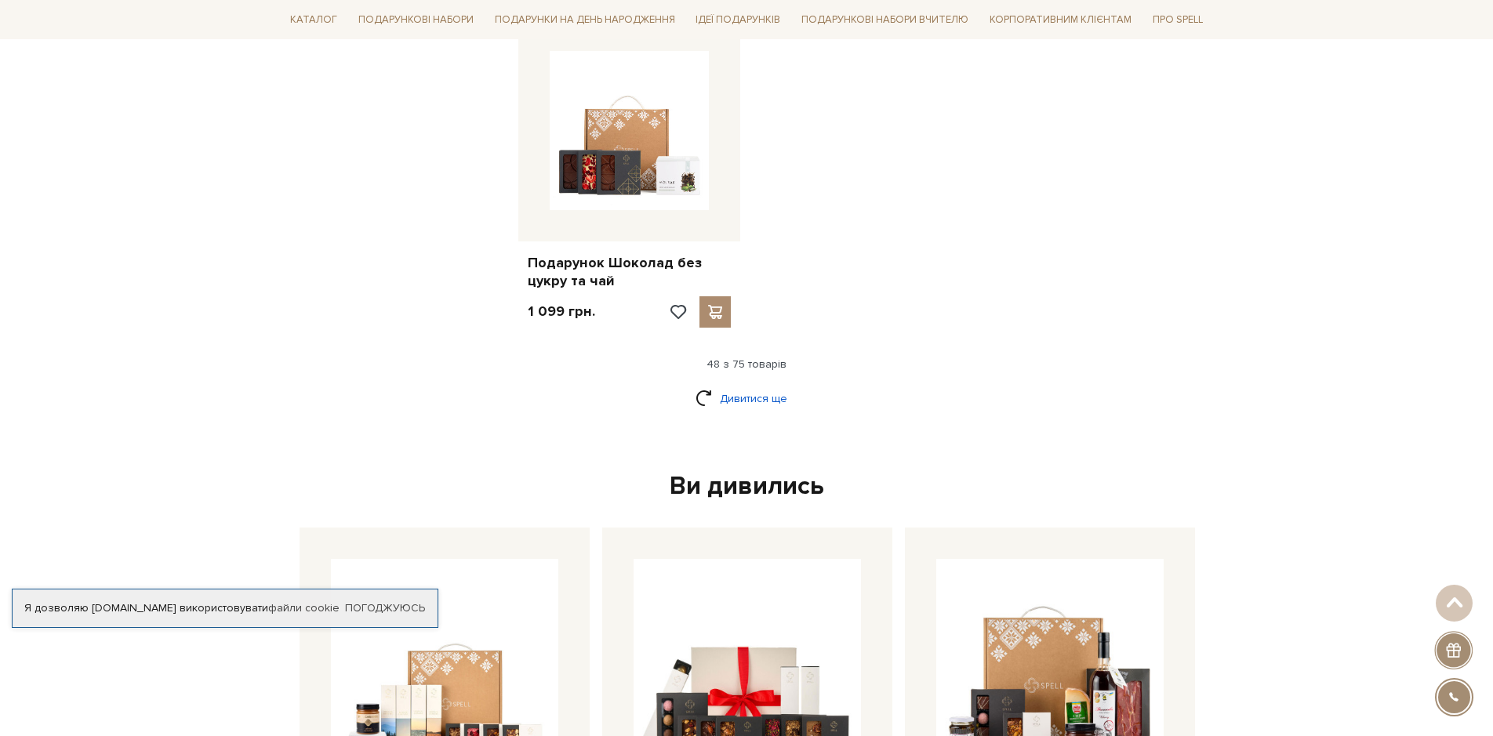
click at [739, 394] on link "Дивитися ще" at bounding box center [746, 398] width 102 height 27
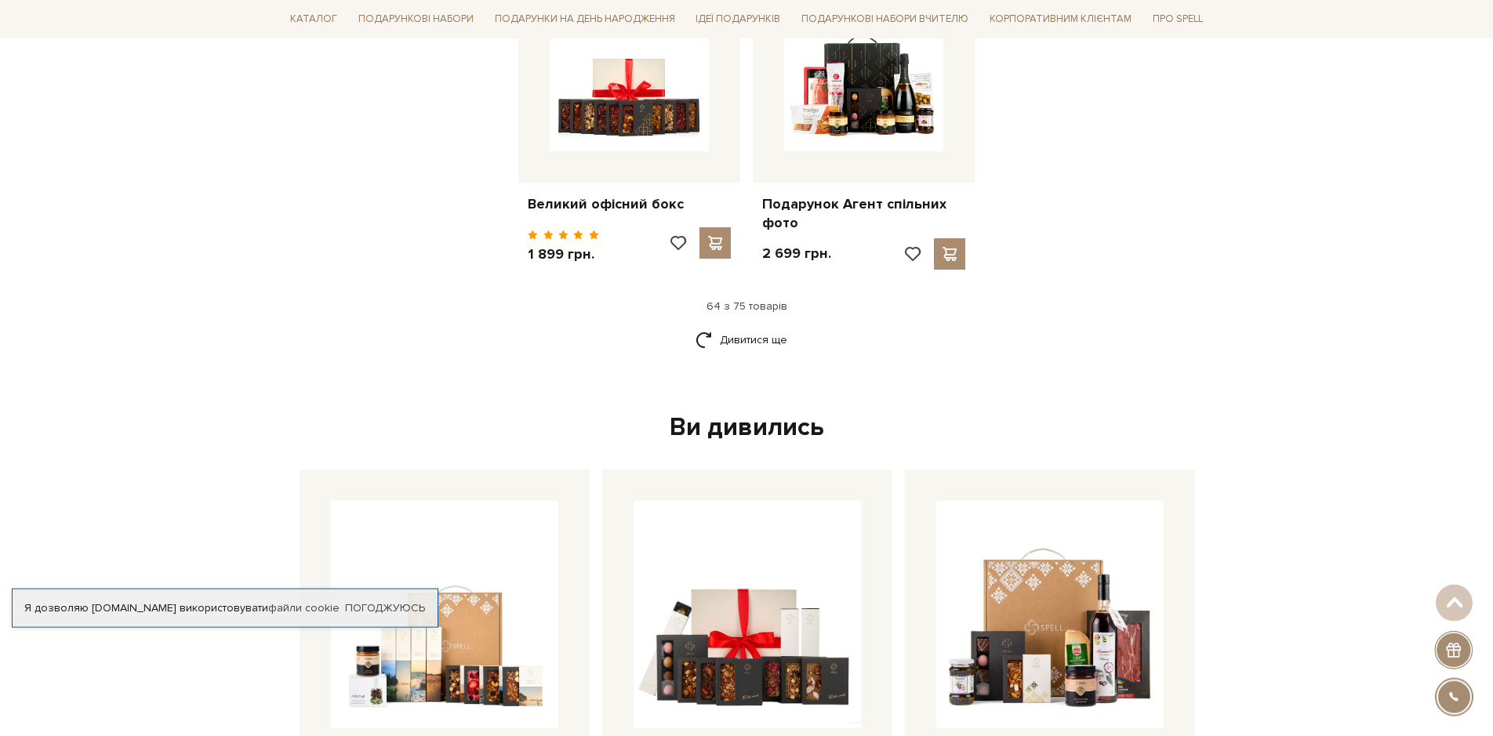
scroll to position [7277, 0]
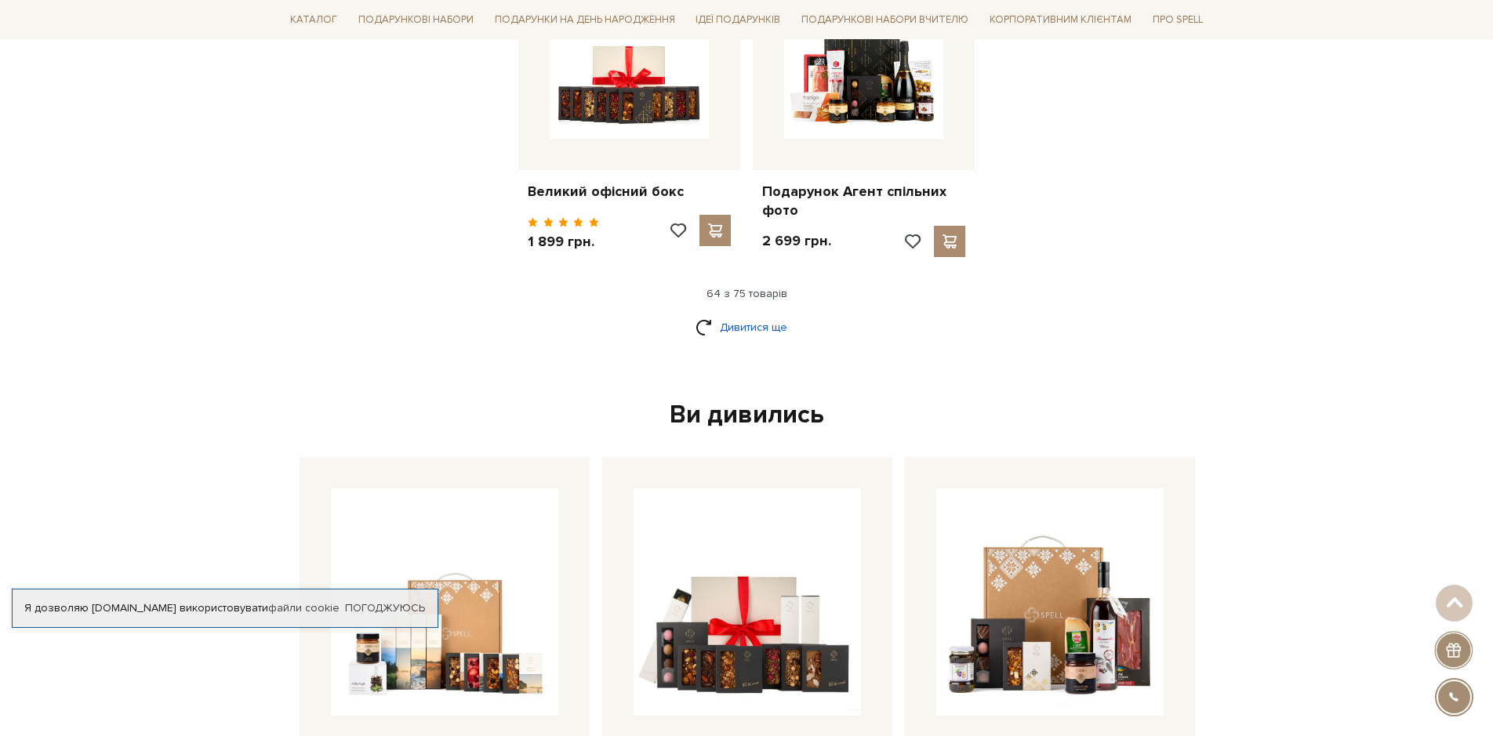
click at [740, 315] on link "Дивитися ще" at bounding box center [746, 327] width 102 height 27
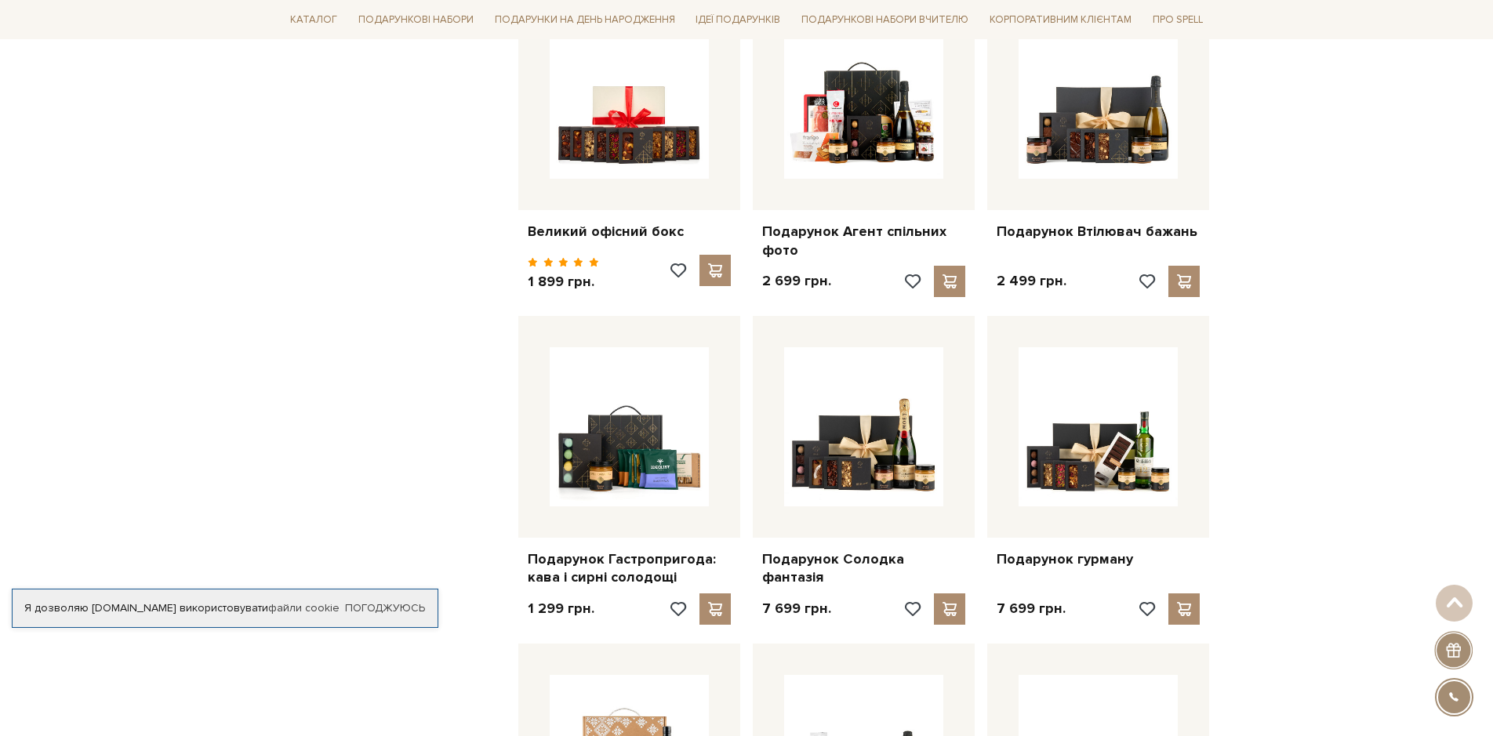
scroll to position [7157, 0]
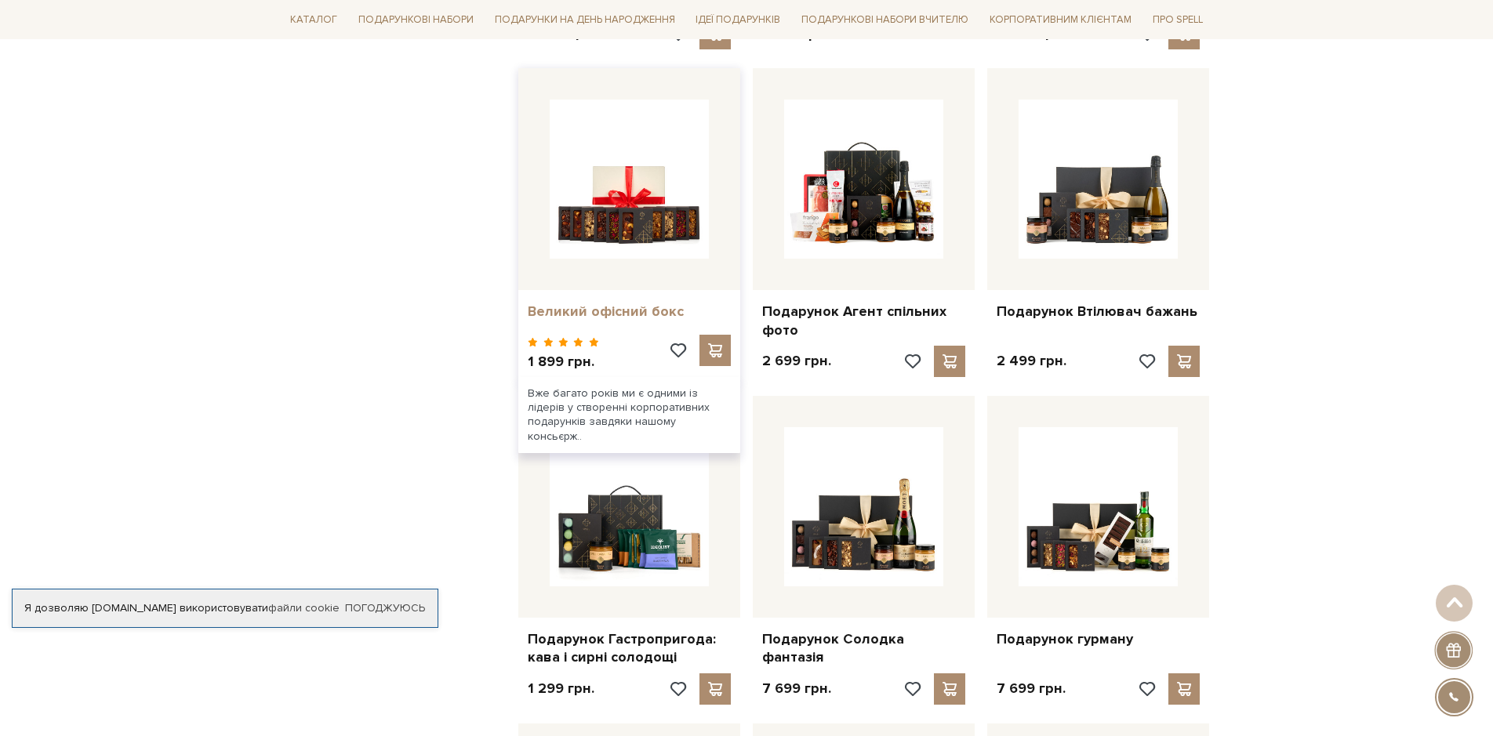
click at [598, 303] on link "Великий офісний бокс" at bounding box center [629, 312] width 203 height 18
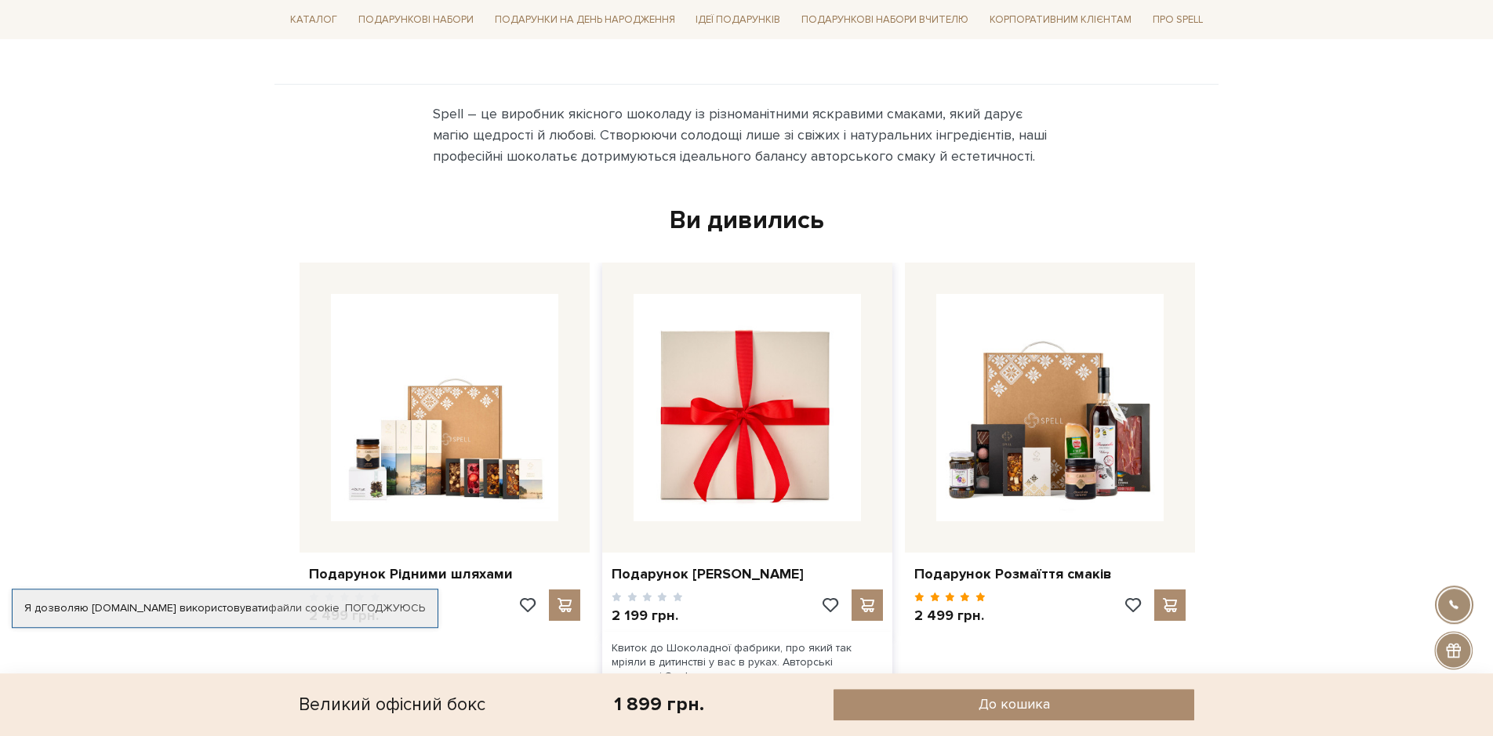
scroll to position [1040, 0]
